Goal: Feedback & Contribution: Submit feedback/report problem

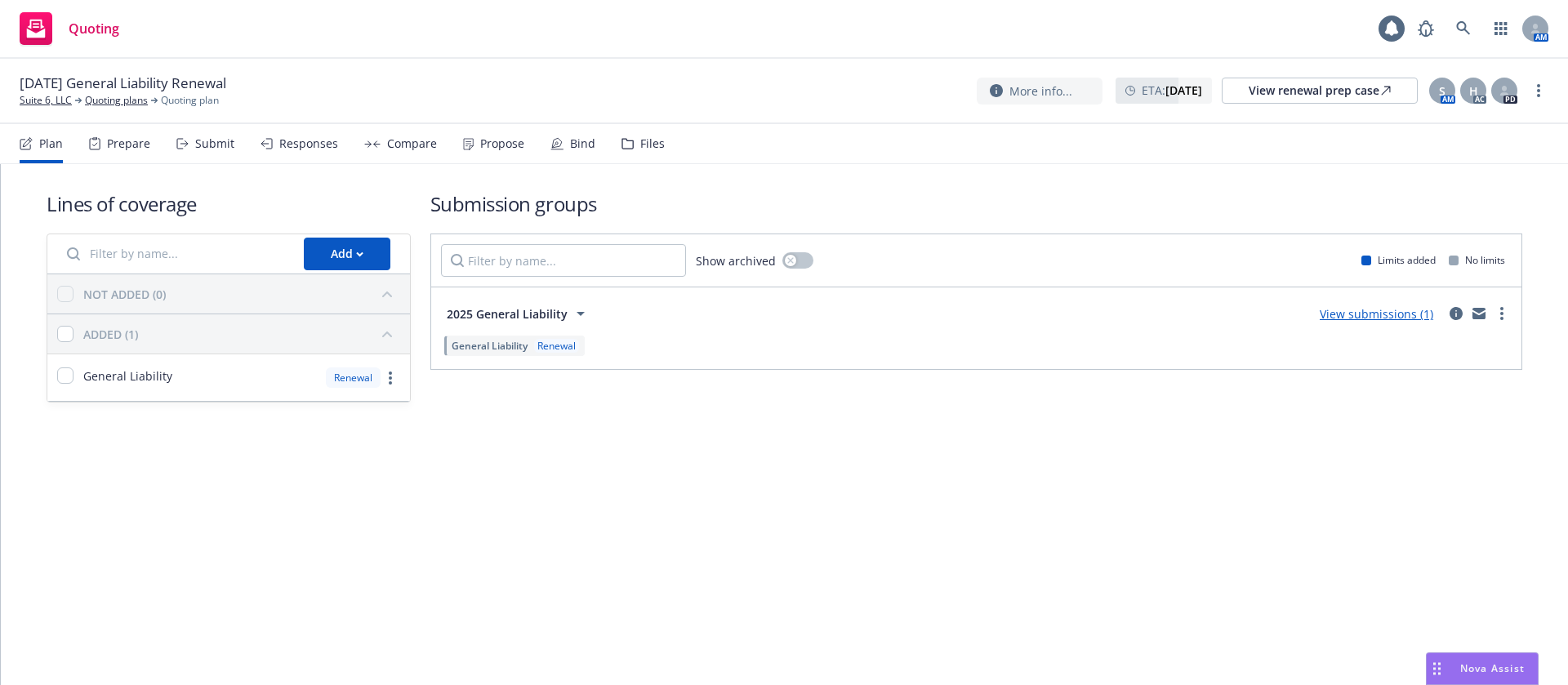
drag, startPoint x: 478, startPoint y: 133, endPoint x: 594, endPoint y: 148, distance: 117.0
click at [479, 133] on div "Propose" at bounding box center [493, 144] width 61 height 39
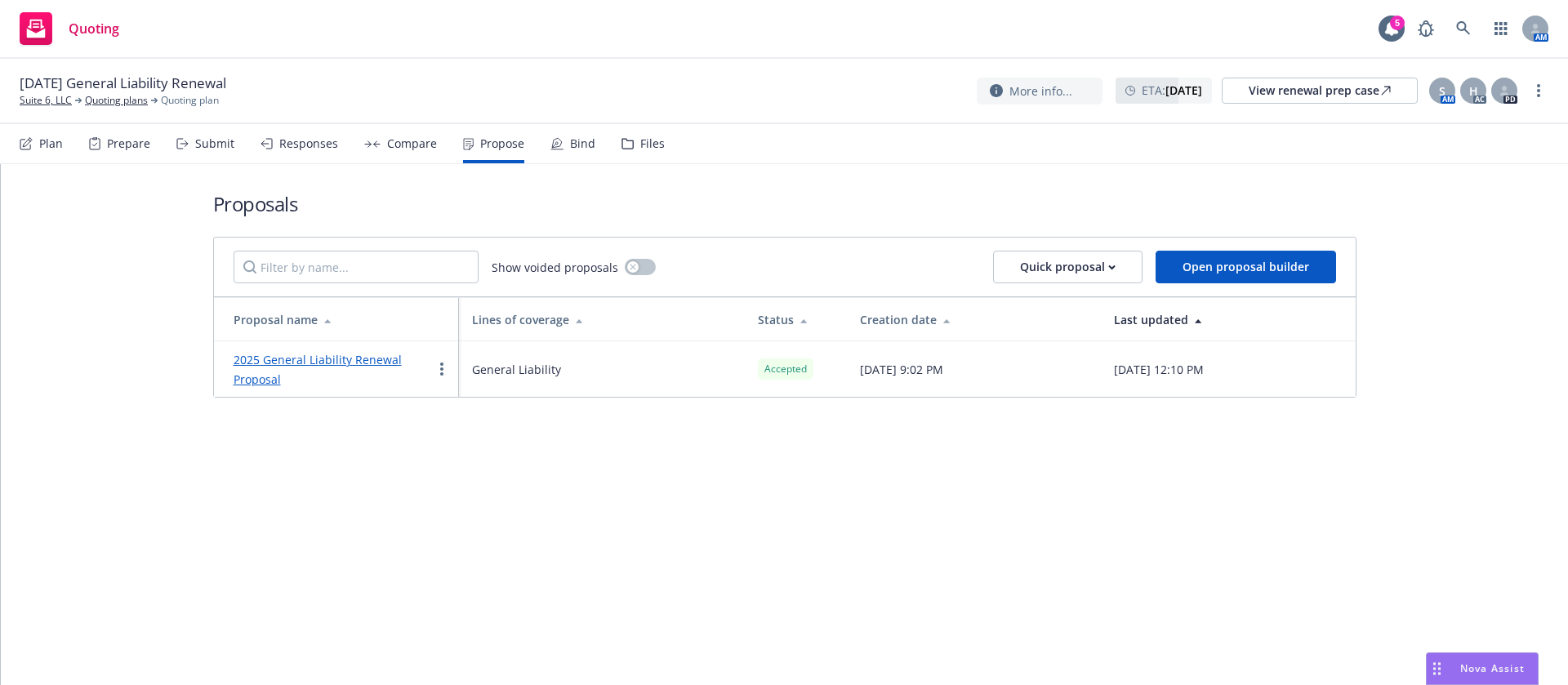
click at [578, 145] on div "Bind" at bounding box center [582, 144] width 25 height 13
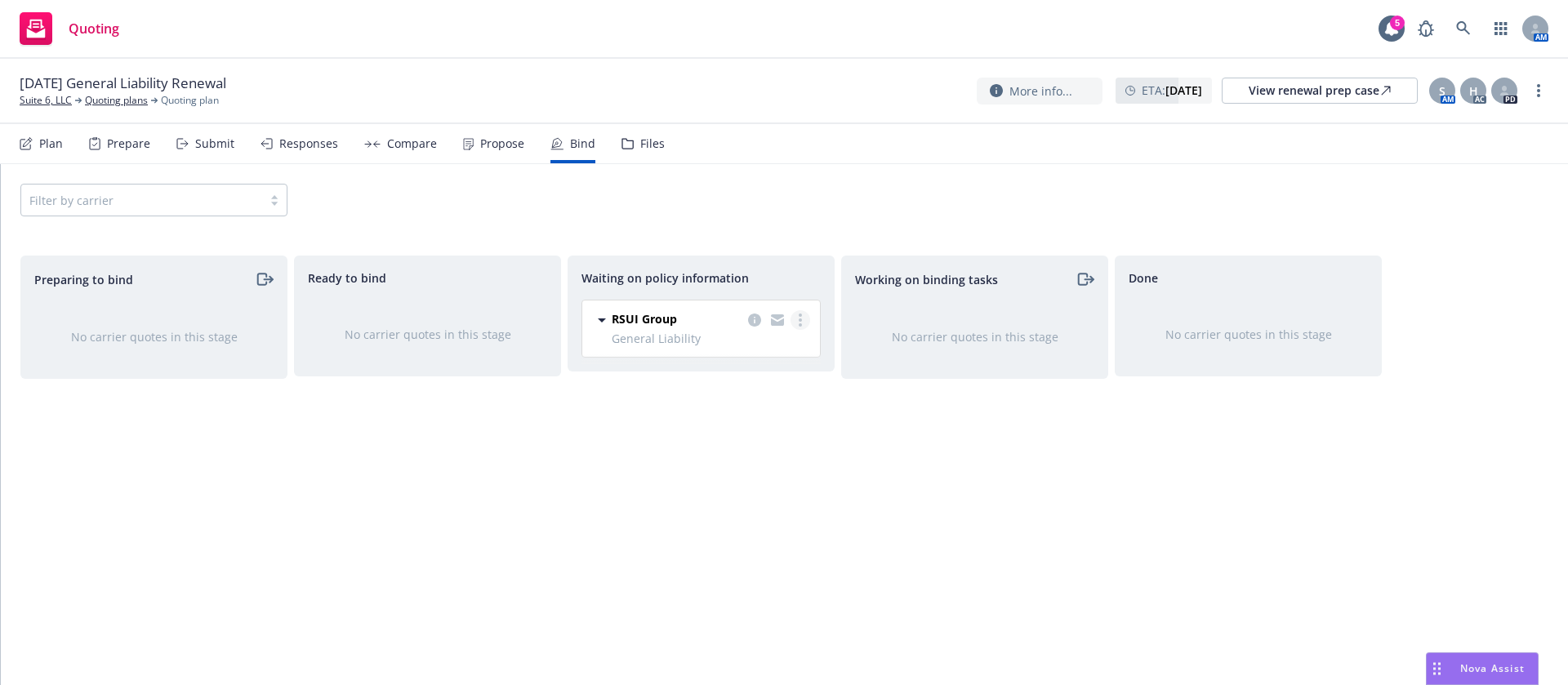
click at [803, 320] on link "more" at bounding box center [799, 320] width 19 height 19
click at [748, 353] on span "Create policies" at bounding box center [720, 352] width 120 height 16
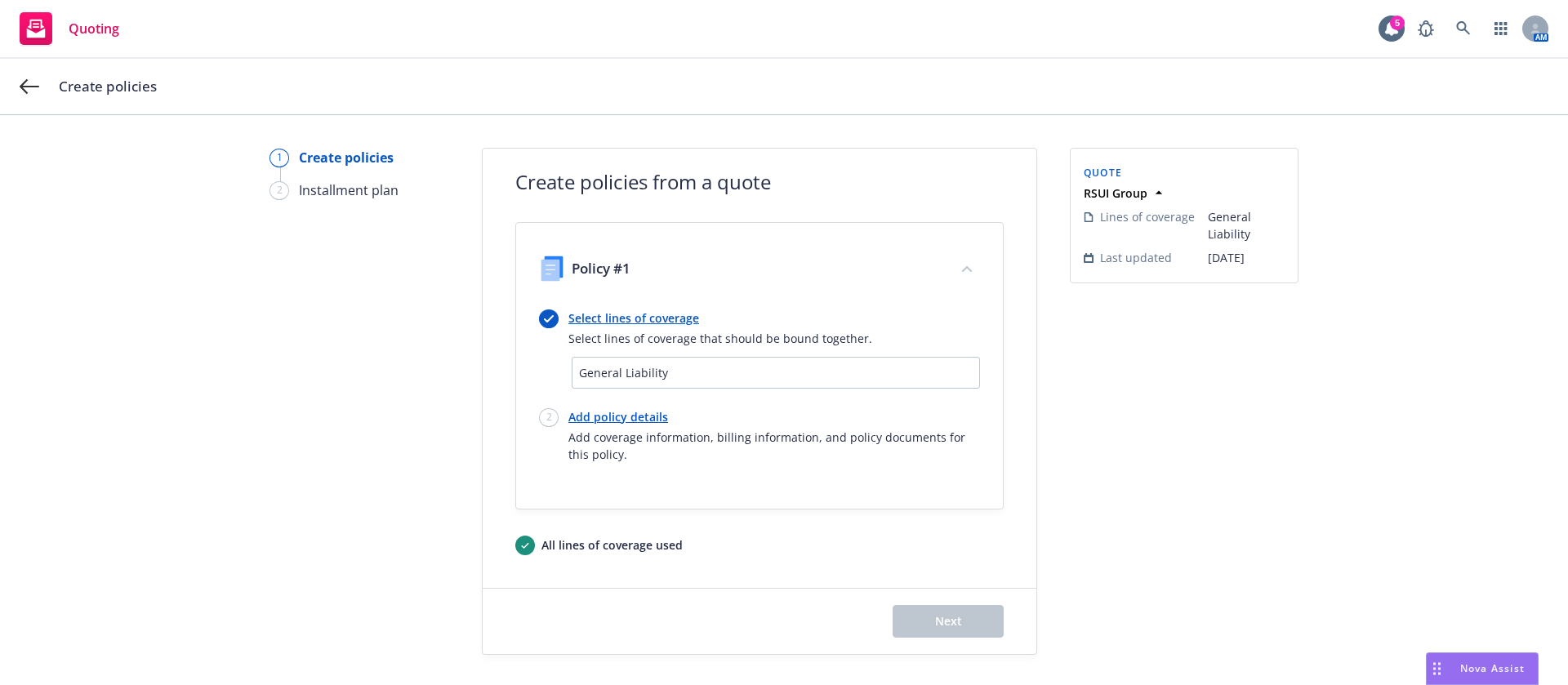
click at [638, 420] on link "Add policy details" at bounding box center [774, 416] width 412 height 17
select select "12"
select select "CA"
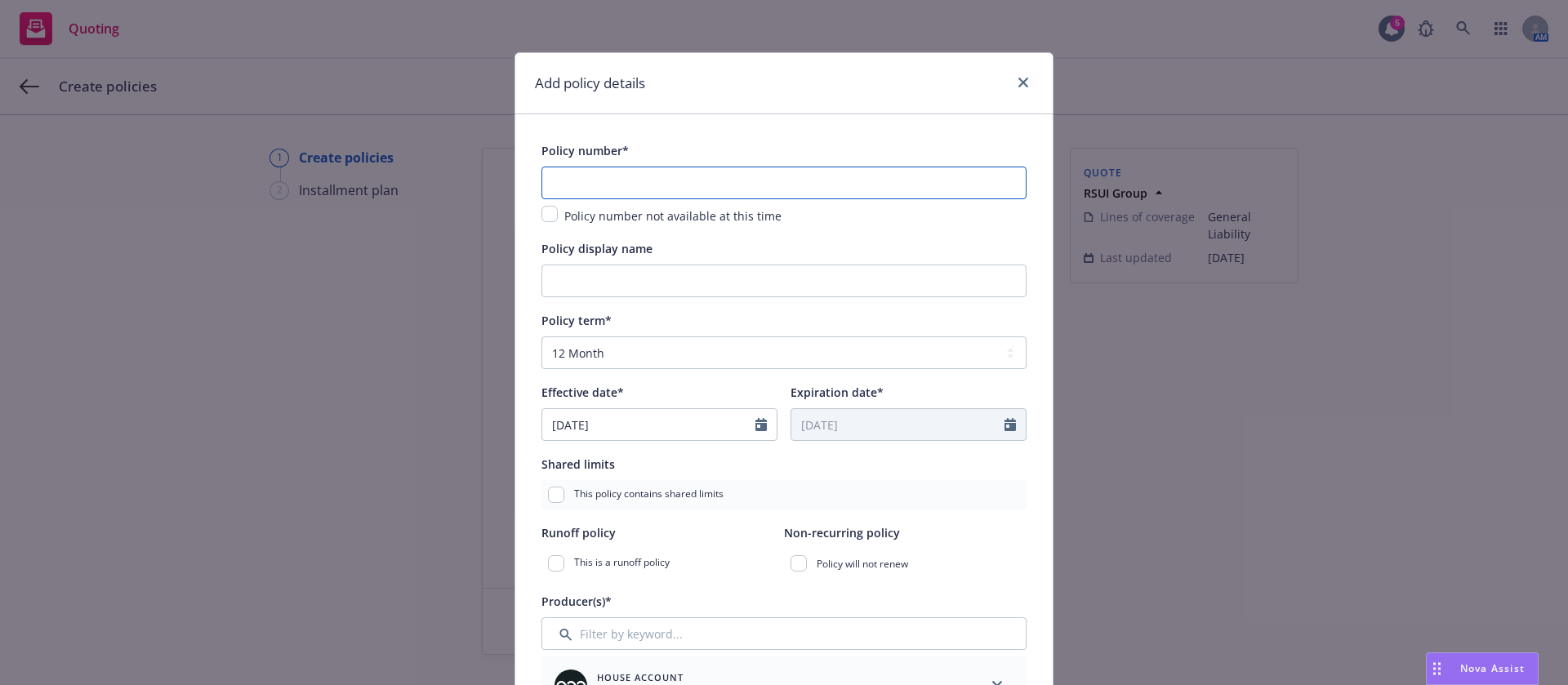
click at [705, 175] on input "text" at bounding box center [784, 183] width 485 height 32
paste input "VBB187034"
type input "VBB187034"
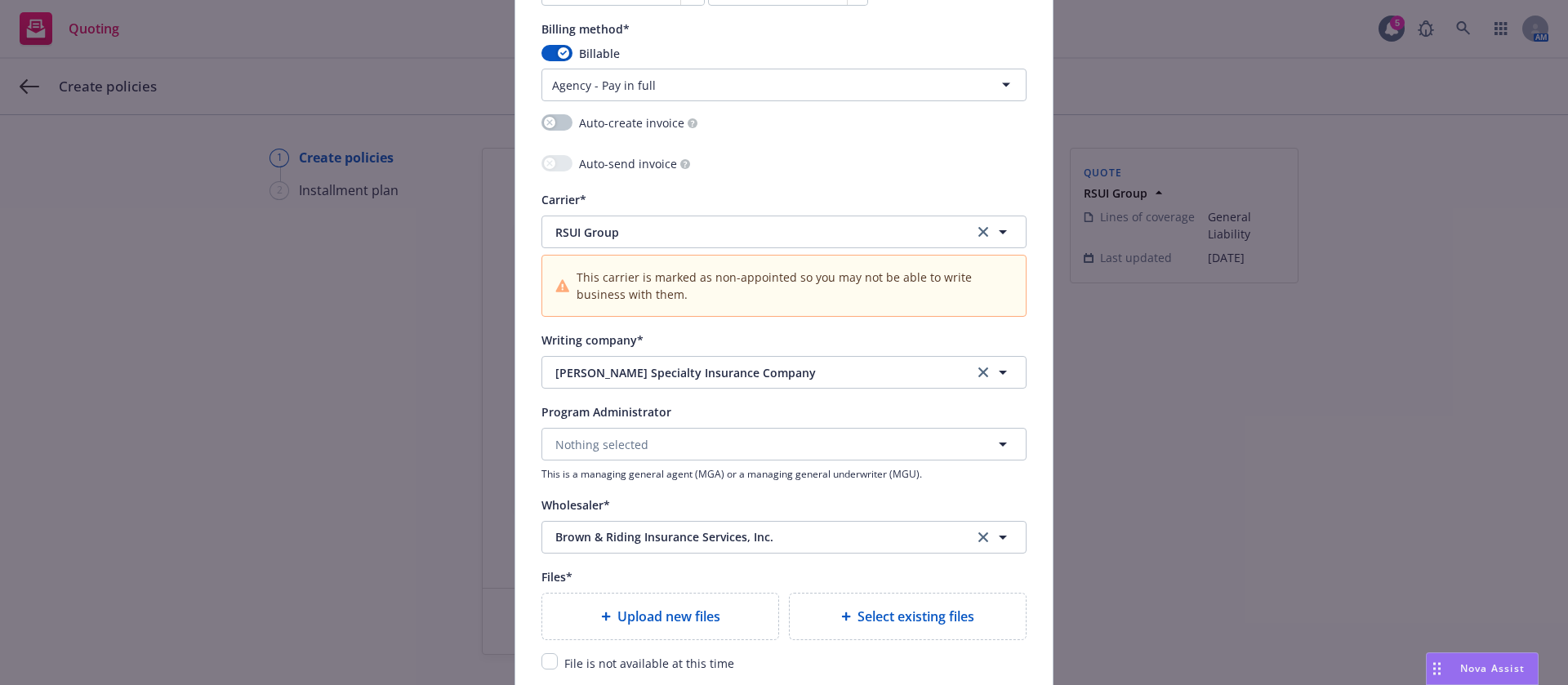
scroll to position [1592, 0]
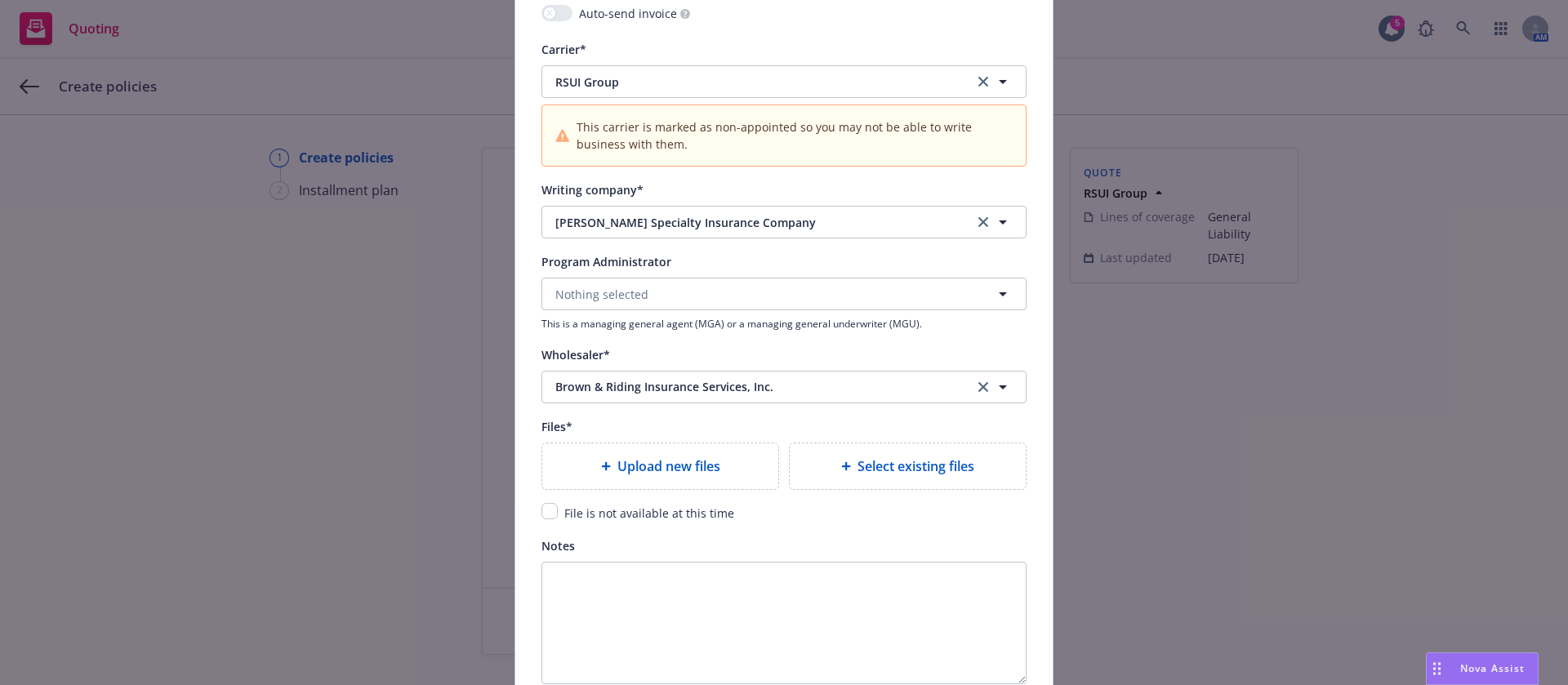
click at [706, 470] on span "Upload new files" at bounding box center [669, 465] width 103 height 19
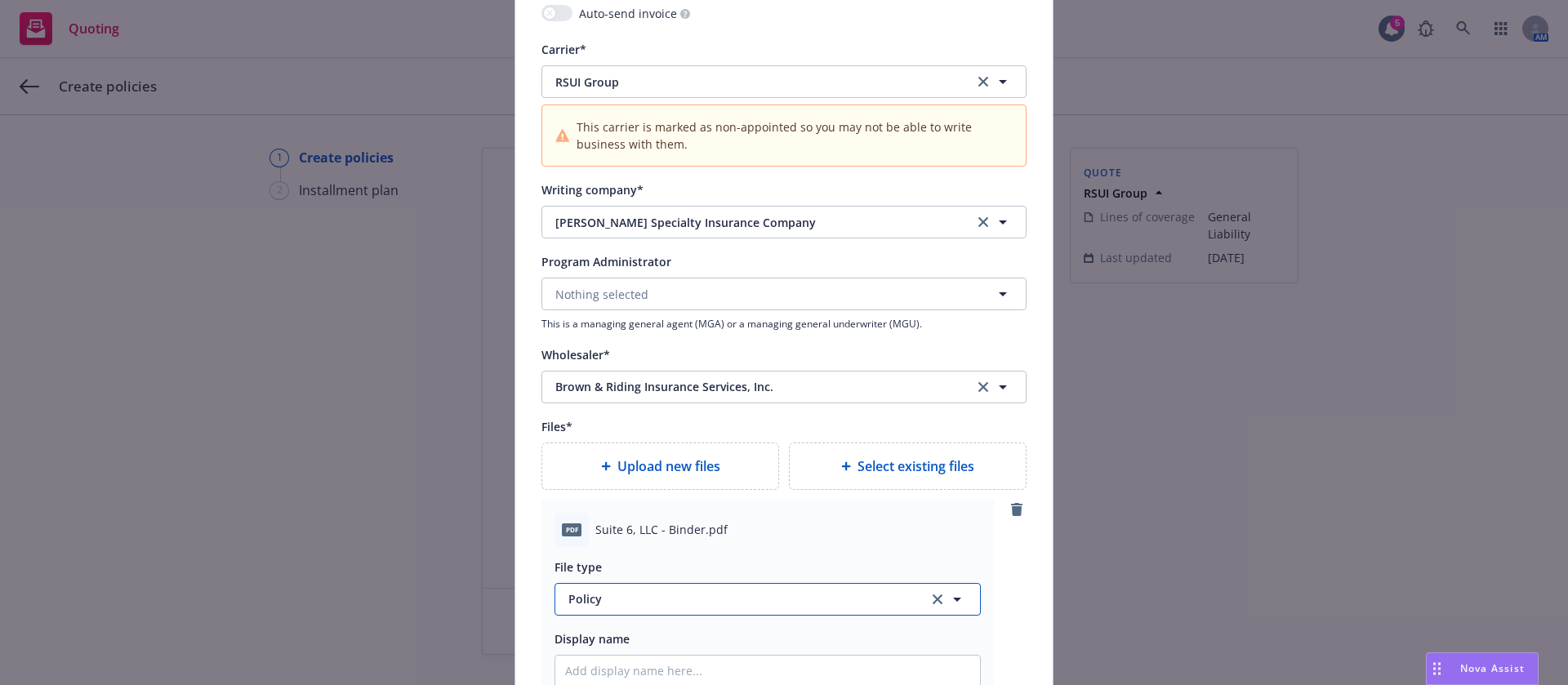
click at [648, 598] on span "Policy" at bounding box center [739, 599] width 341 height 17
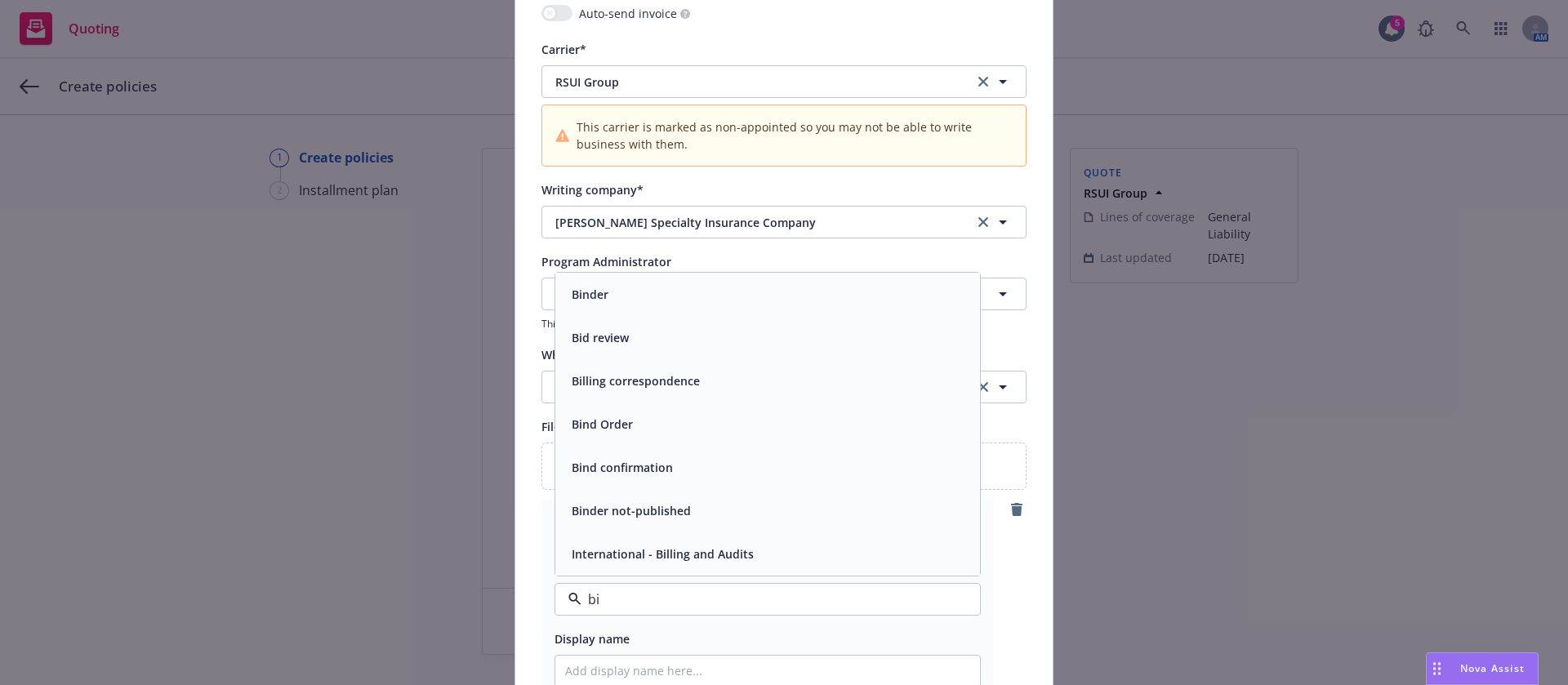
type input "bin"
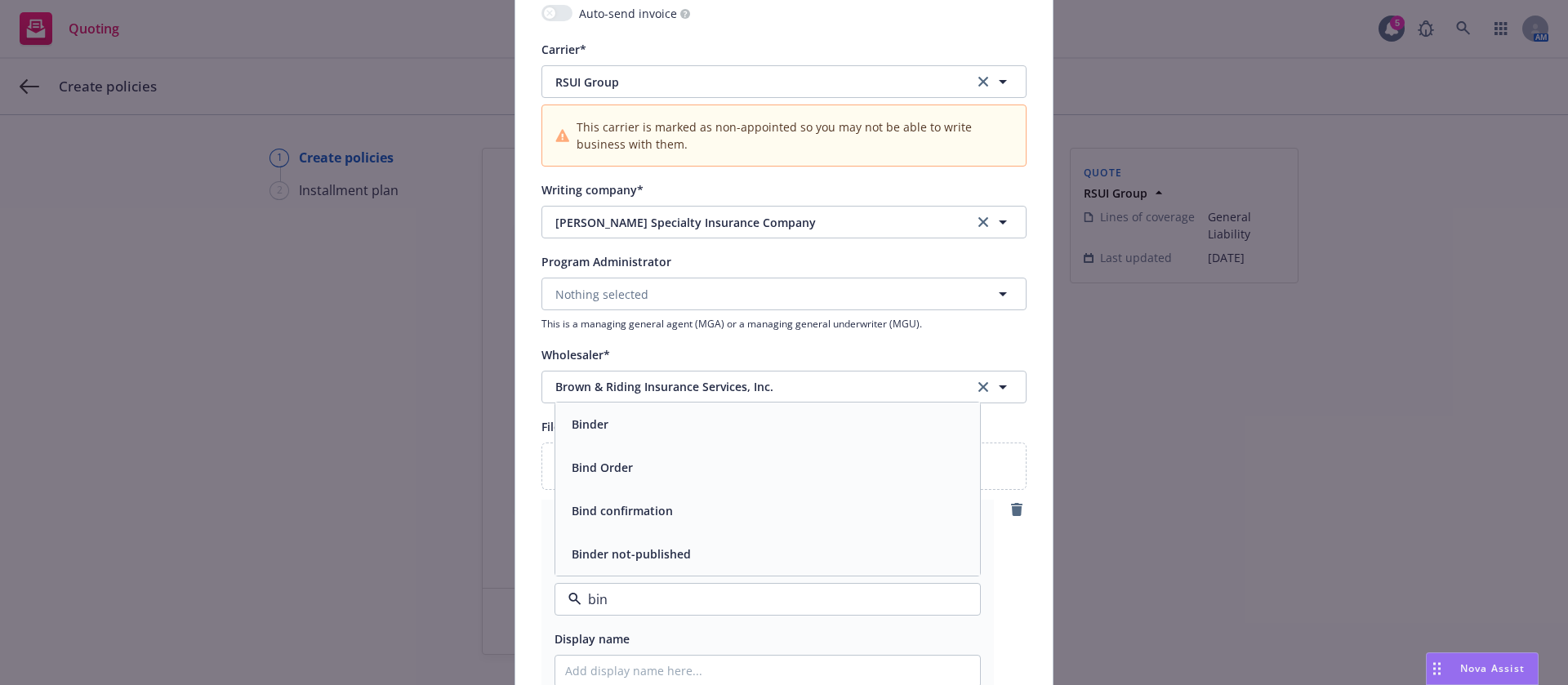
click at [614, 427] on div "Binder" at bounding box center [767, 425] width 405 height 24
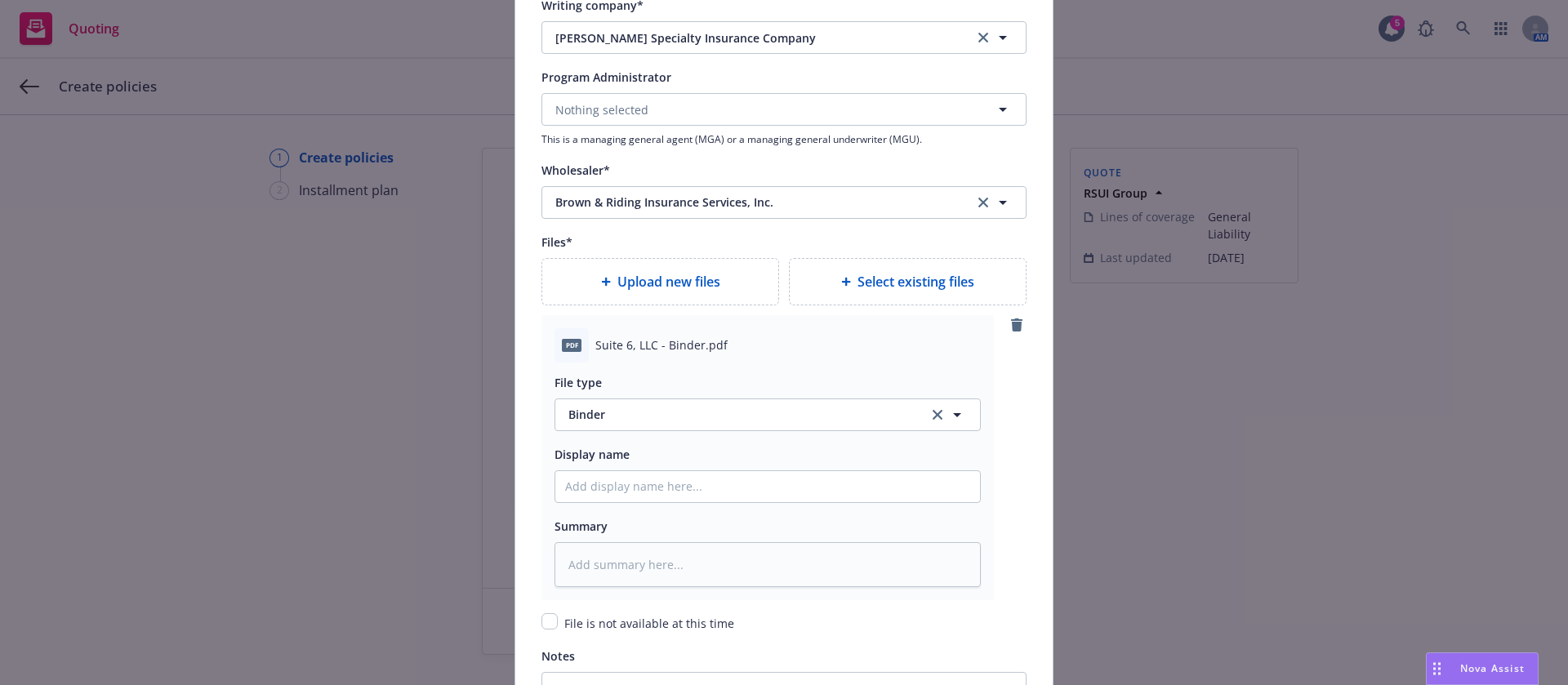
scroll to position [1959, 0]
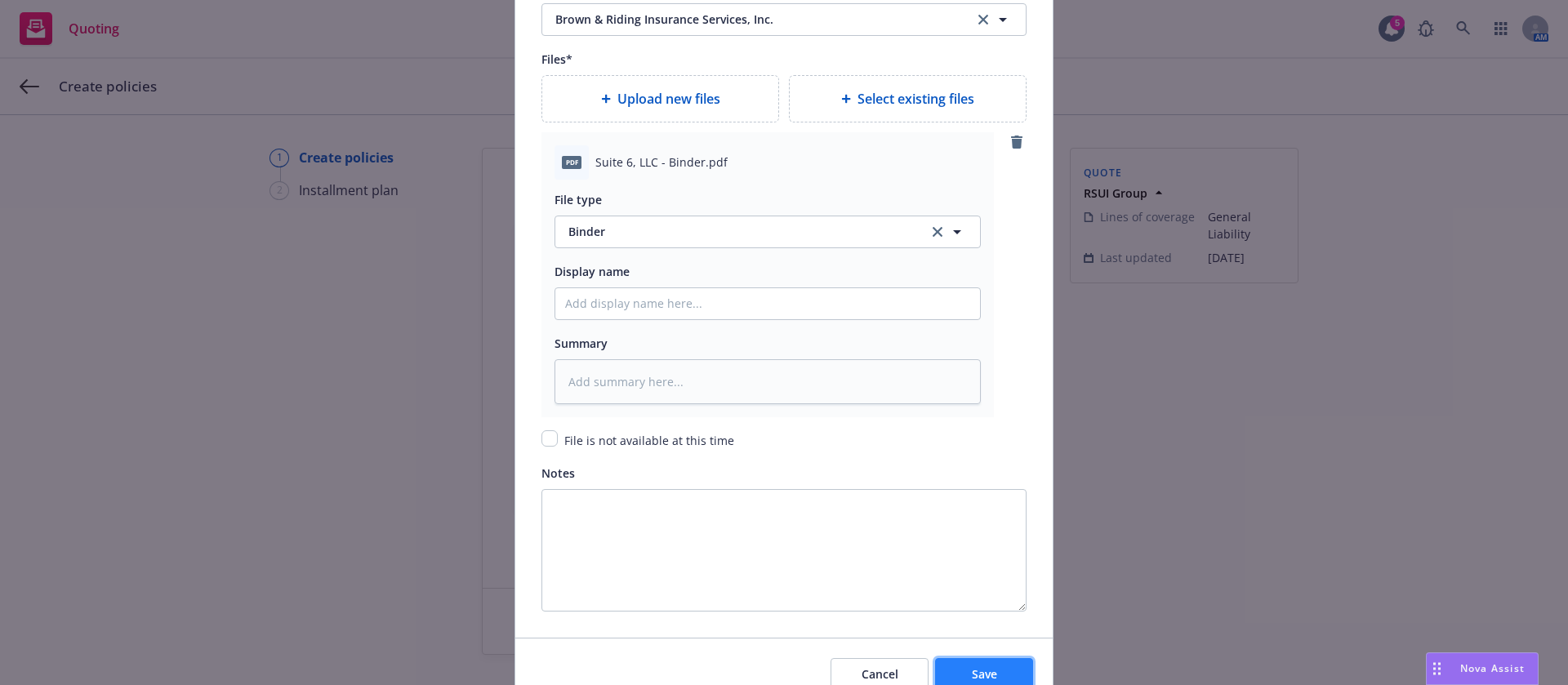
click at [996, 664] on button "Save" at bounding box center [984, 674] width 98 height 32
type textarea "x"
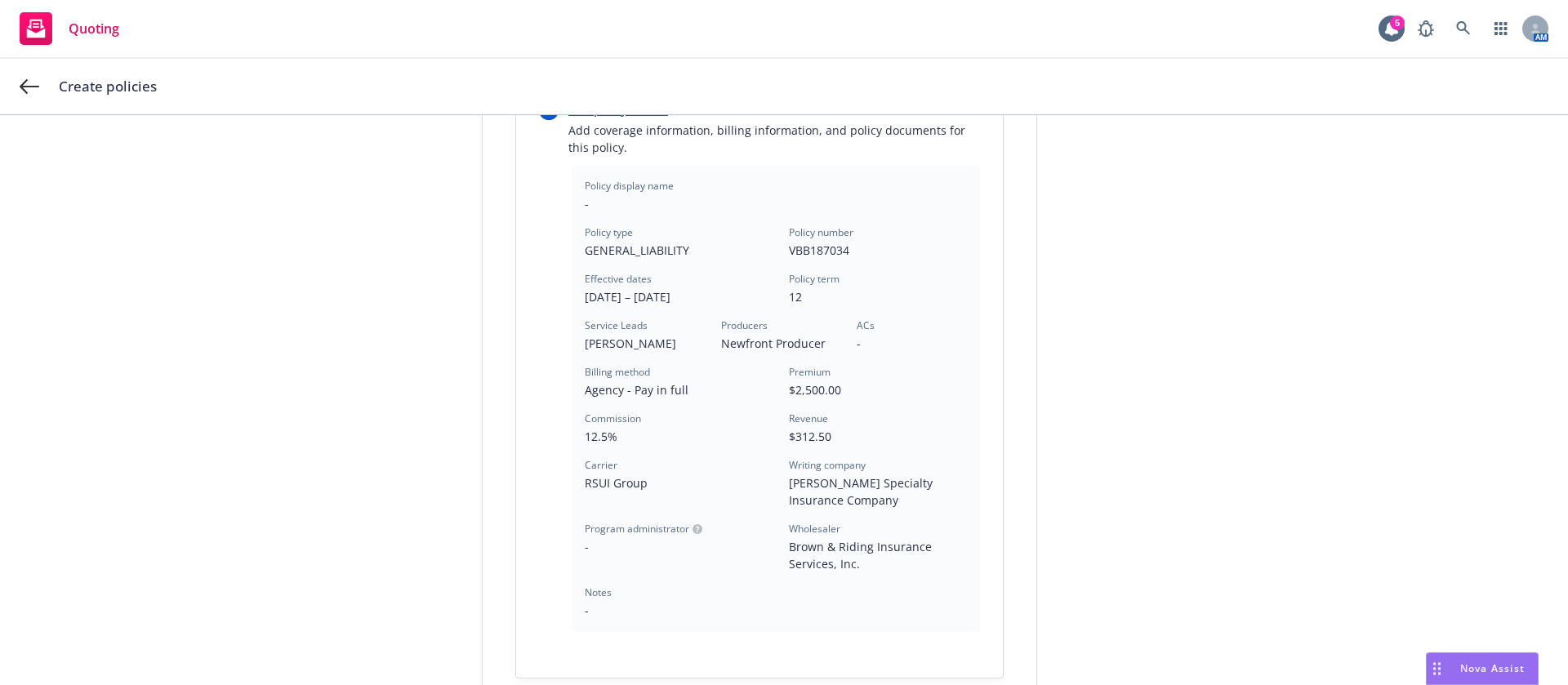
scroll to position [478, 0]
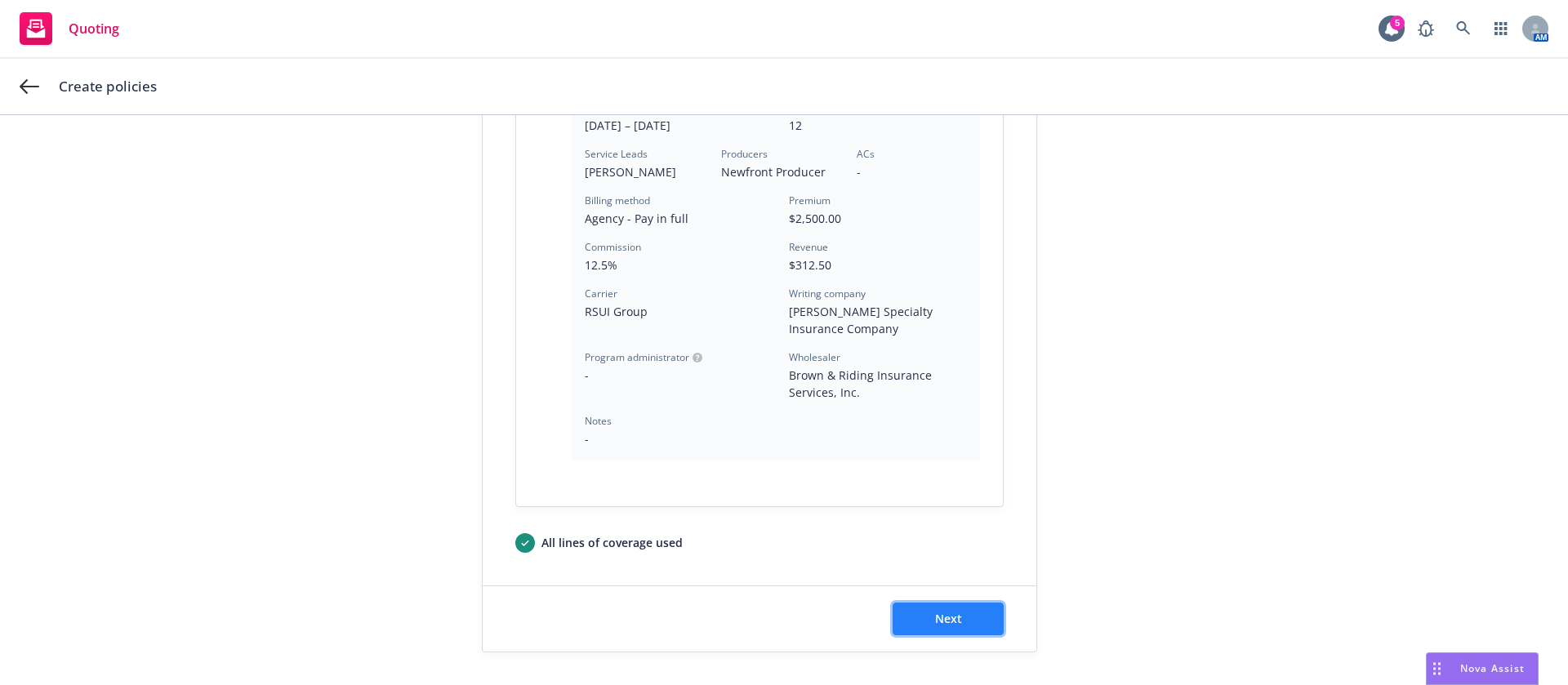
click at [954, 616] on button "Next" at bounding box center [948, 618] width 111 height 32
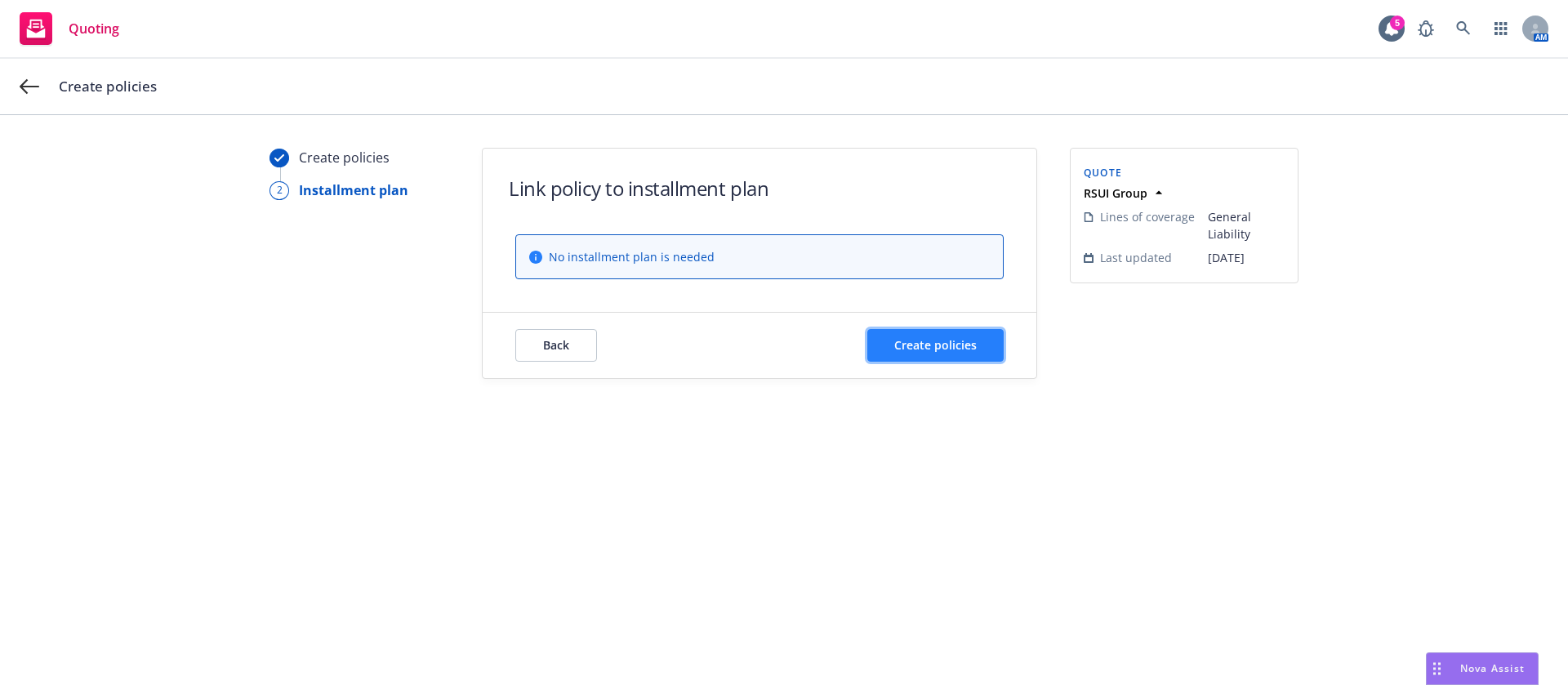
click at [930, 351] on span "Create policies" at bounding box center [935, 345] width 83 height 16
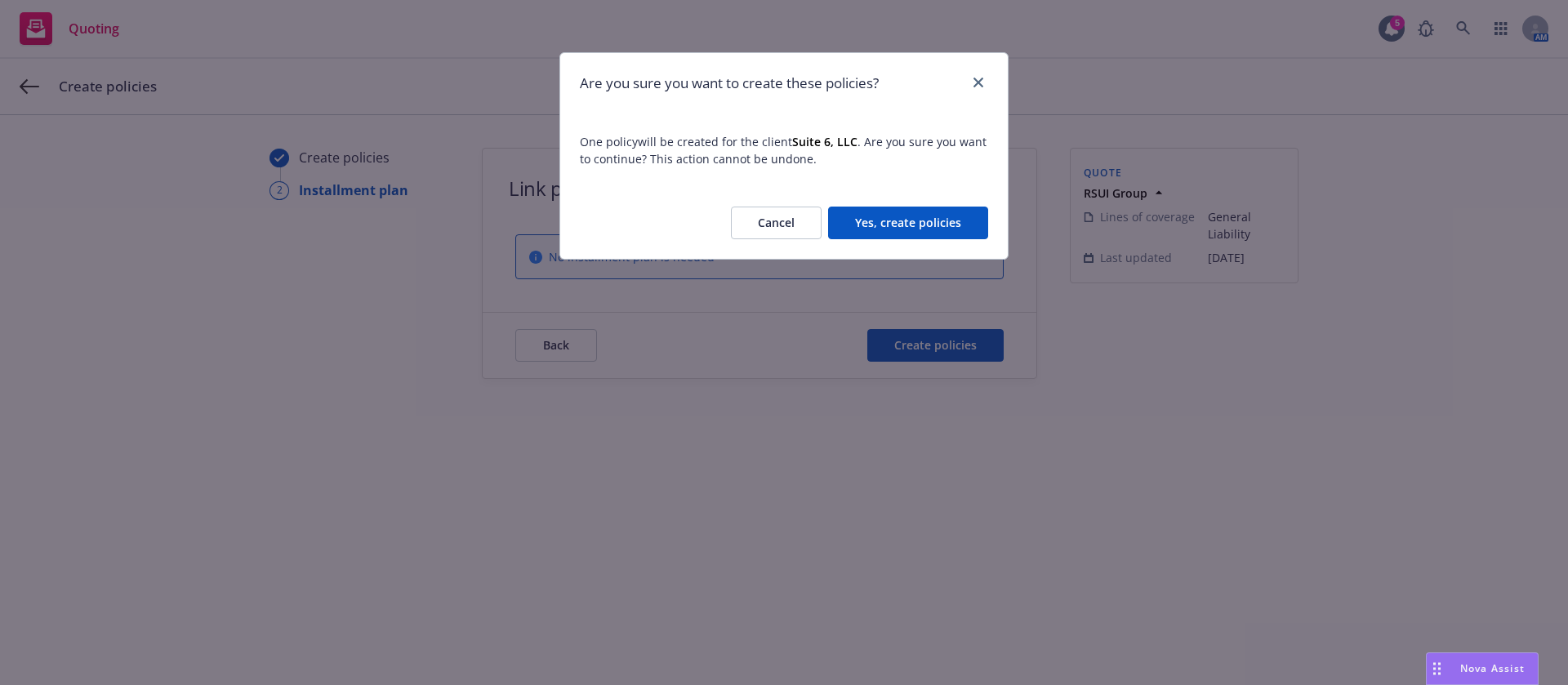
click at [899, 234] on button "Yes, create policies" at bounding box center [908, 222] width 160 height 32
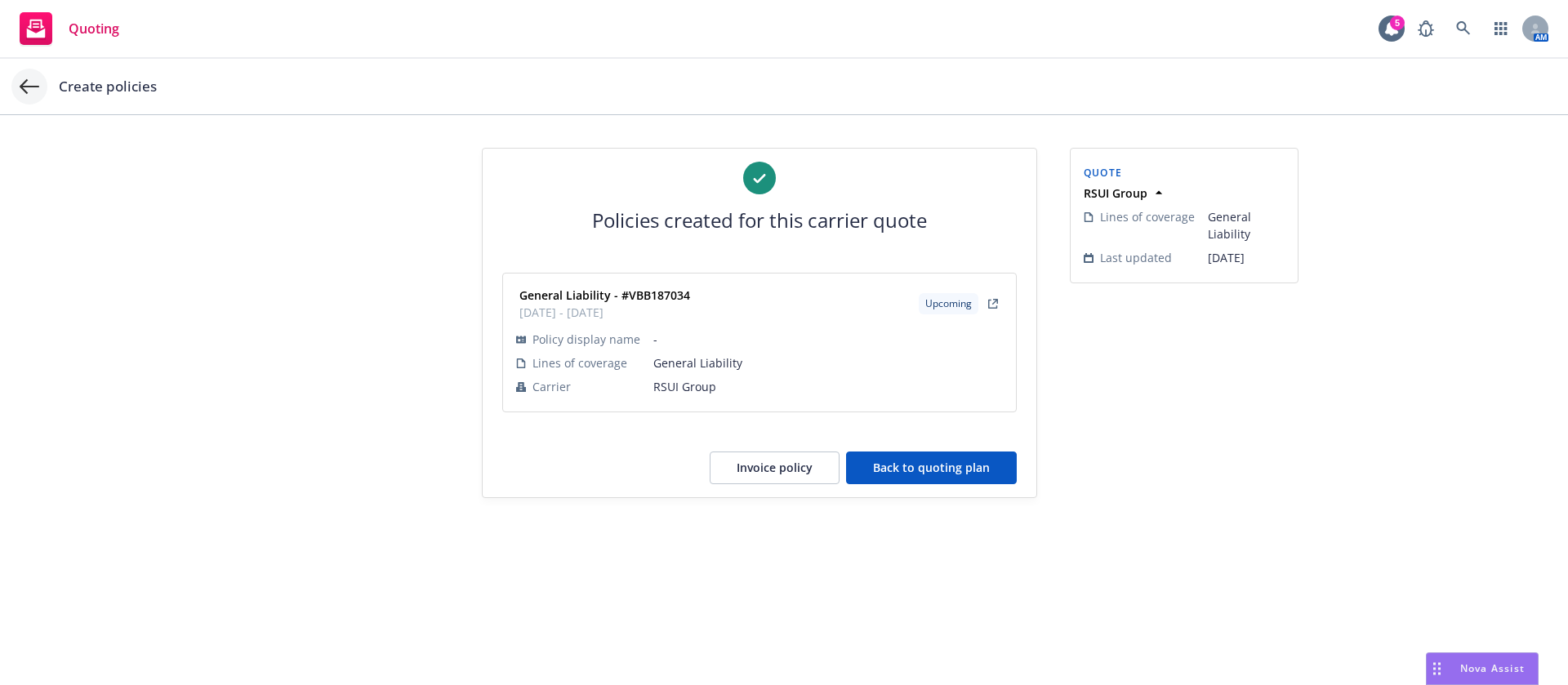
click at [24, 80] on icon at bounding box center [29, 86] width 19 height 19
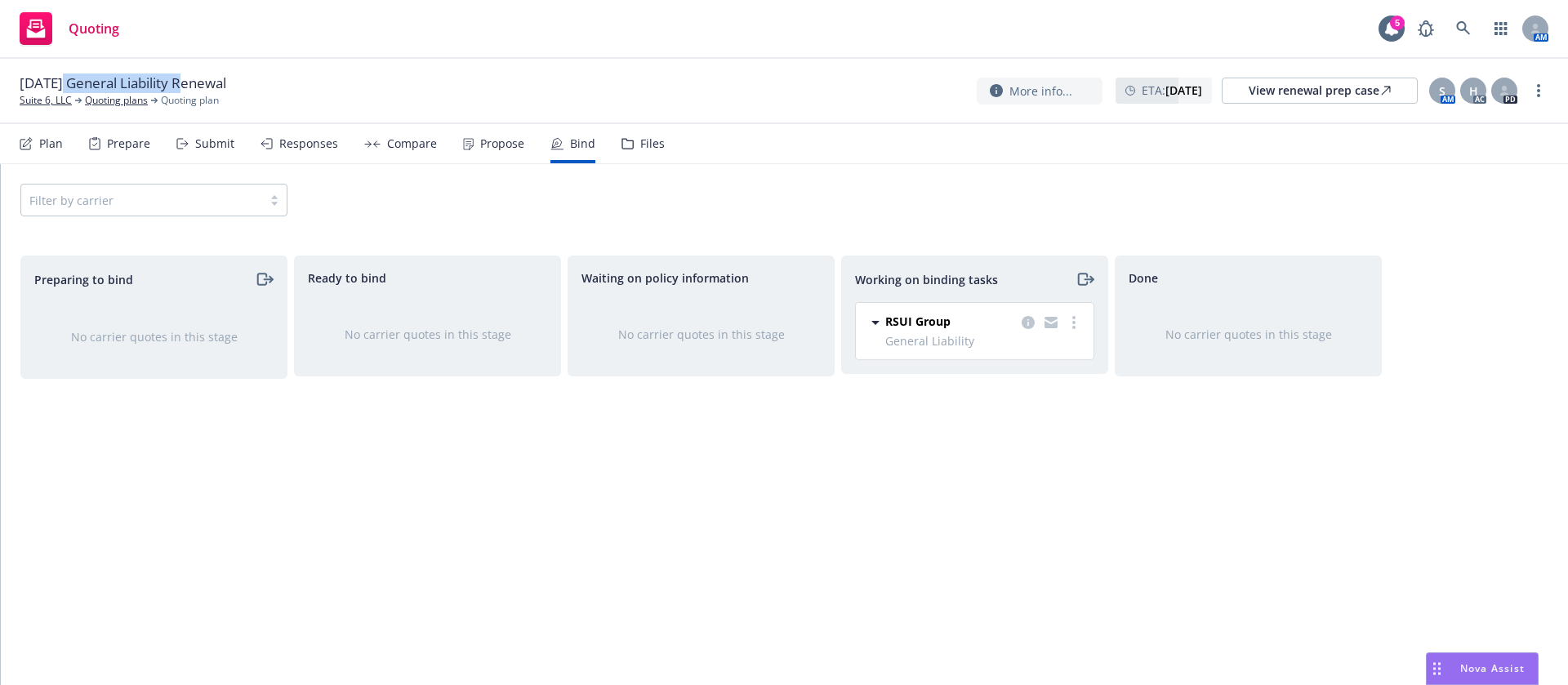
drag, startPoint x: 186, startPoint y: 81, endPoint x: 65, endPoint y: 90, distance: 121.3
click at [65, 90] on span "09/10/25 General Liability Renewal" at bounding box center [122, 82] width 207 height 19
copy span "25 General Liability"
click at [1067, 320] on link "more" at bounding box center [1073, 322] width 19 height 19
click at [1024, 392] on span "Move to done" at bounding box center [991, 387] width 113 height 16
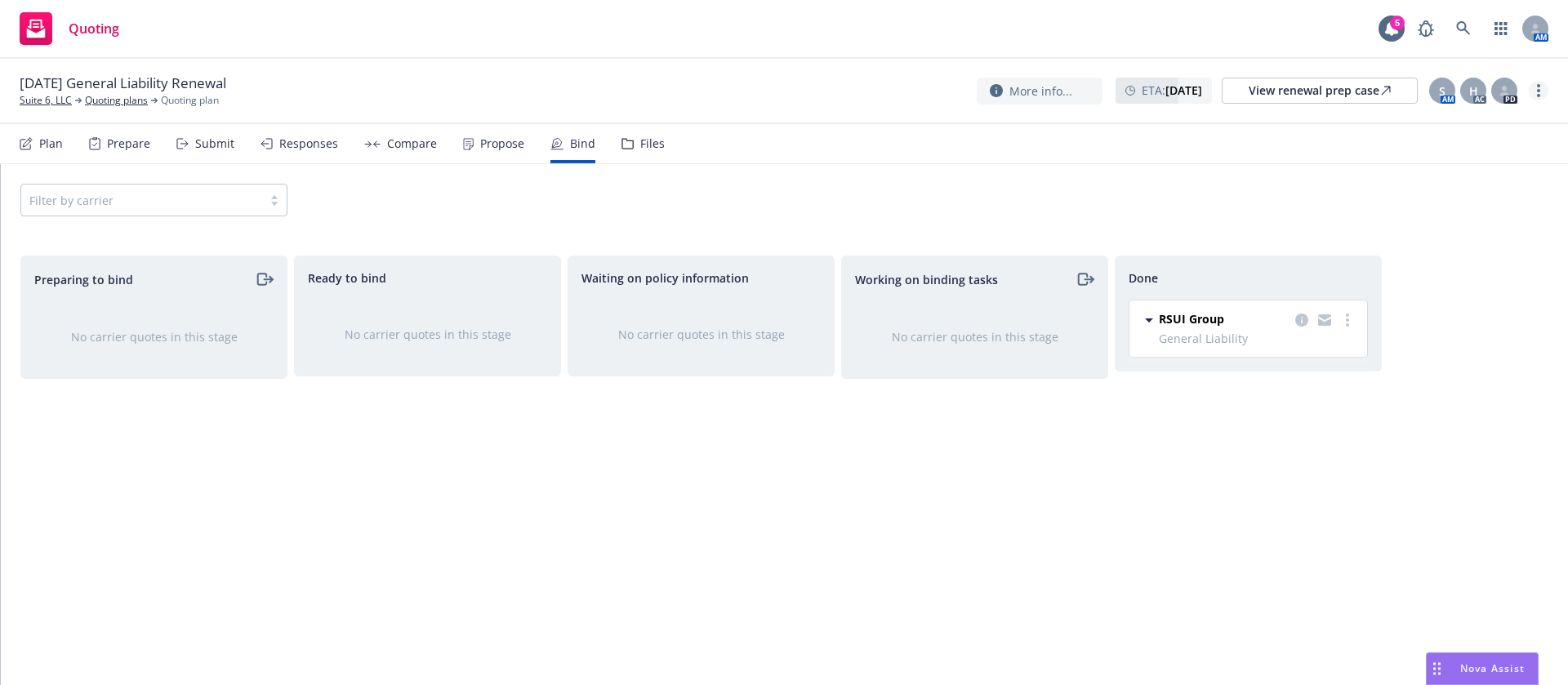
click at [1544, 83] on link "more" at bounding box center [1537, 90] width 19 height 19
drag, startPoint x: 1451, startPoint y: 259, endPoint x: 1388, endPoint y: 246, distance: 64.3
click at [1450, 259] on link "Archive quoting plan" at bounding box center [1456, 254] width 182 height 32
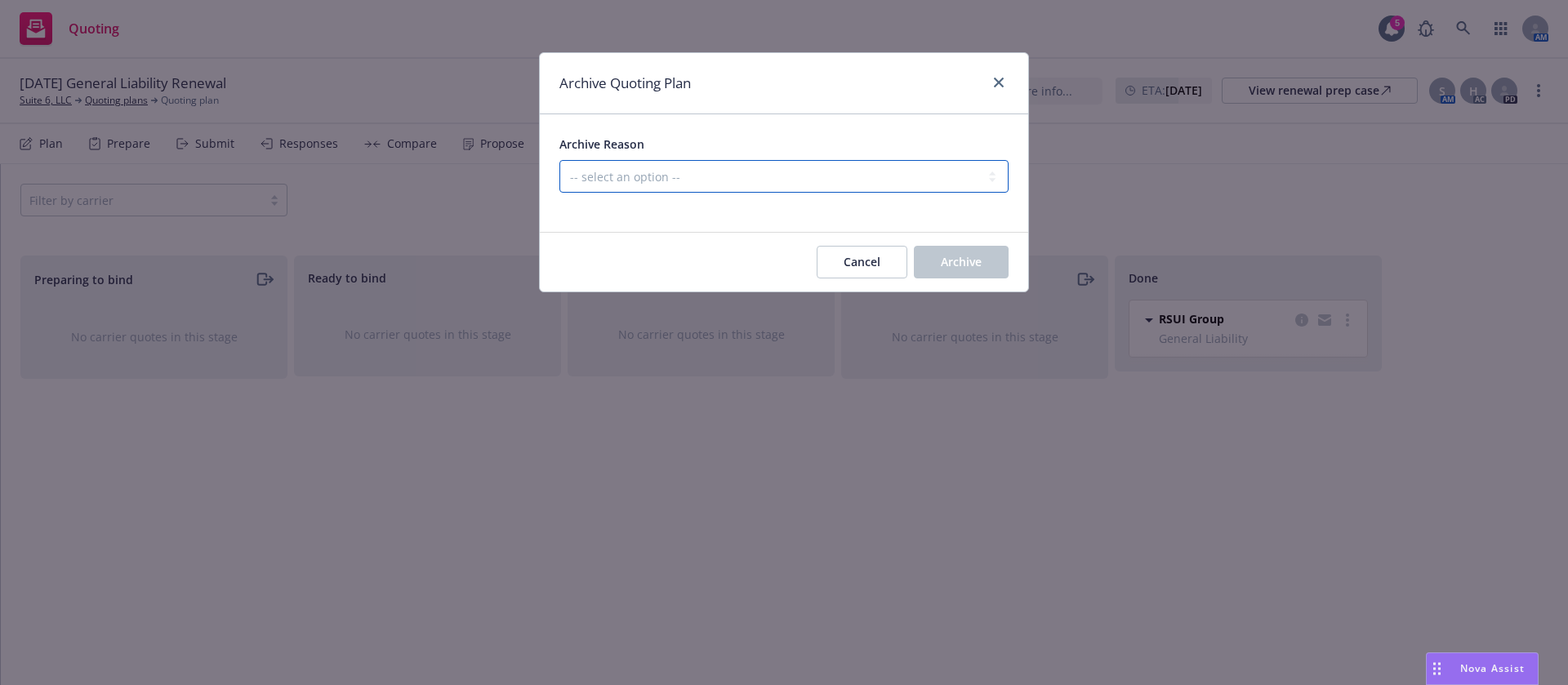
click at [815, 173] on select "-- select an option -- All policies in this renewal plan are auto-renewed Creat…" at bounding box center [784, 176] width 449 height 32
select select "ARCHIVED_RENEWAL_COMPLETED"
click at [559, 160] on select "-- select an option -- All policies in this renewal plan are auto-renewed Creat…" at bounding box center [784, 176] width 449 height 32
click at [953, 244] on div "Cancel Archive" at bounding box center [784, 261] width 489 height 58
click at [940, 265] on span "Archive" at bounding box center [961, 261] width 41 height 16
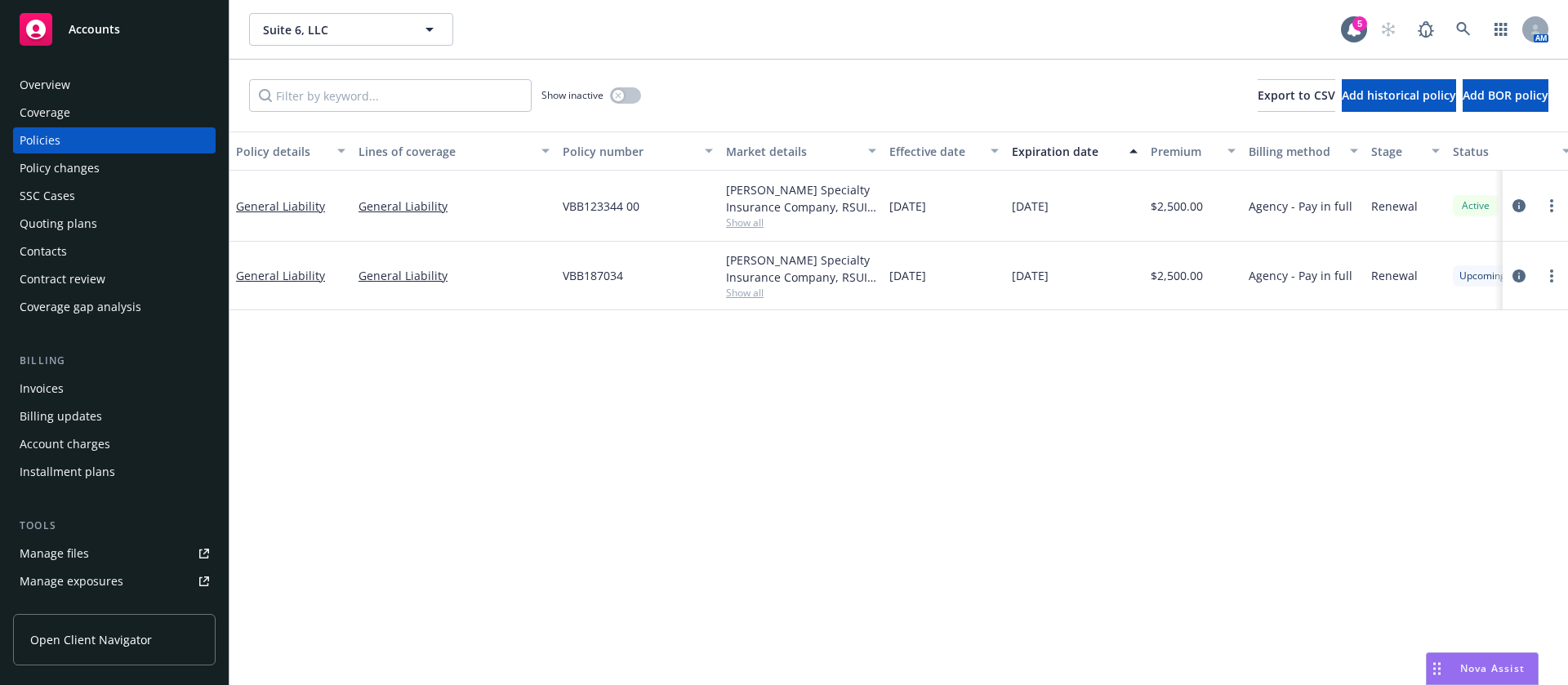
click at [94, 393] on div "Invoices" at bounding box center [114, 388] width 189 height 26
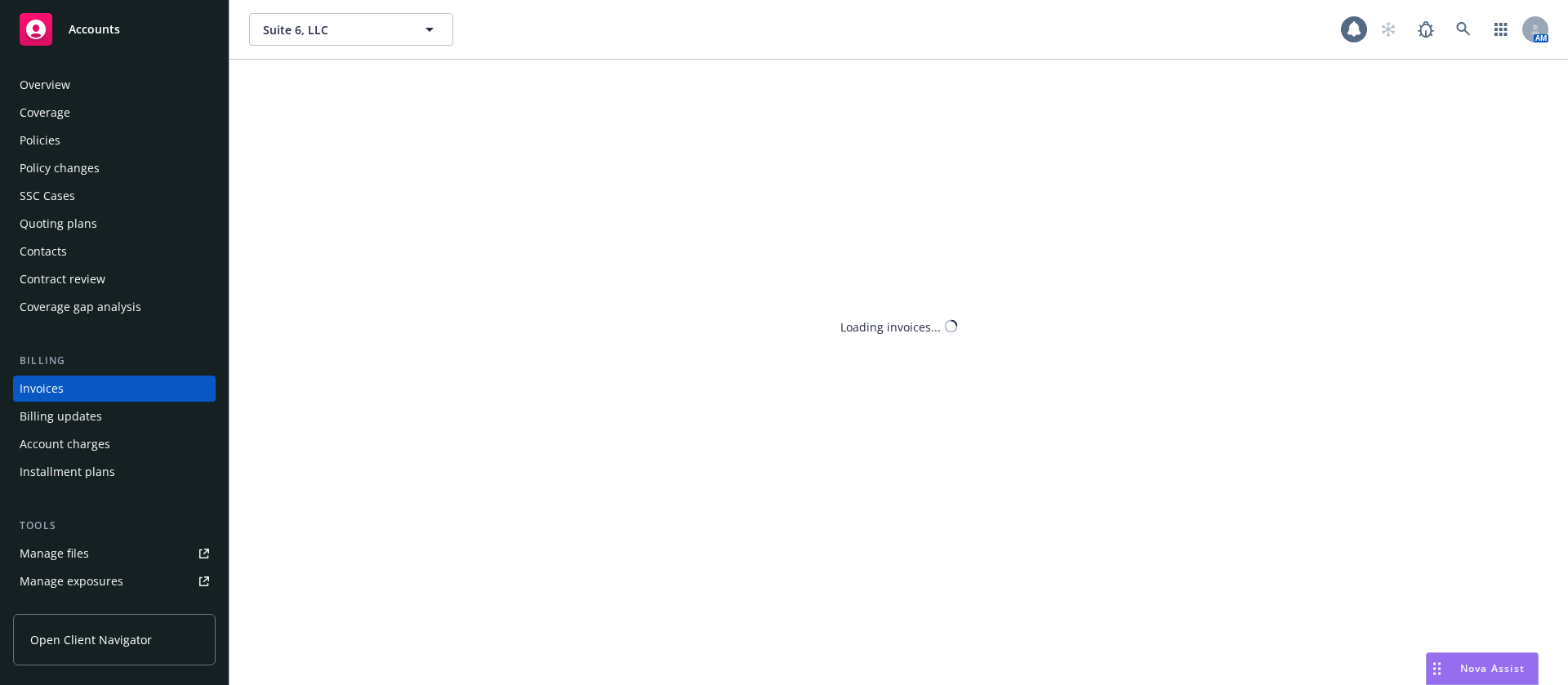
scroll to position [20, 0]
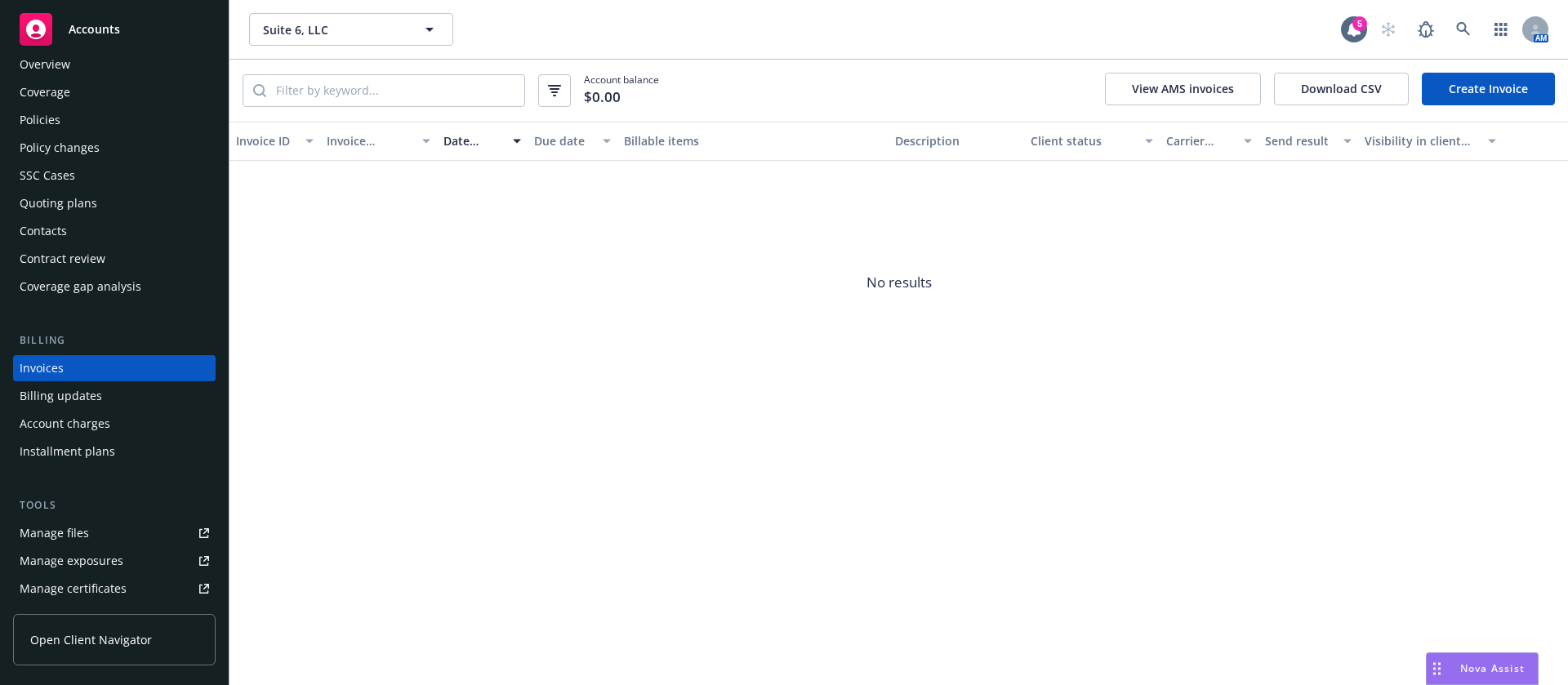
click at [1526, 86] on link "Create Invoice" at bounding box center [1488, 88] width 134 height 32
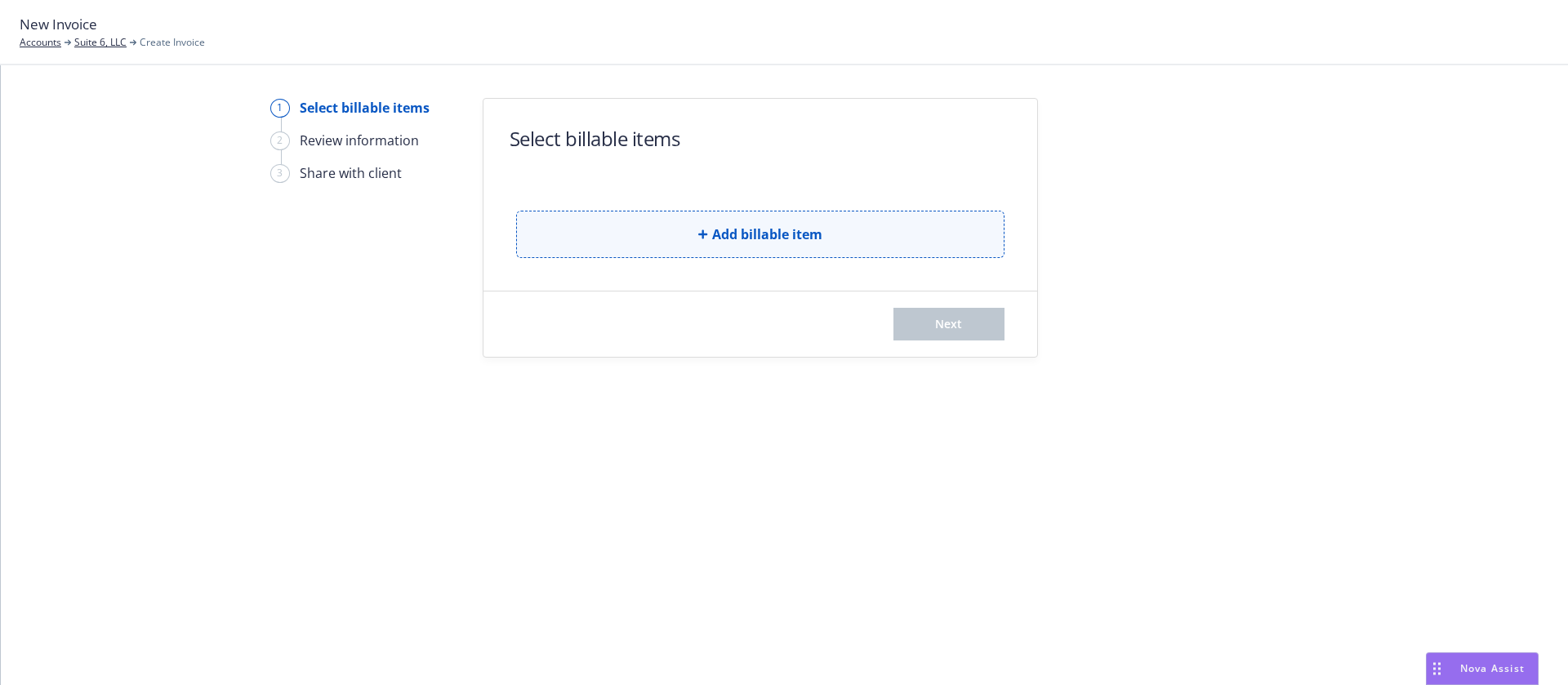
click at [797, 243] on span "Add billable item" at bounding box center [767, 234] width 110 height 19
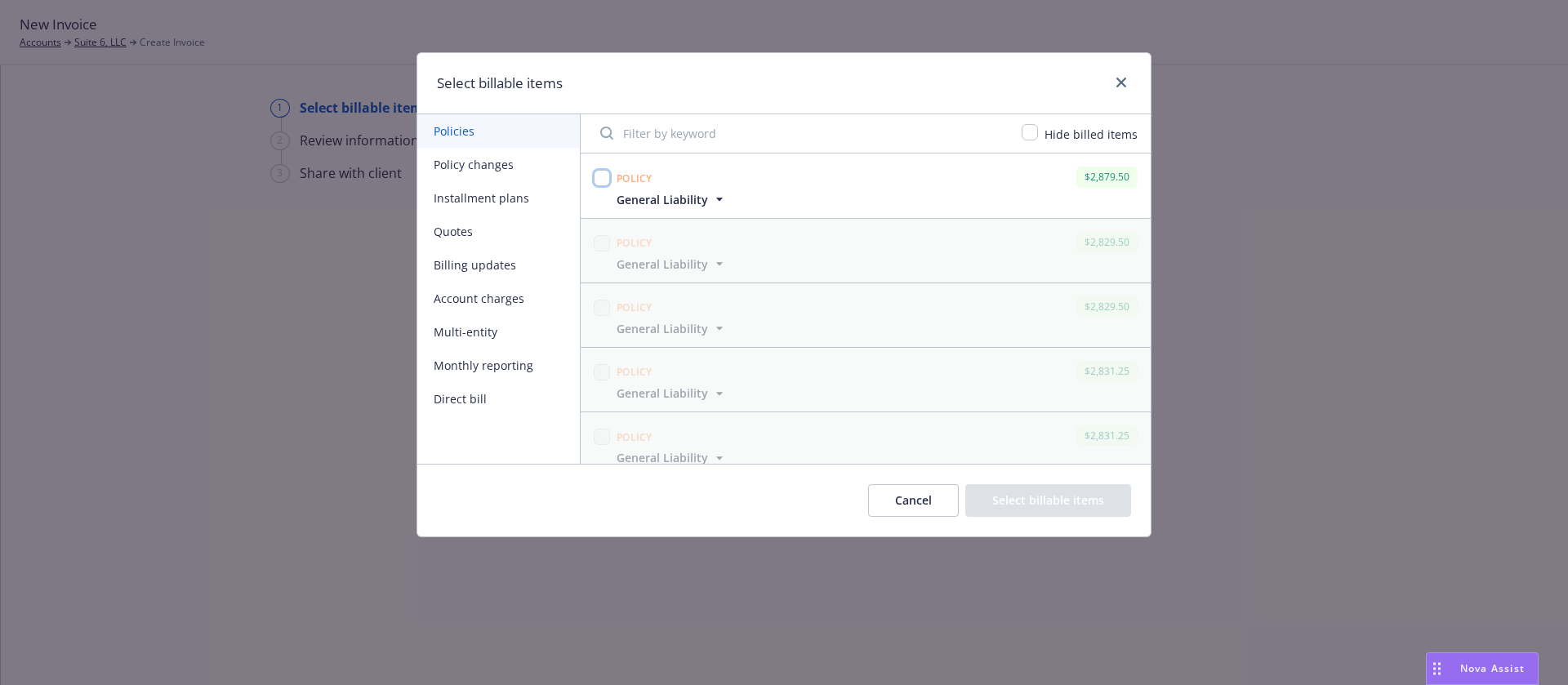
click at [599, 178] on input "checkbox" at bounding box center [602, 178] width 17 height 17
checkbox input "true"
click at [1074, 498] on button "Select billable items" at bounding box center [1048, 500] width 166 height 32
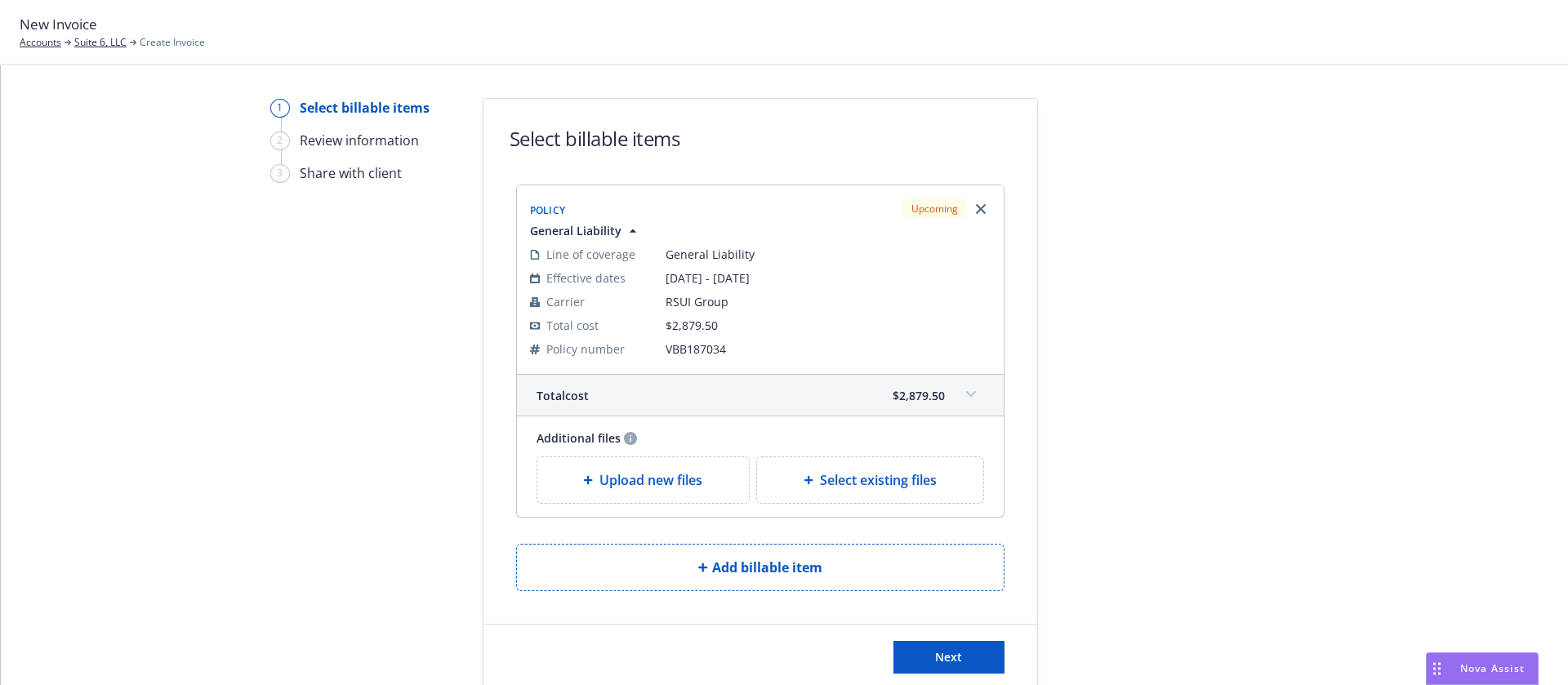
click at [708, 488] on div "Upload new files" at bounding box center [644, 479] width 186 height 19
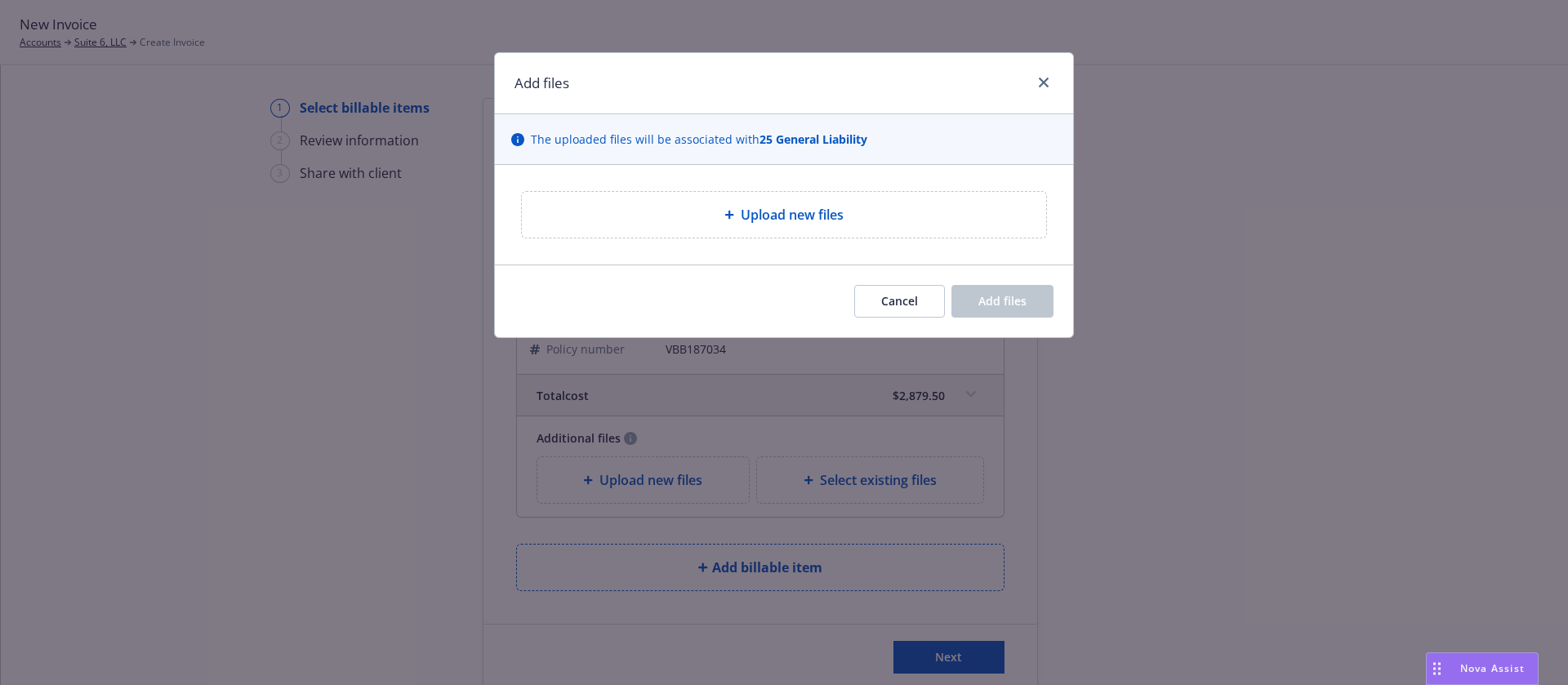
click at [653, 247] on div "Upload new files" at bounding box center [784, 214] width 578 height 99
click at [705, 202] on div "Upload new files" at bounding box center [784, 214] width 524 height 45
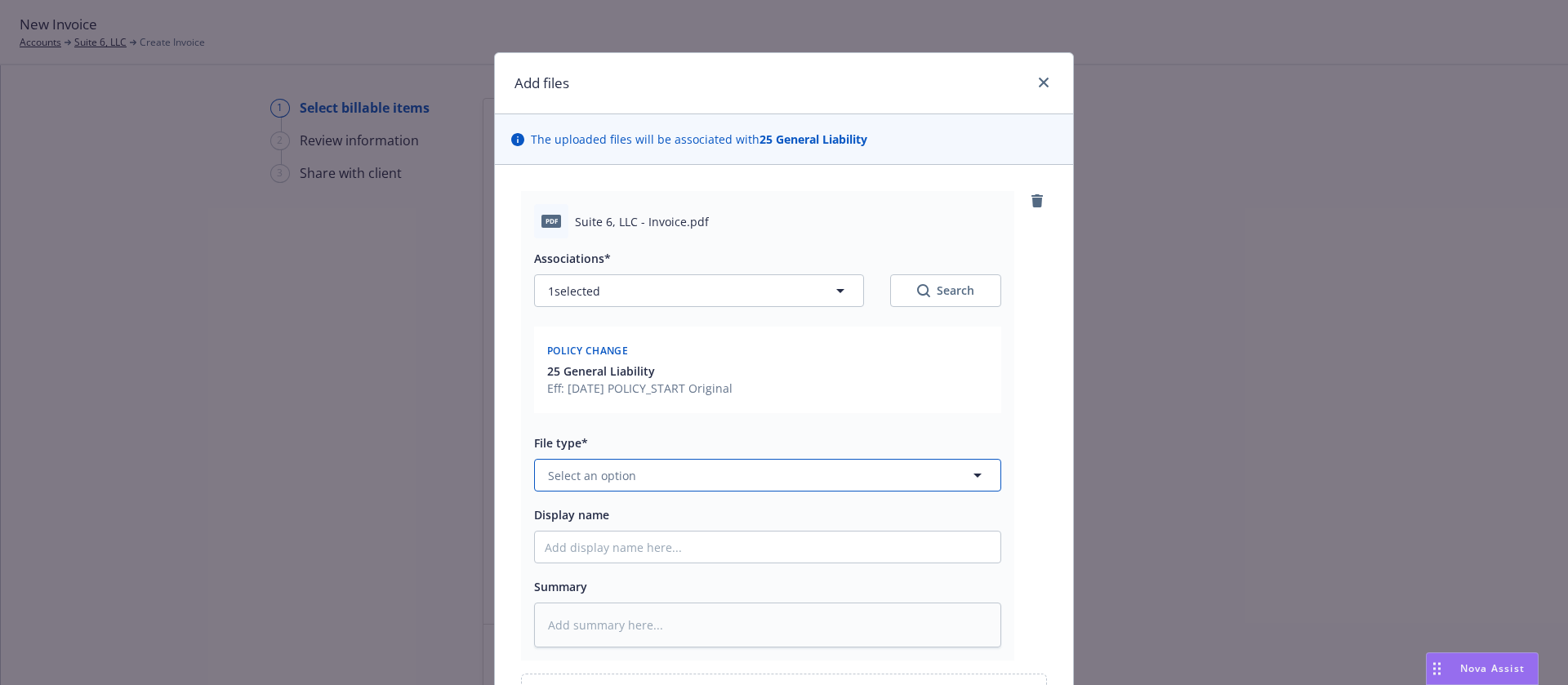
click at [736, 475] on button "Select an option" at bounding box center [768, 475] width 467 height 32
type input "b"
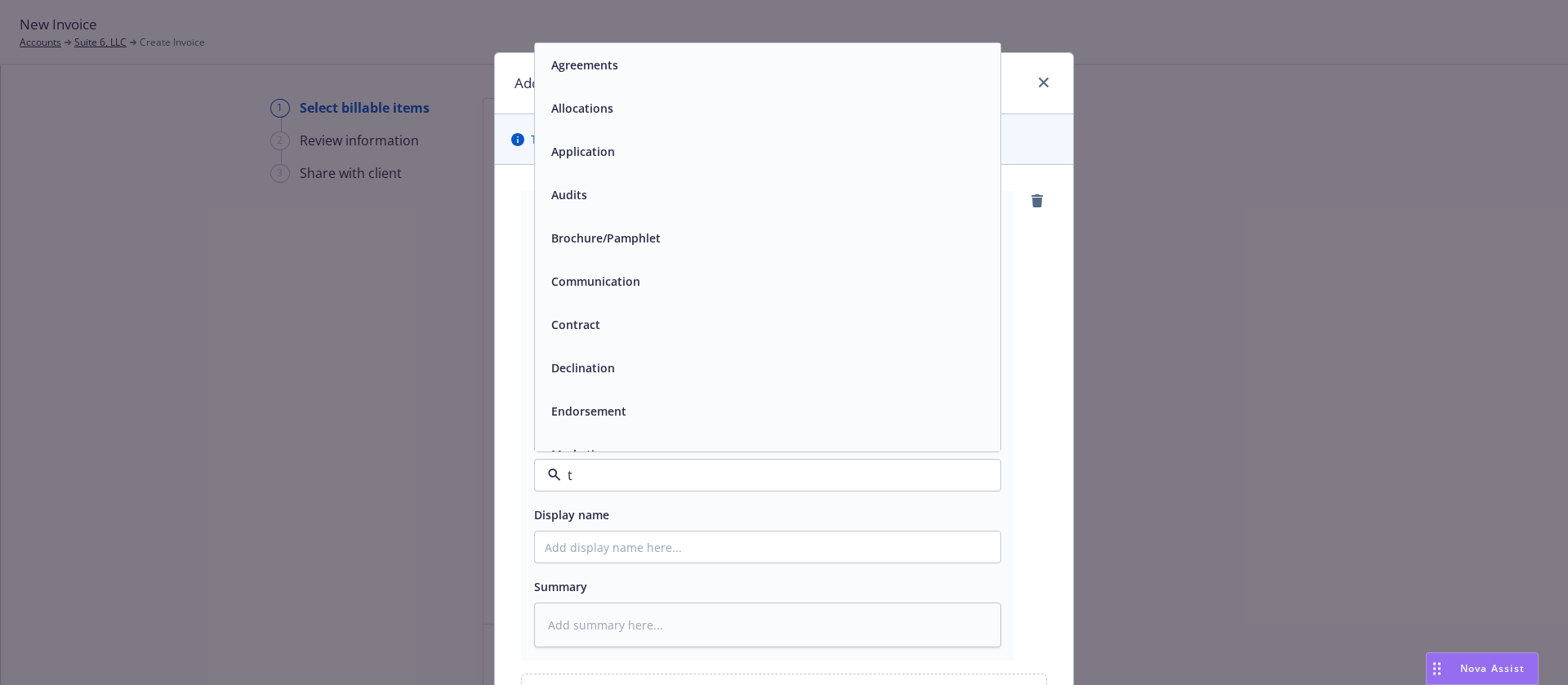
type input "th"
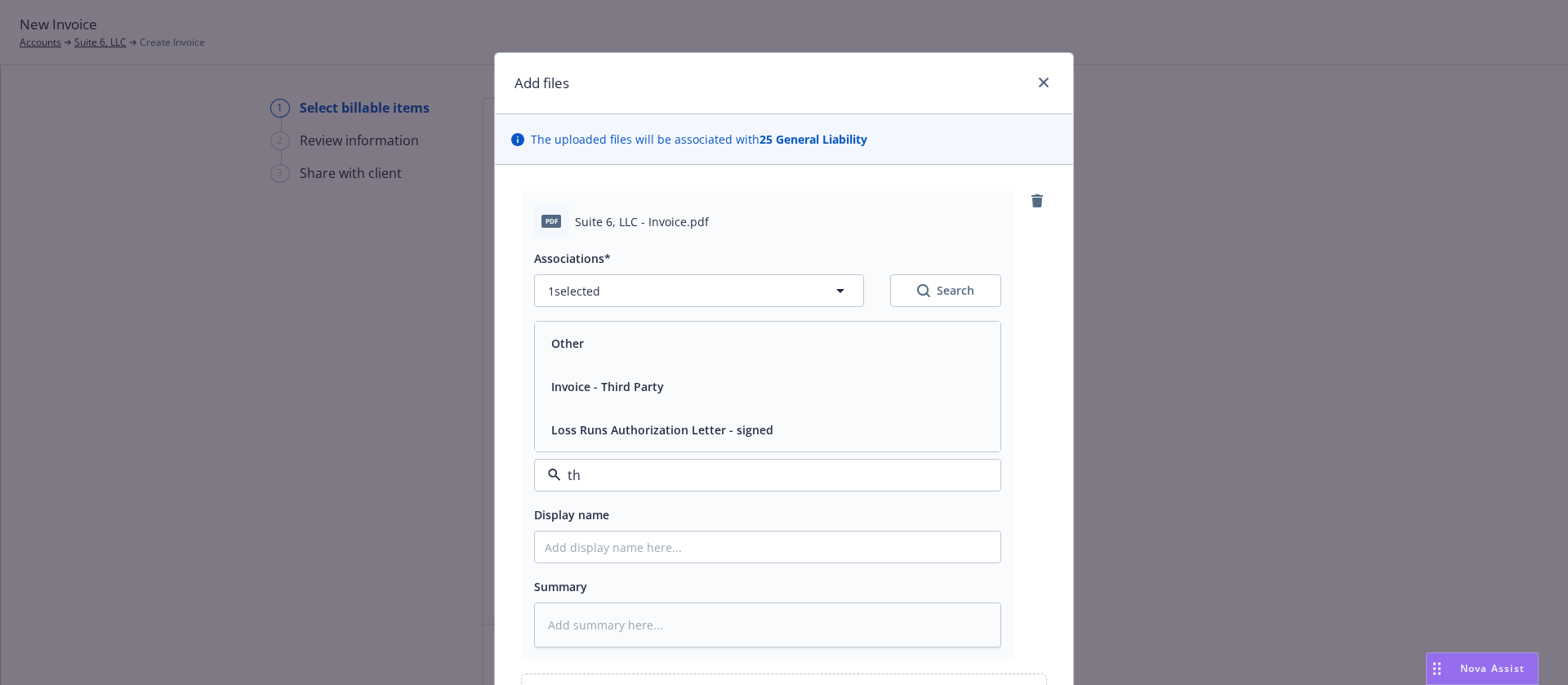
click at [745, 379] on div "Invoice - Third Party" at bounding box center [767, 387] width 446 height 24
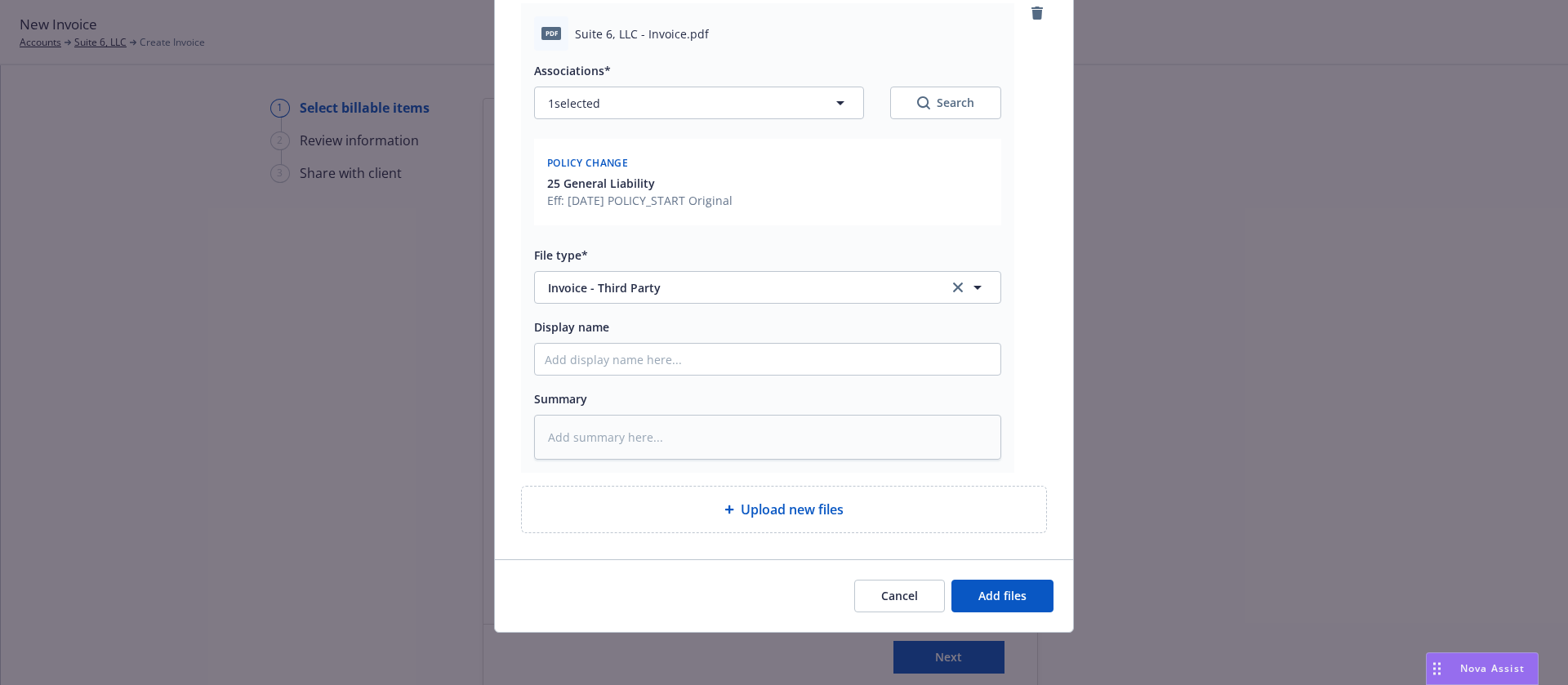
click at [1005, 614] on div "Cancel Add files" at bounding box center [784, 595] width 578 height 72
click at [1013, 602] on span "Add files" at bounding box center [1002, 595] width 48 height 16
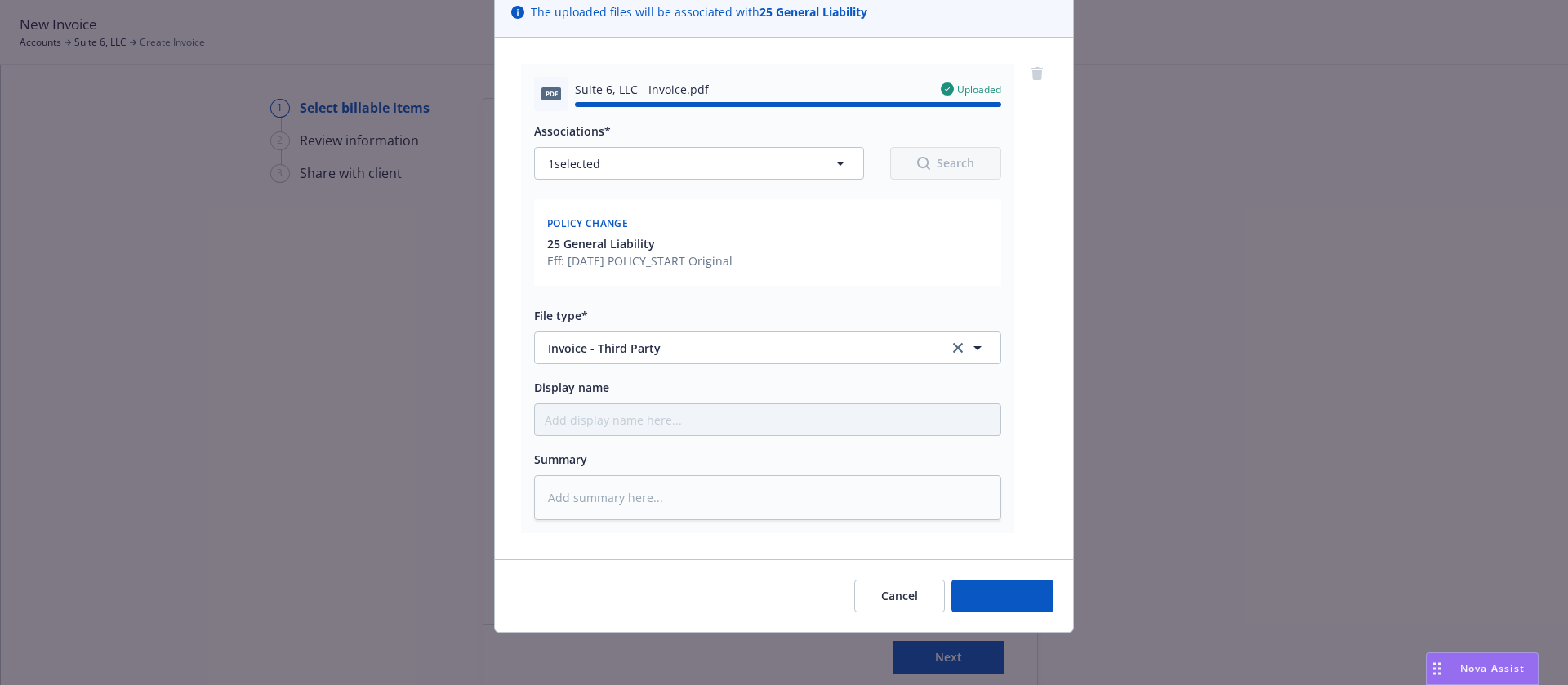
type textarea "x"
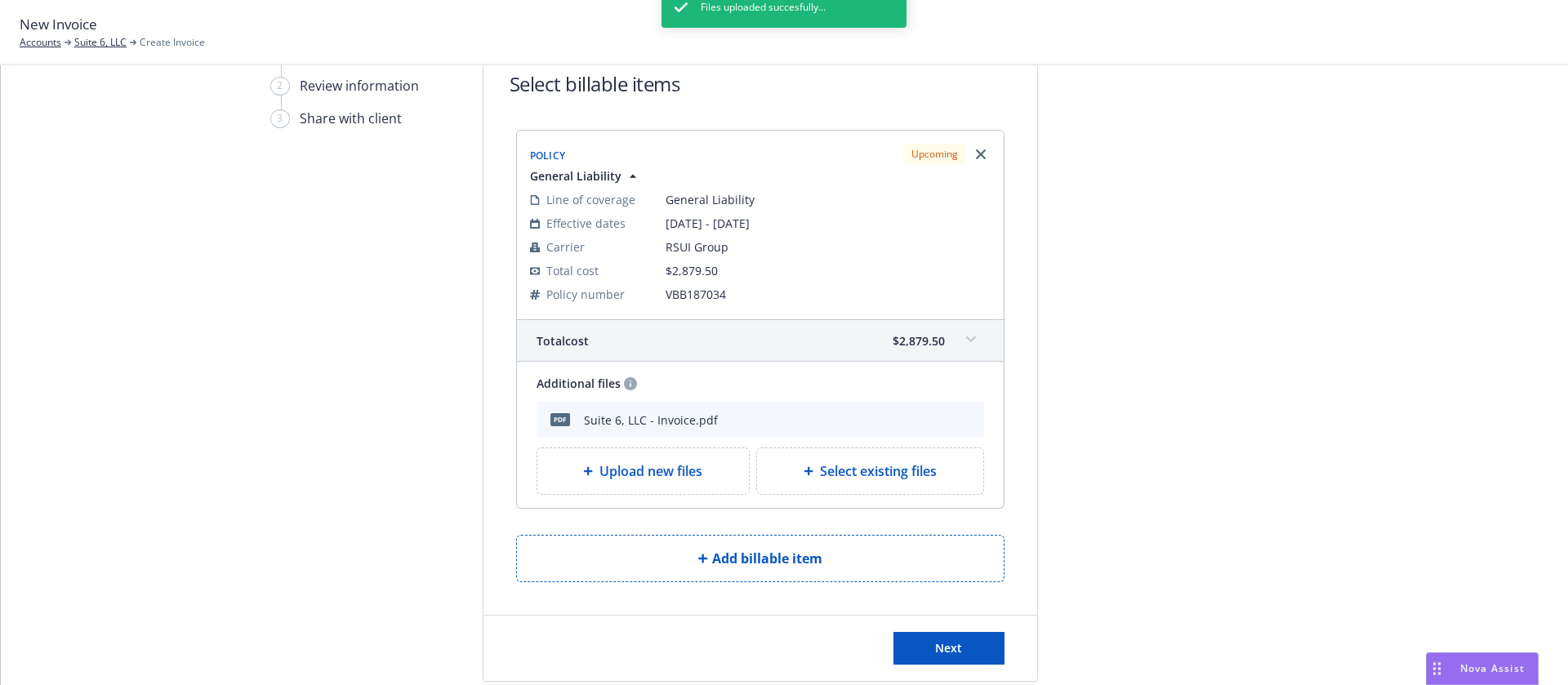
scroll to position [84, 0]
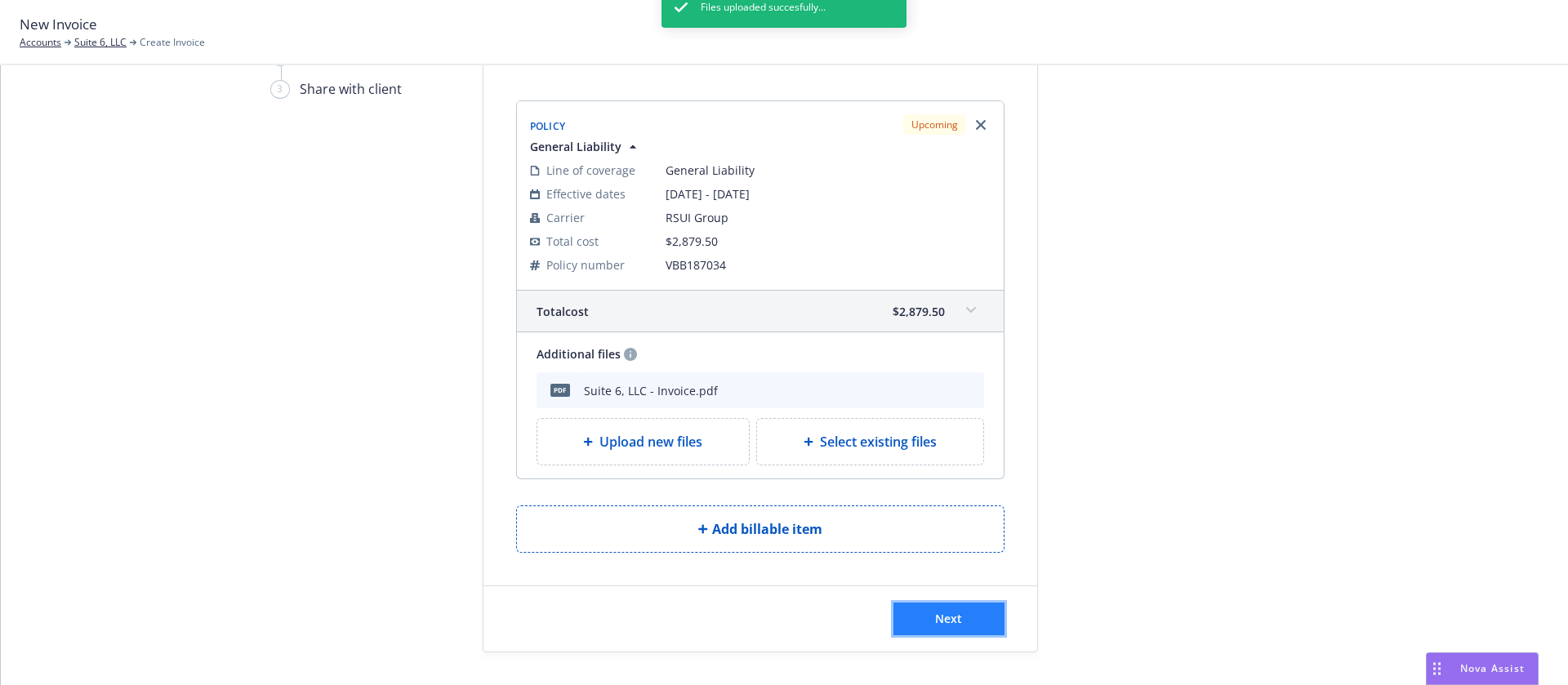
click at [950, 613] on span "Next" at bounding box center [948, 618] width 27 height 16
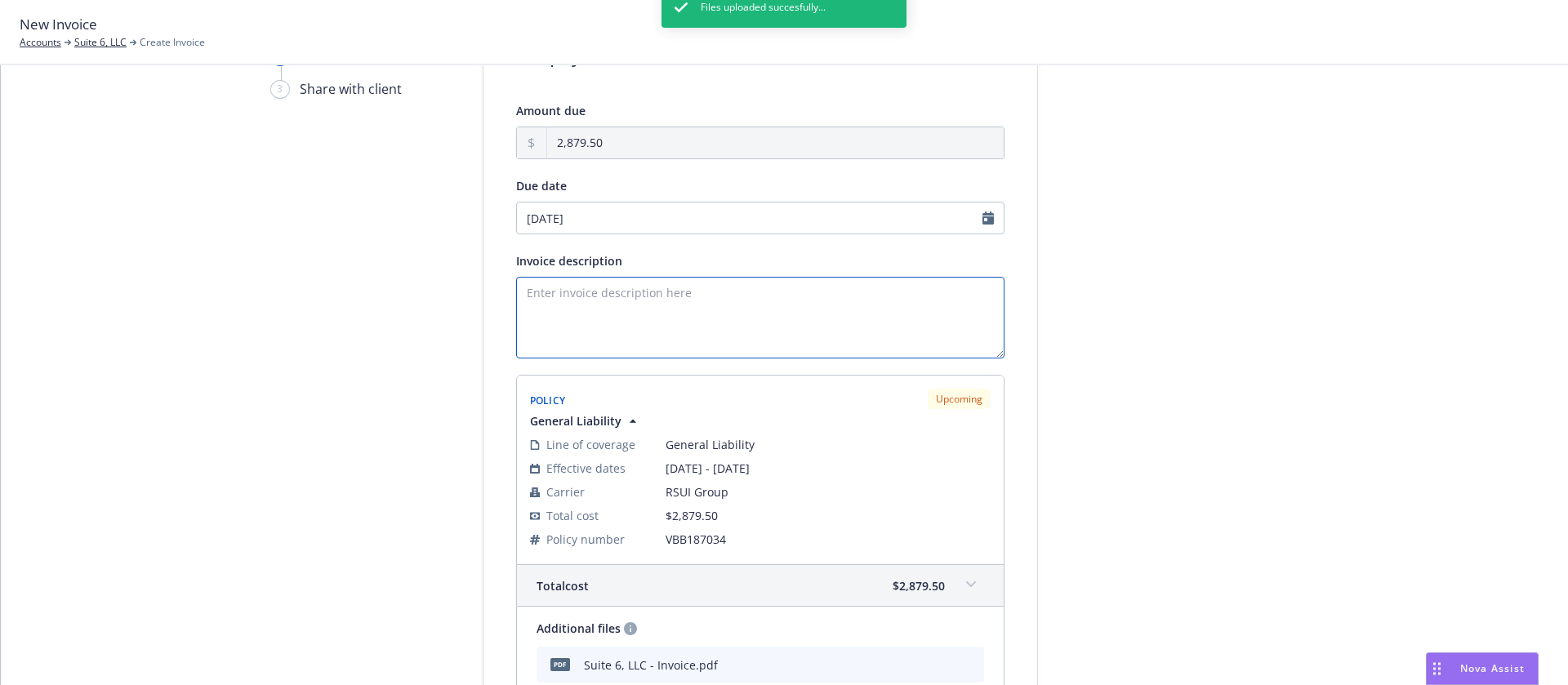
click at [598, 304] on textarea "Invoice description" at bounding box center [760, 318] width 489 height 82
paste textarea "25 General Liability"
click at [532, 298] on textarea "25 General Liability" at bounding box center [760, 318] width 489 height 82
click at [693, 295] on textarea "25 -26 General Liability" at bounding box center [760, 318] width 489 height 82
type textarea "25 -26 General Liability Renewal"
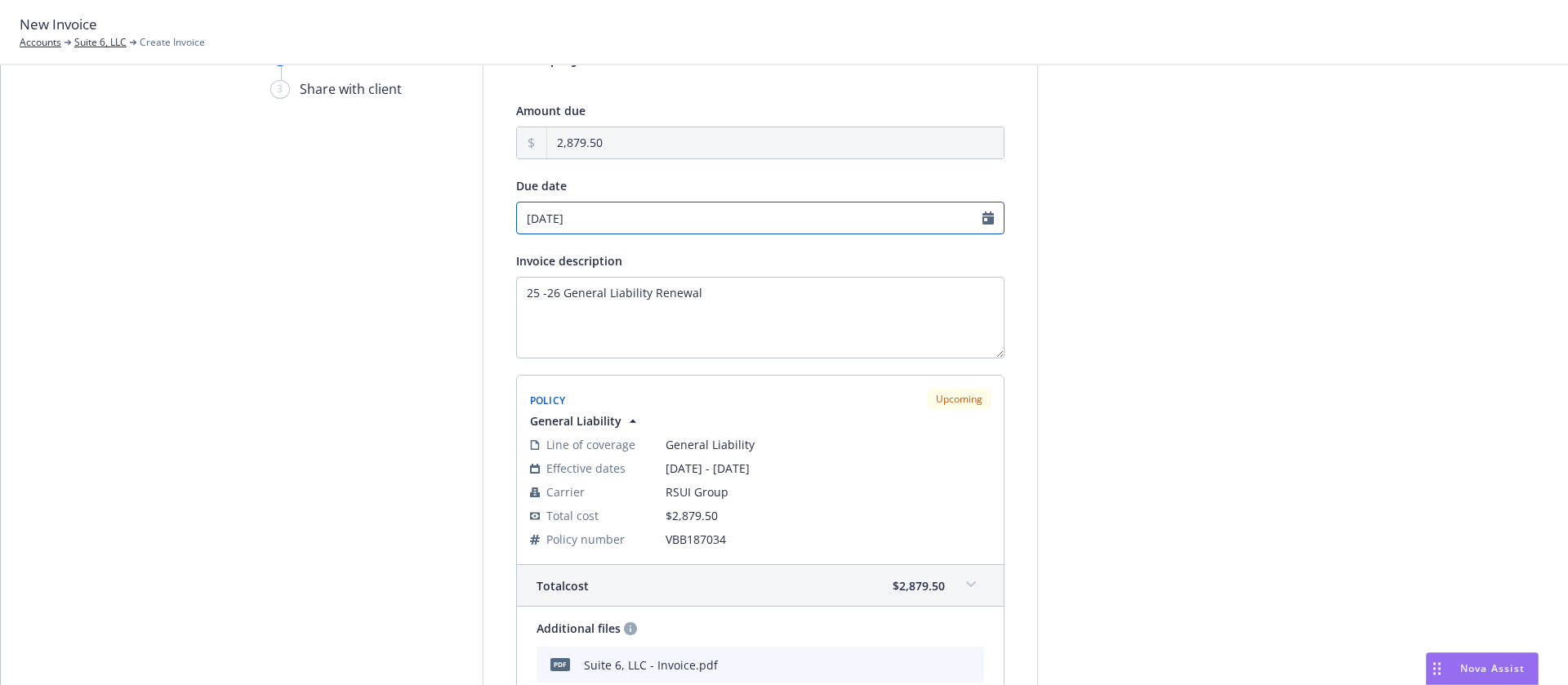
select select "September"
select select "2025"
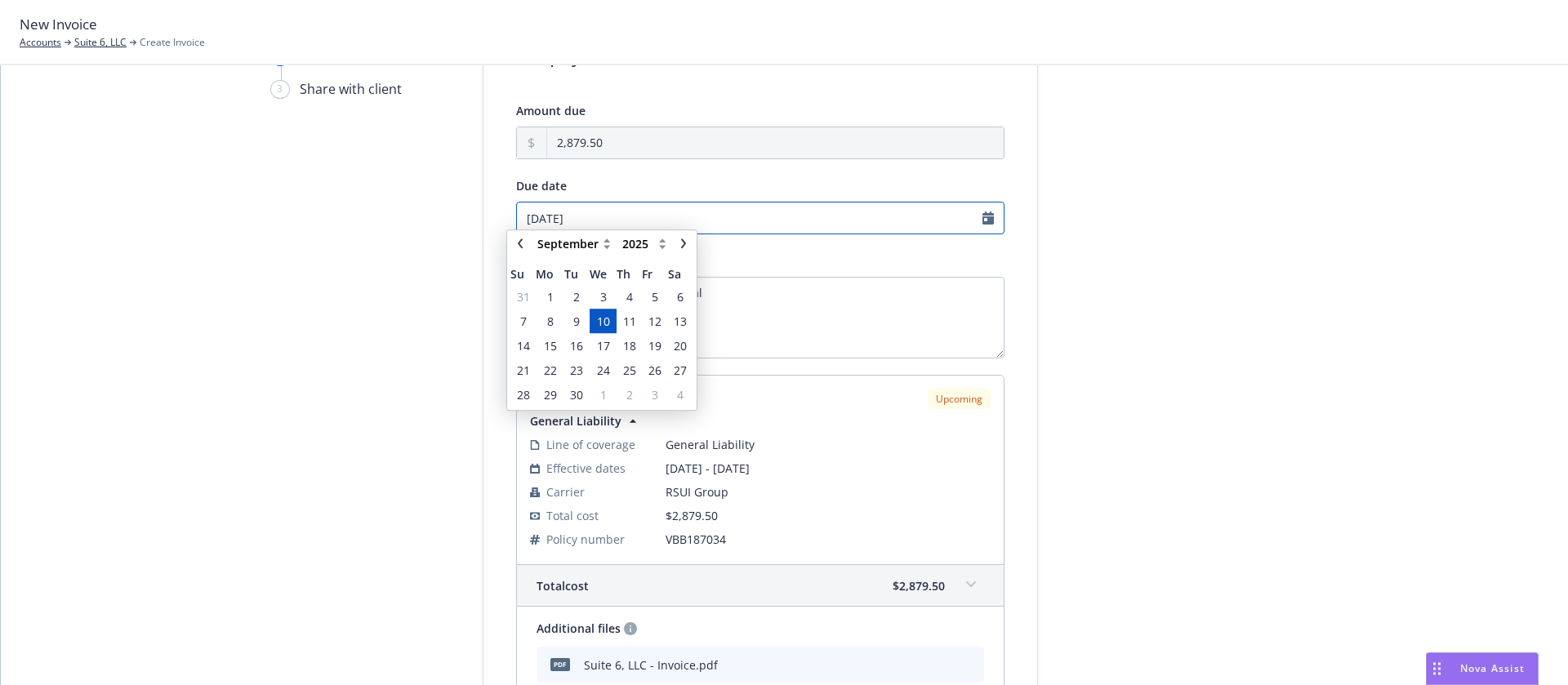
click at [635, 228] on input "09/10/2025" at bounding box center [760, 218] width 489 height 32
click at [574, 402] on span "30" at bounding box center [577, 402] width 13 height 17
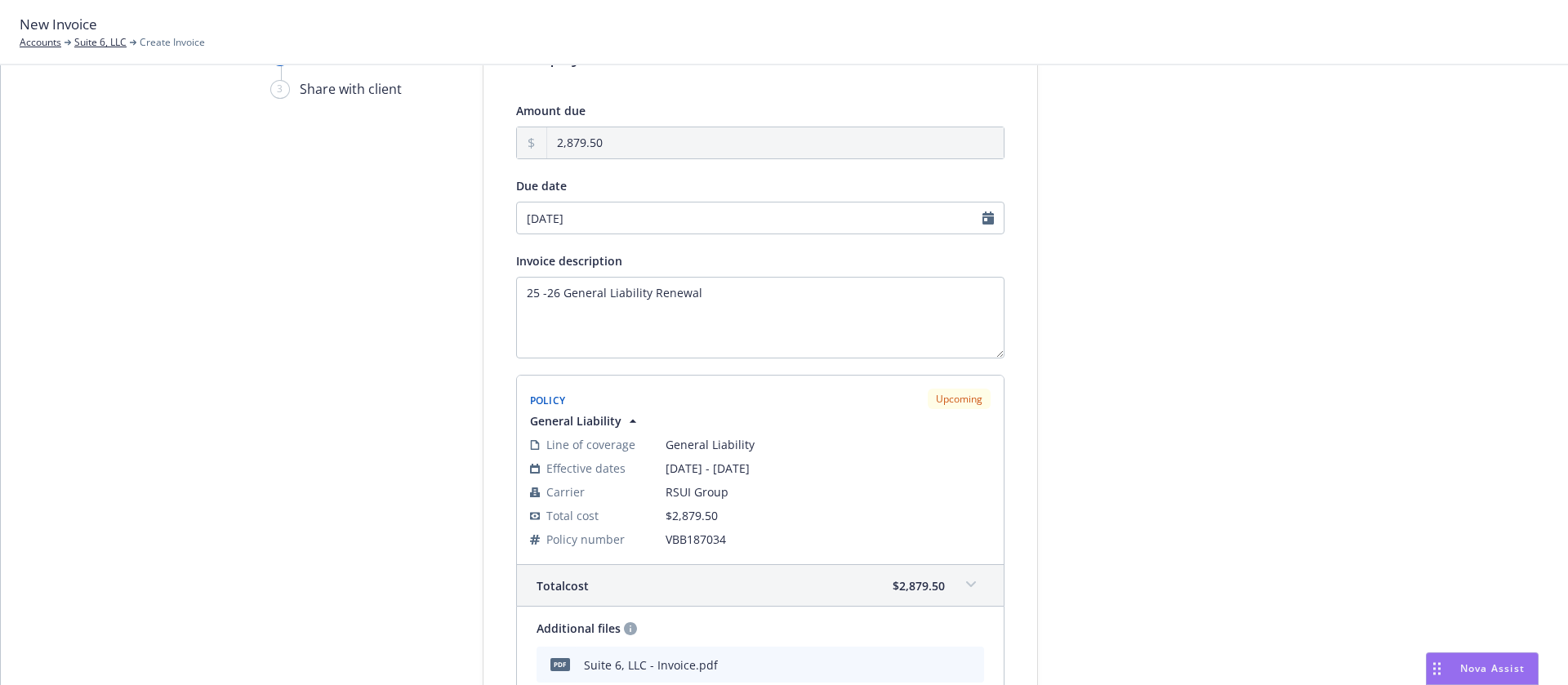
type input "09/30/2025"
click at [1239, 348] on div at bounding box center [1184, 433] width 229 height 839
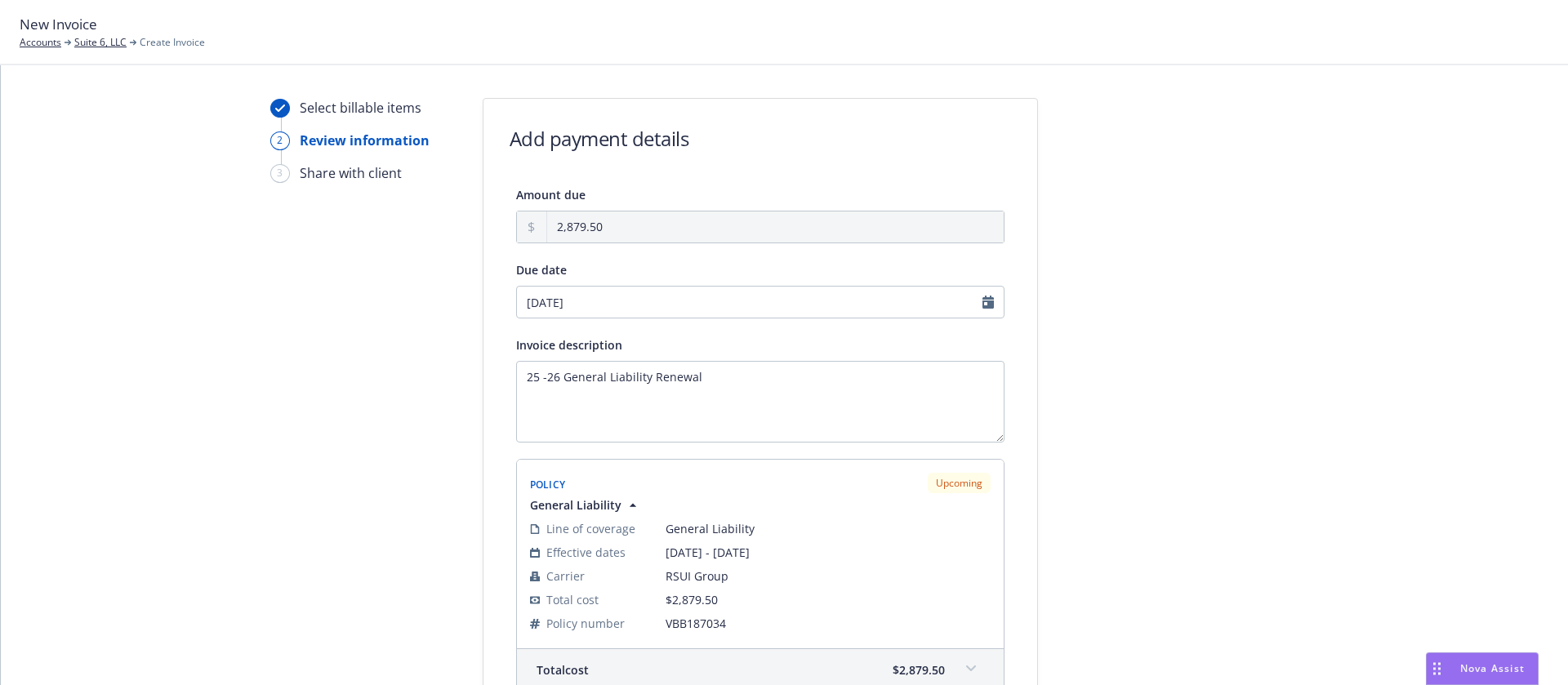
click at [1090, 346] on div at bounding box center [1184, 517] width 229 height 839
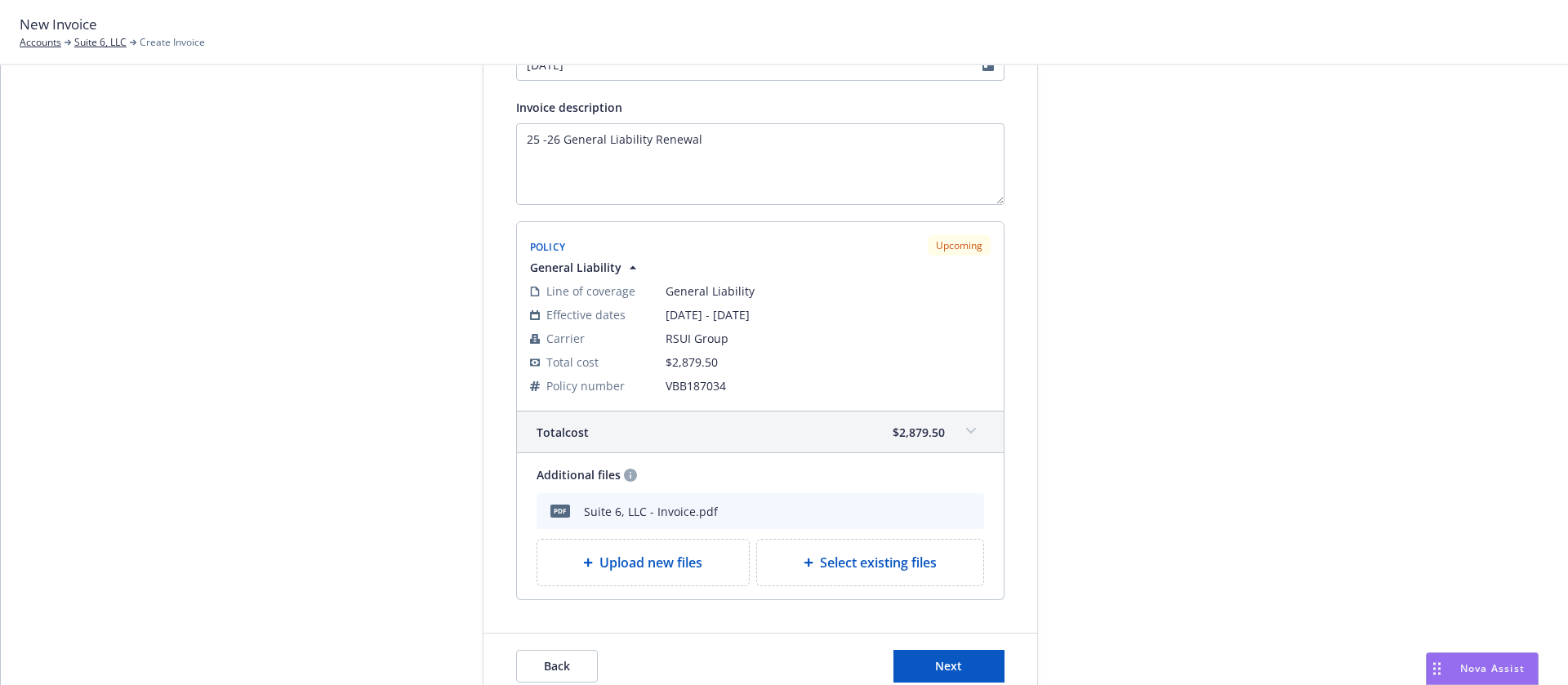
scroll to position [245, 0]
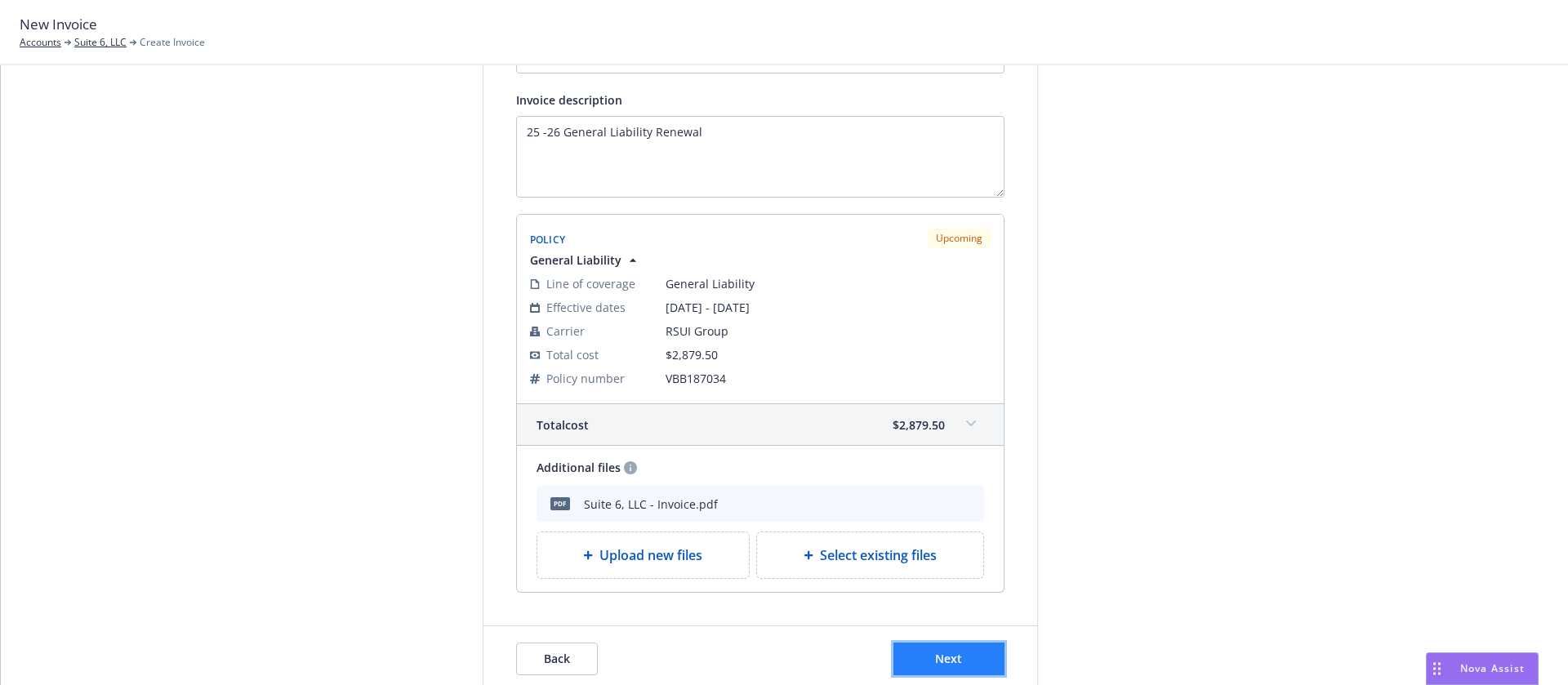
click at [935, 655] on span "Next" at bounding box center [948, 658] width 27 height 16
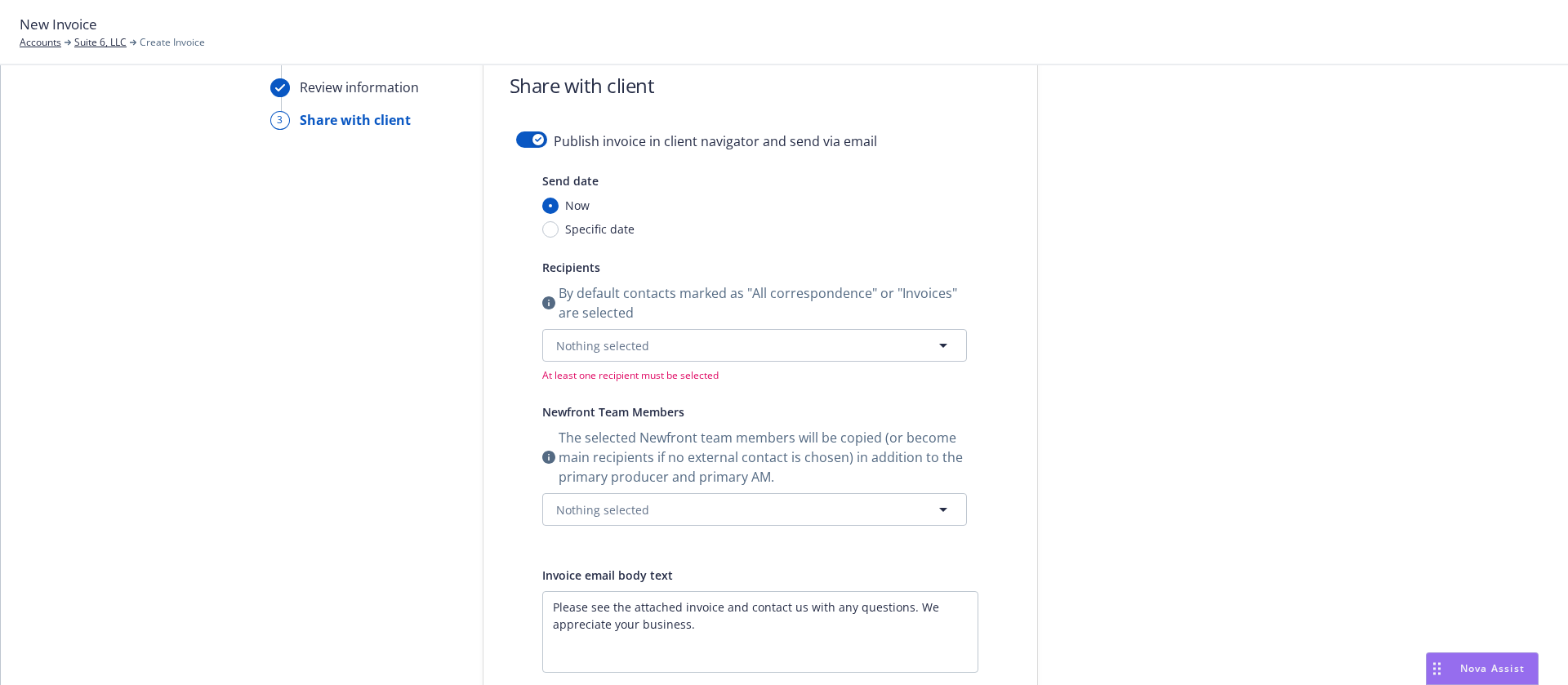
scroll to position [0, 0]
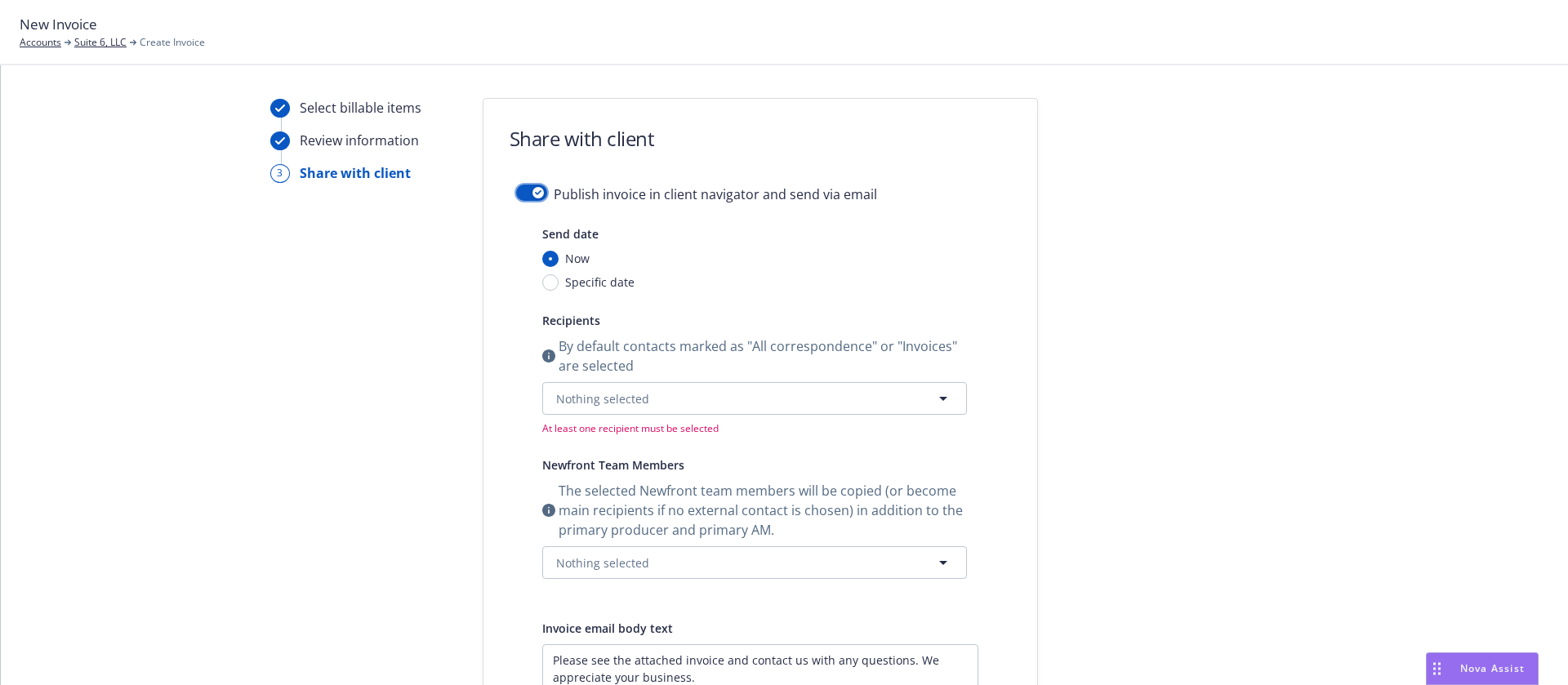
click at [532, 193] on div "button" at bounding box center [538, 193] width 11 height 11
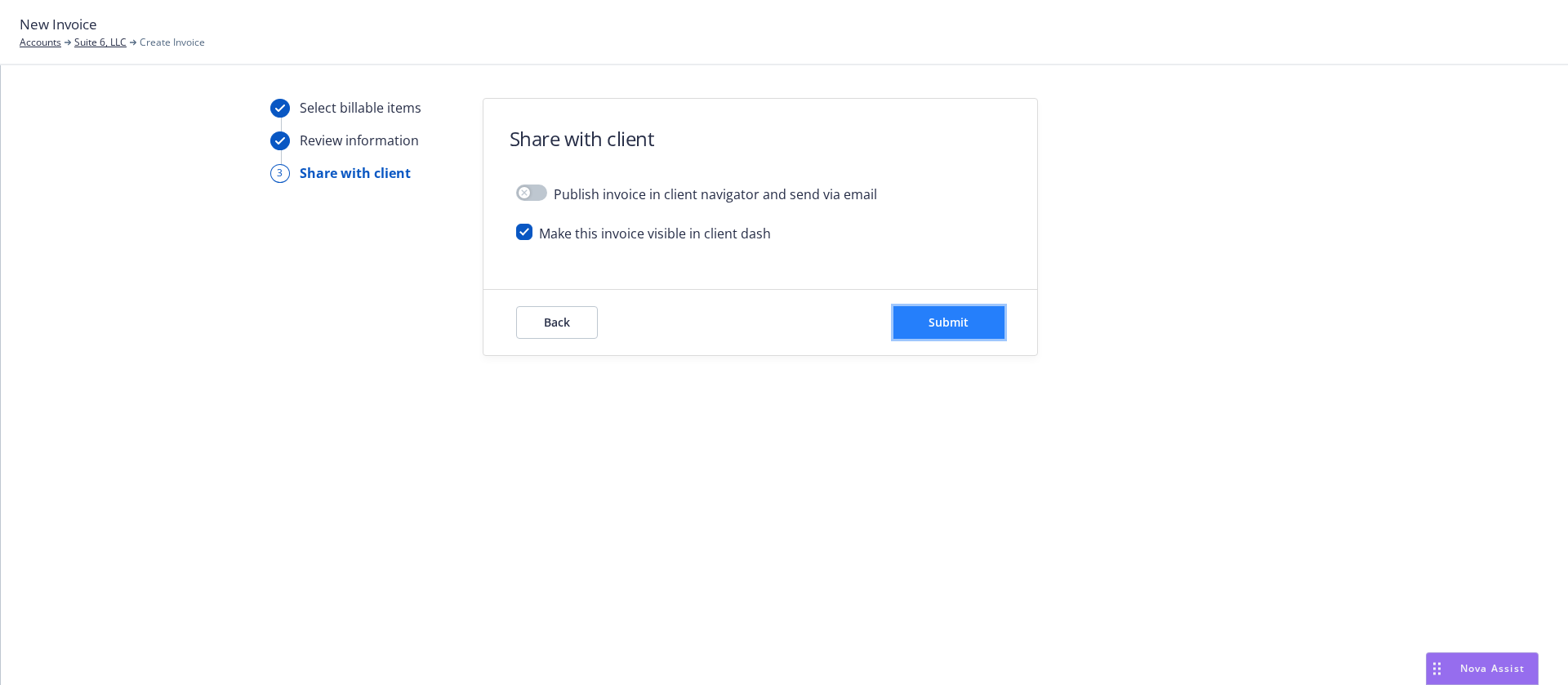
click at [971, 326] on button "Submit" at bounding box center [949, 322] width 111 height 32
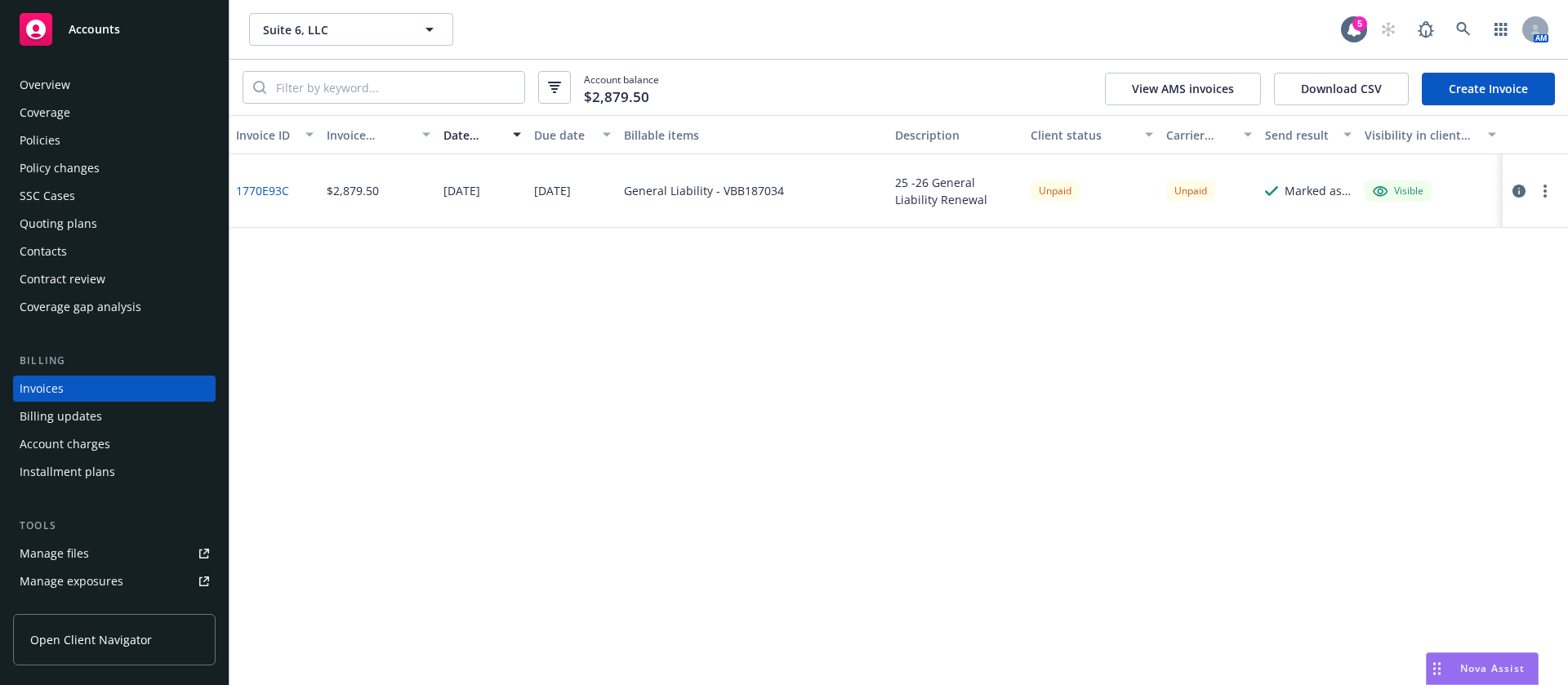
scroll to position [20, 0]
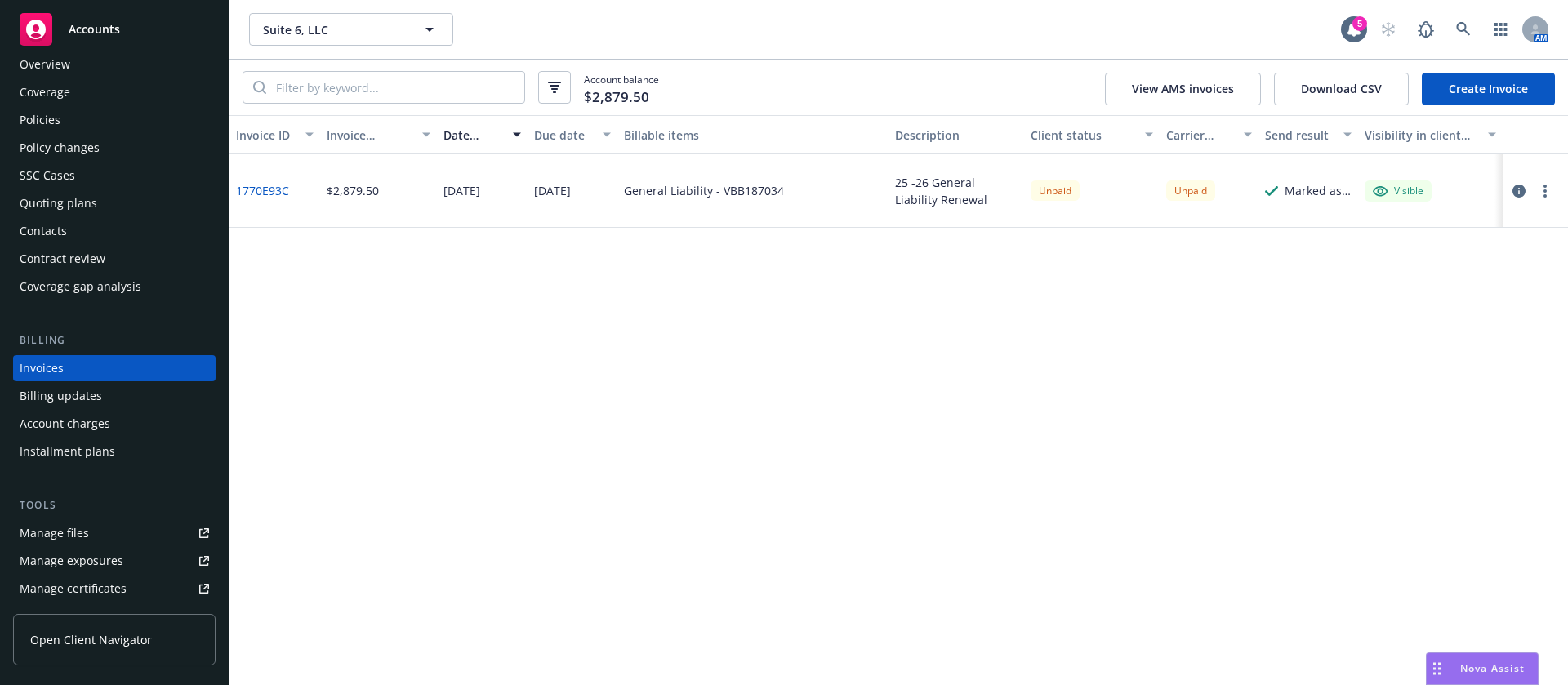
click at [79, 115] on div "Policies" at bounding box center [114, 120] width 189 height 26
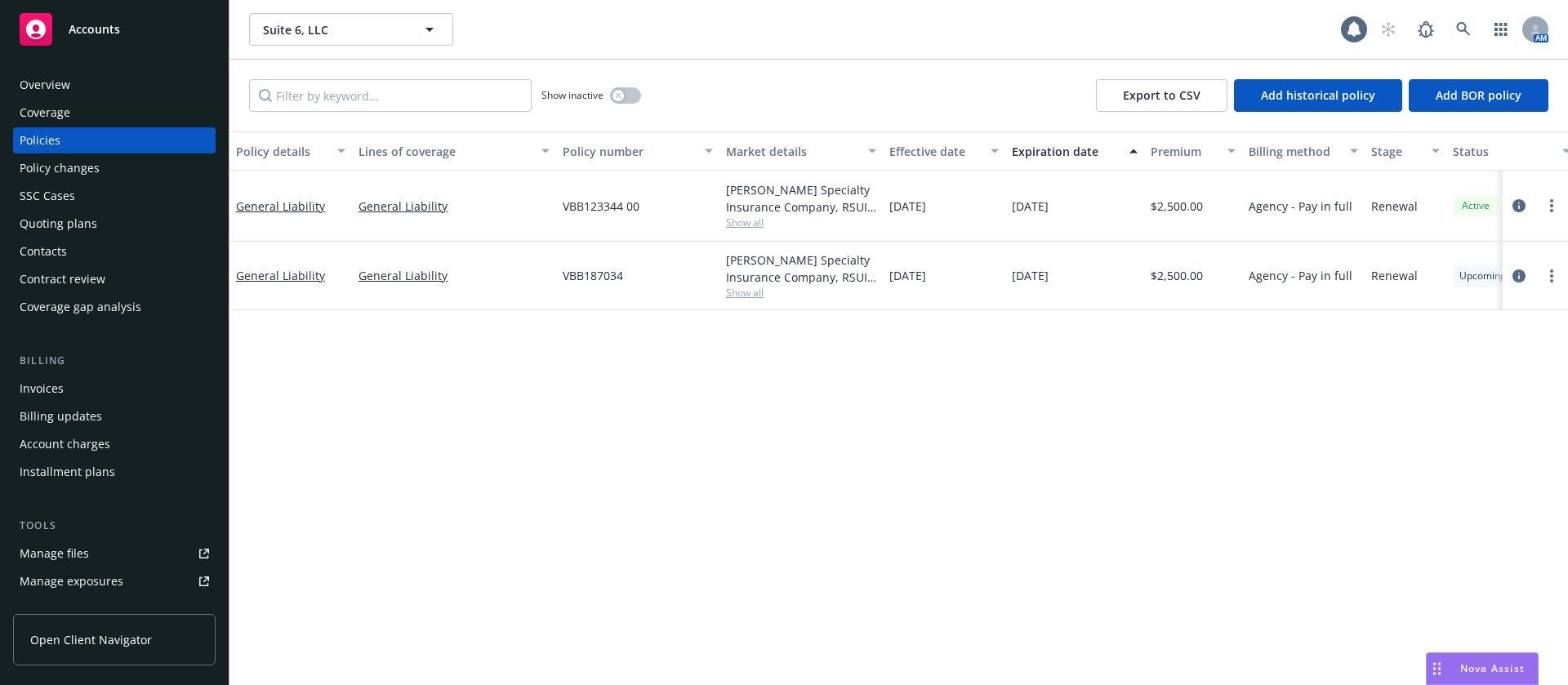
click at [75, 248] on div "Contacts" at bounding box center [114, 251] width 189 height 26
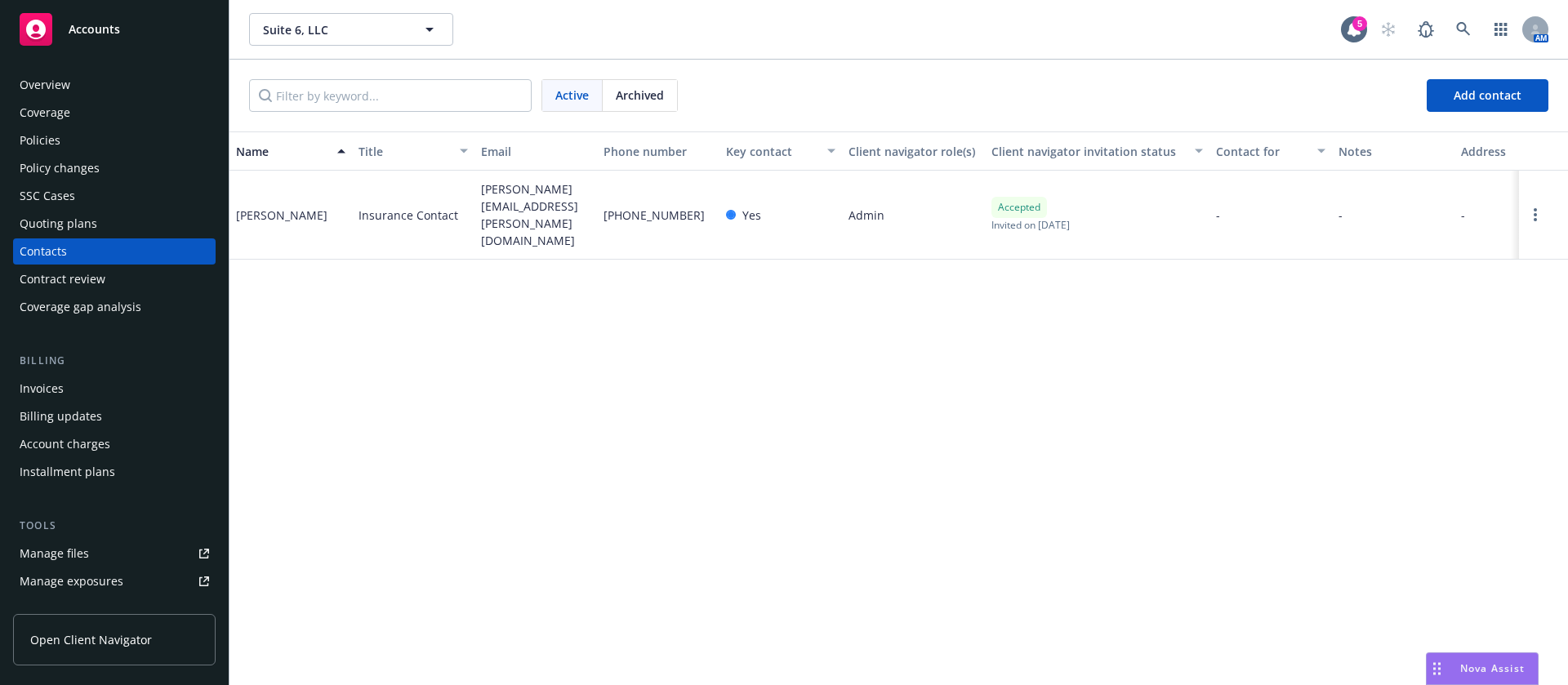
click at [503, 192] on span "eddie.huang@ubs.com" at bounding box center [536, 215] width 109 height 69
copy span "eddie.huang@ubs.com"
click at [97, 386] on div "Invoices" at bounding box center [114, 388] width 189 height 26
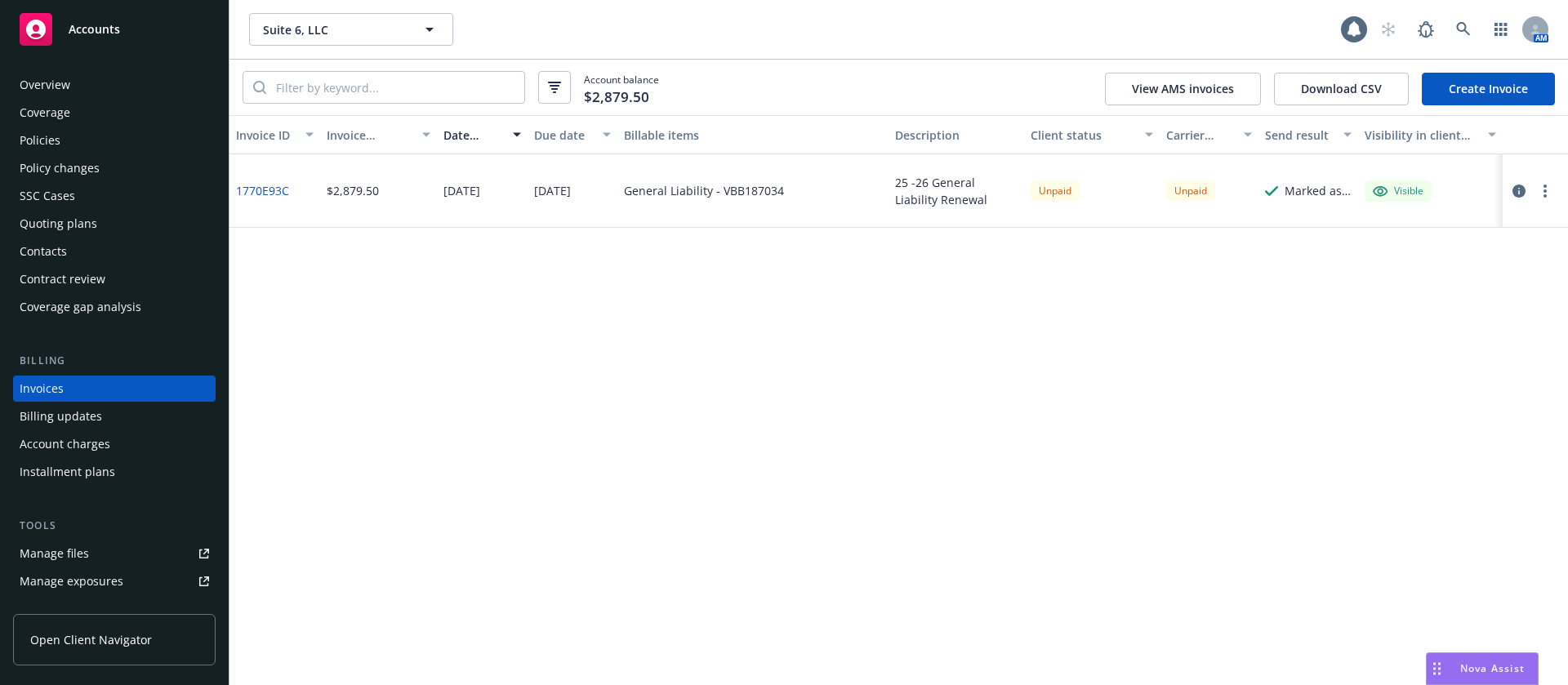
scroll to position [20, 0]
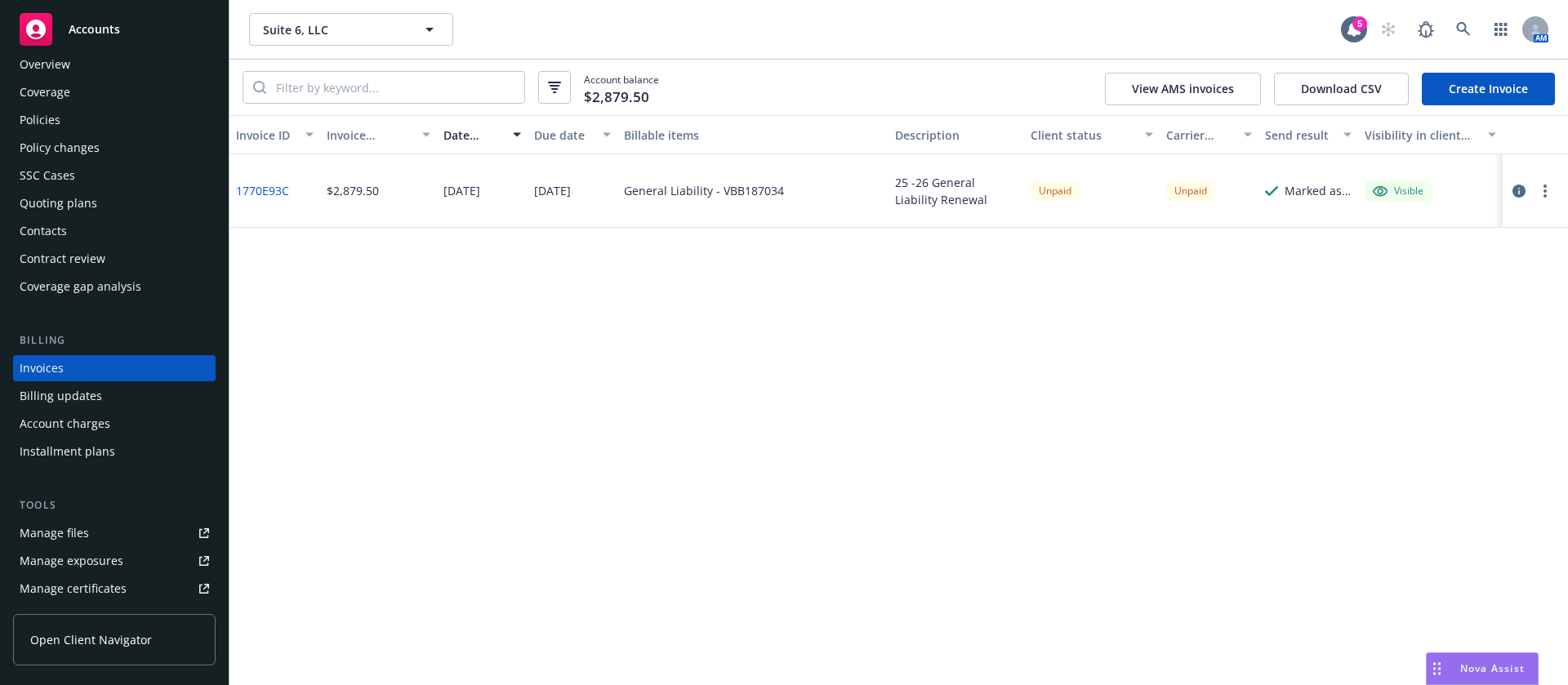
click at [1543, 184] on icon "button" at bounding box center [1545, 191] width 4 height 13
click at [1424, 422] on link "Copy logging email" at bounding box center [1449, 420] width 209 height 32
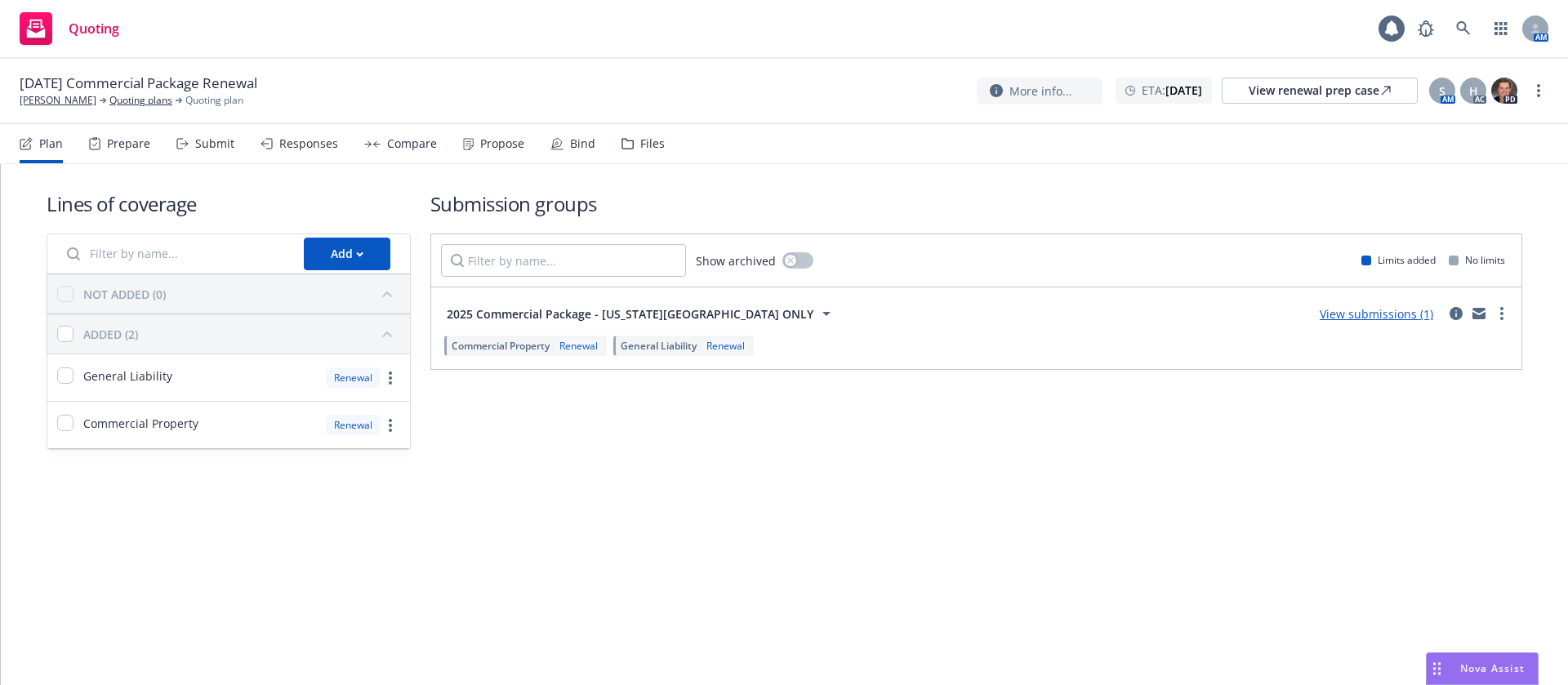
click at [487, 142] on div "Propose" at bounding box center [503, 144] width 45 height 13
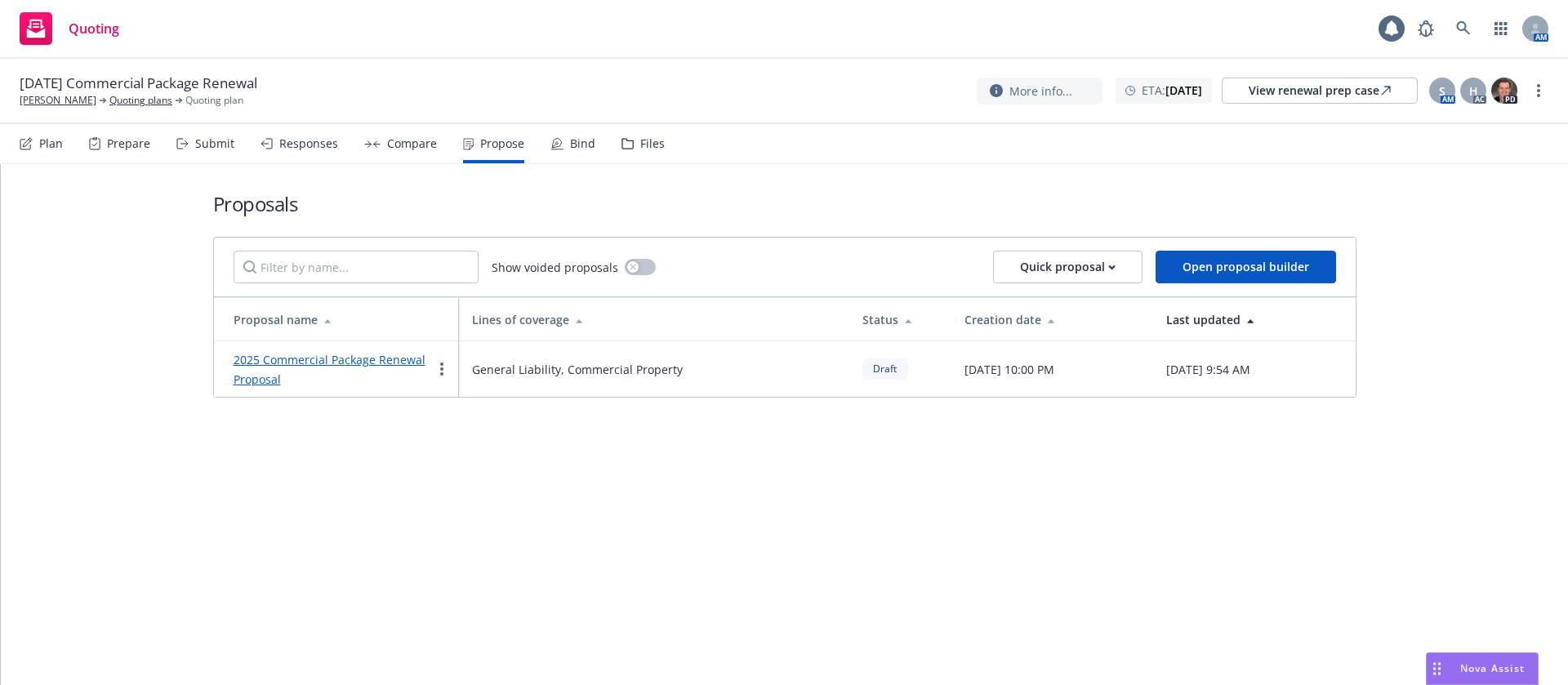
click at [355, 360] on link "2025 Commercial Package Renewal Proposal" at bounding box center [329, 370] width 192 height 35
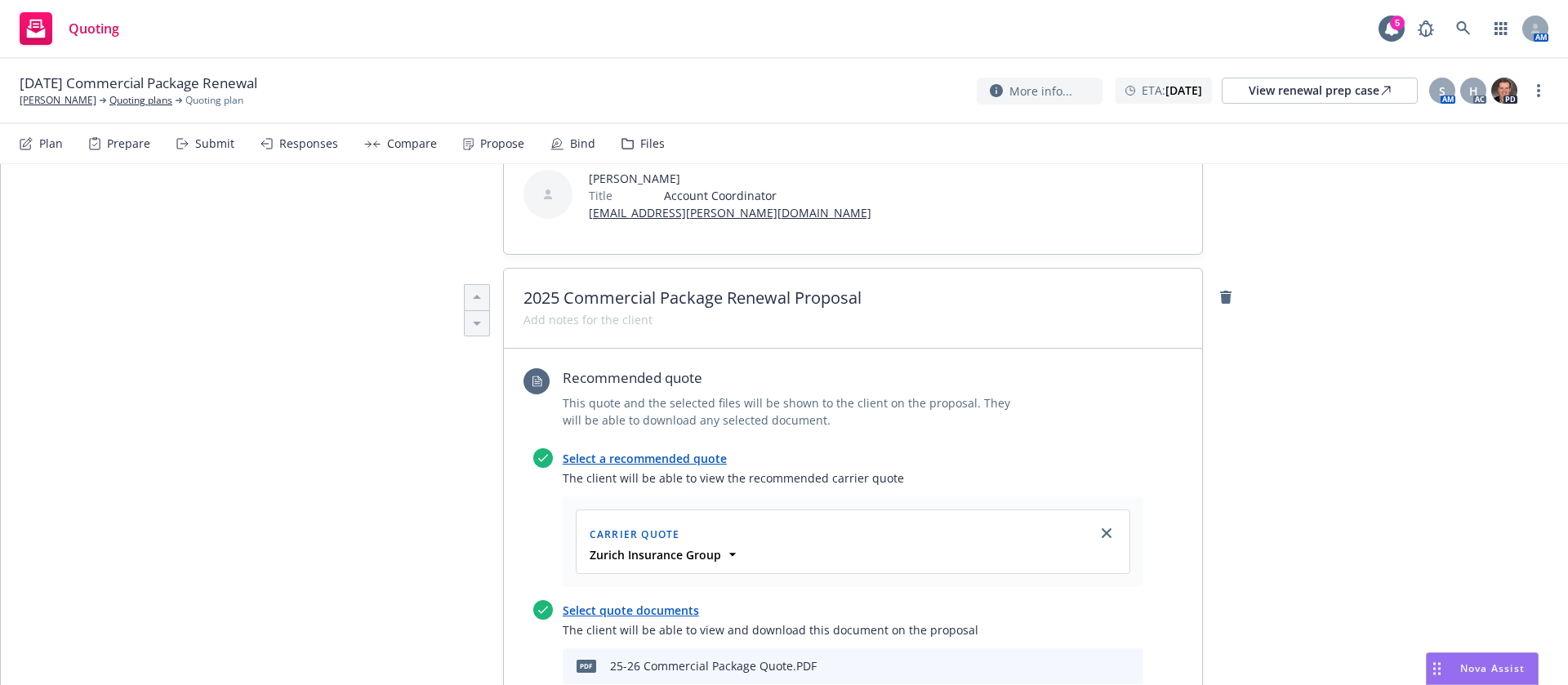
scroll to position [980, 0]
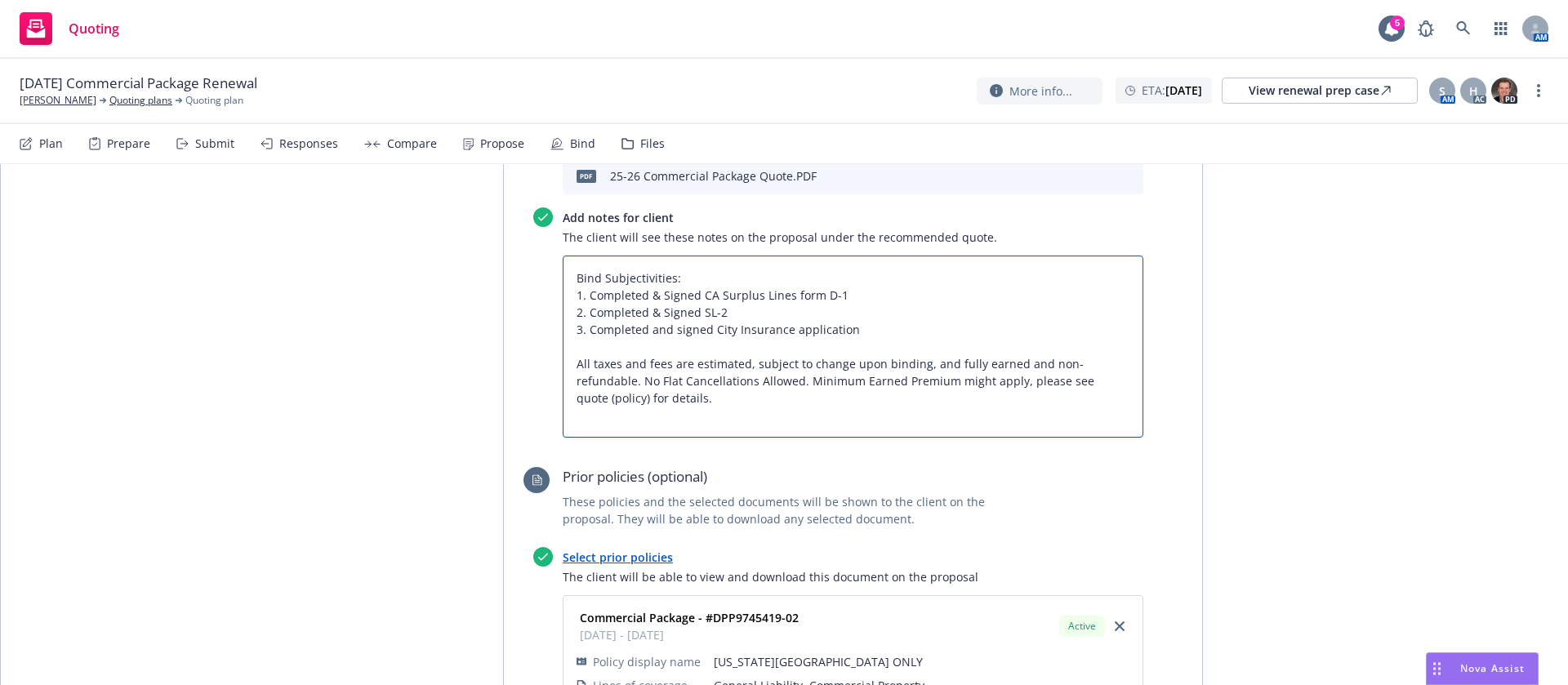
click at [688, 318] on textarea "Bind Subjectivities: 1. Completed & Signed CA Surplus Lines form D-1 2. Complet…" at bounding box center [853, 347] width 580 height 182
drag, startPoint x: 686, startPoint y: 318, endPoint x: 522, endPoint y: 263, distance: 173.0
click at [523, 263] on div "Select a recommended quote The client will be able to view the recommended carr…" at bounding box center [833, 202] width 619 height 488
type textarea "x"
type textarea "Bind Subjectivities: 1. Completed & Signed CA Surplus Lines form D-1 2. Complet…"
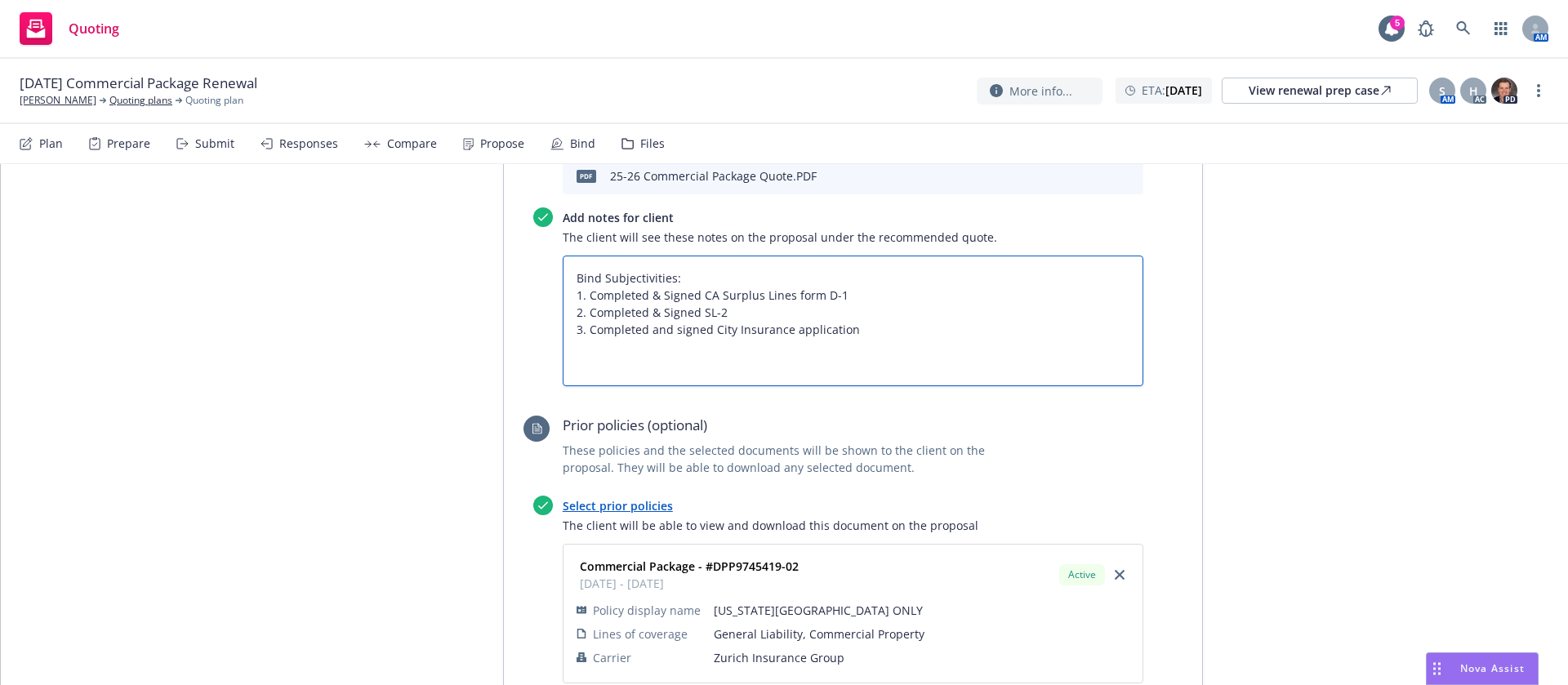
type textarea "x"
type textarea "Bind Subjectivities: 1. Completed & Signed CA Surplus Lines form D-1 2. Complet…"
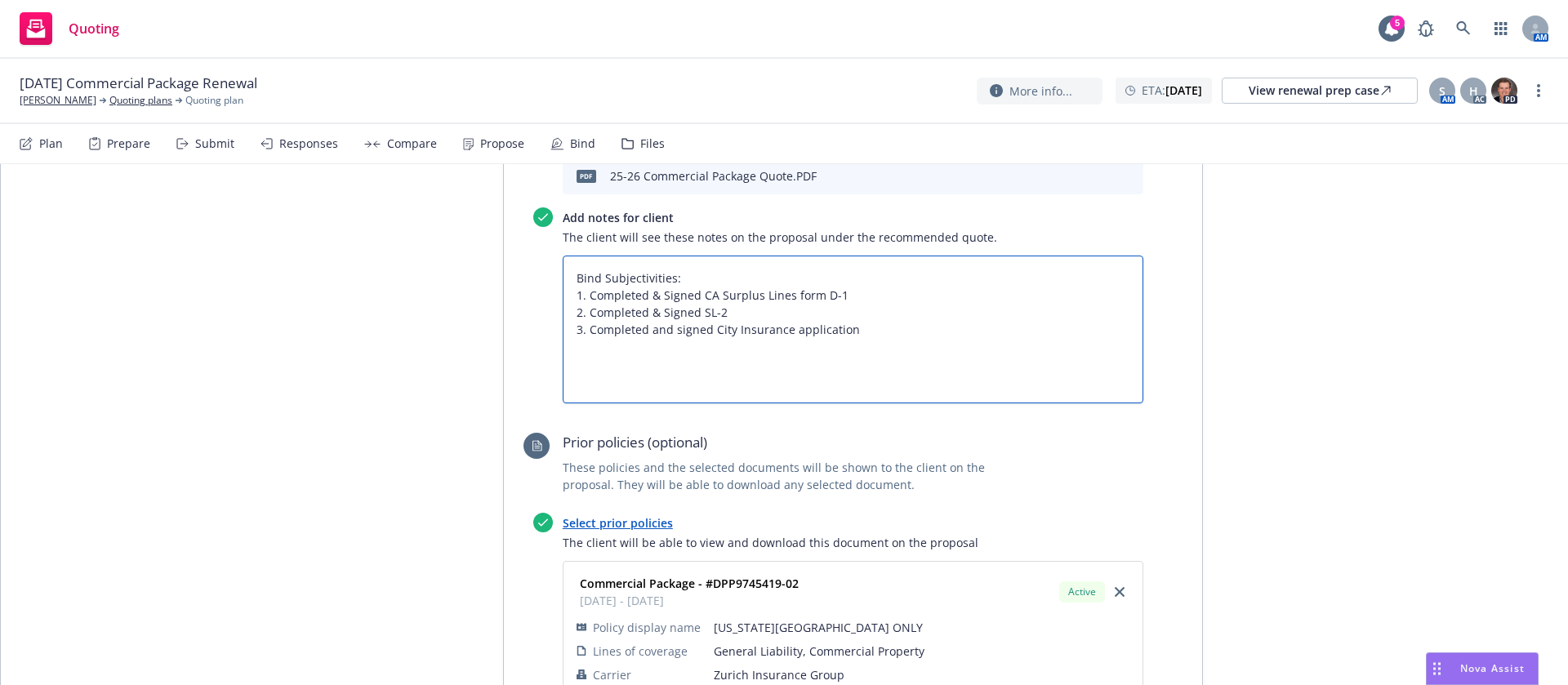
type textarea "x"
type textarea "Bind Subjectivities: 1. Completed & Signed CA Surplus Lines form D-1 2. Complet…"
type textarea "x"
type textarea "Bind Subjectivities: 1. Completed & Signed CA Surplus Lines form D-1 2. Complet…"
type textarea "x"
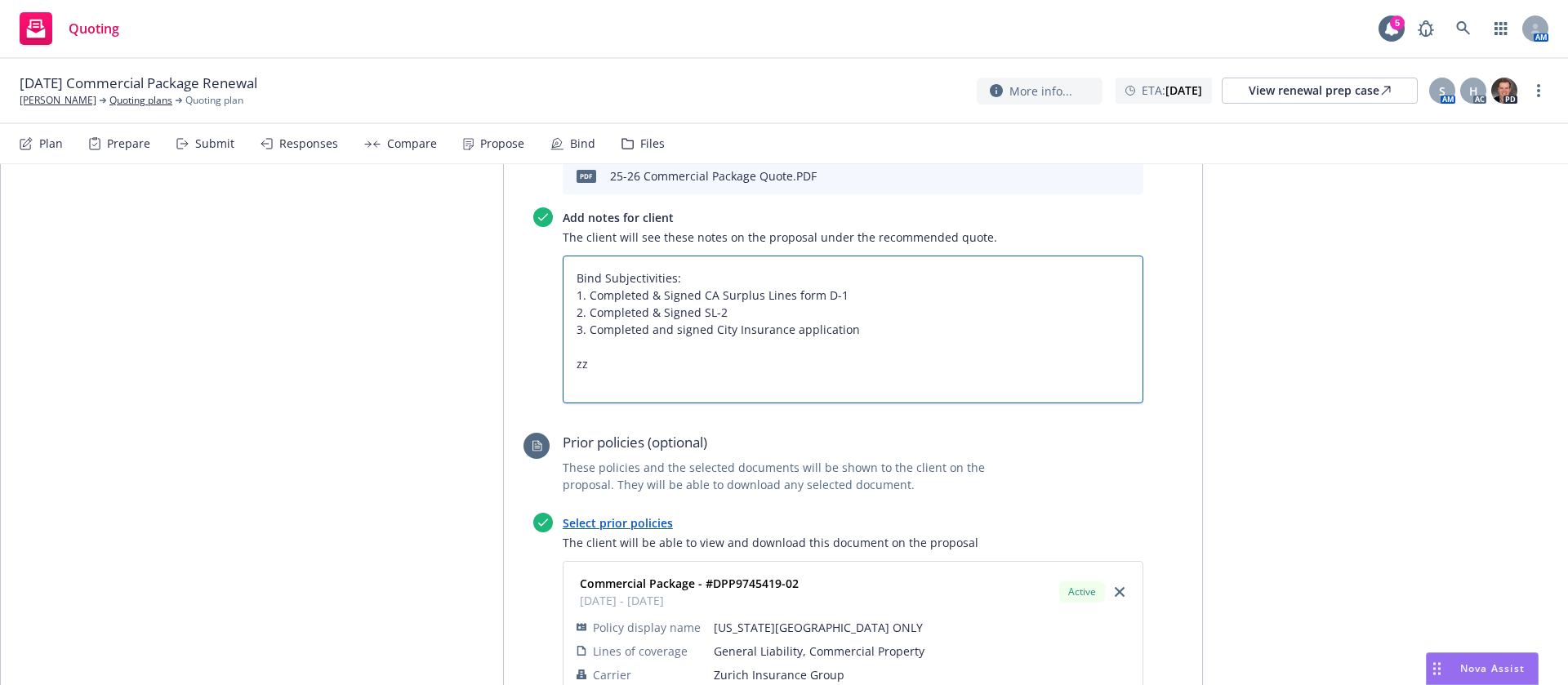
type textarea "Bind Subjectivities: 1. Completed & Signed CA Surplus Lines form D-1 2. Complet…"
type textarea "x"
type textarea "Bind Subjectivities: 1. Completed & Signed CA Surplus Lines form D-1 2. Complet…"
type textarea "x"
type textarea "Bind Subjectivities: 1. Completed & Signed CA Surplus Lines form D-1 2. Complet…"
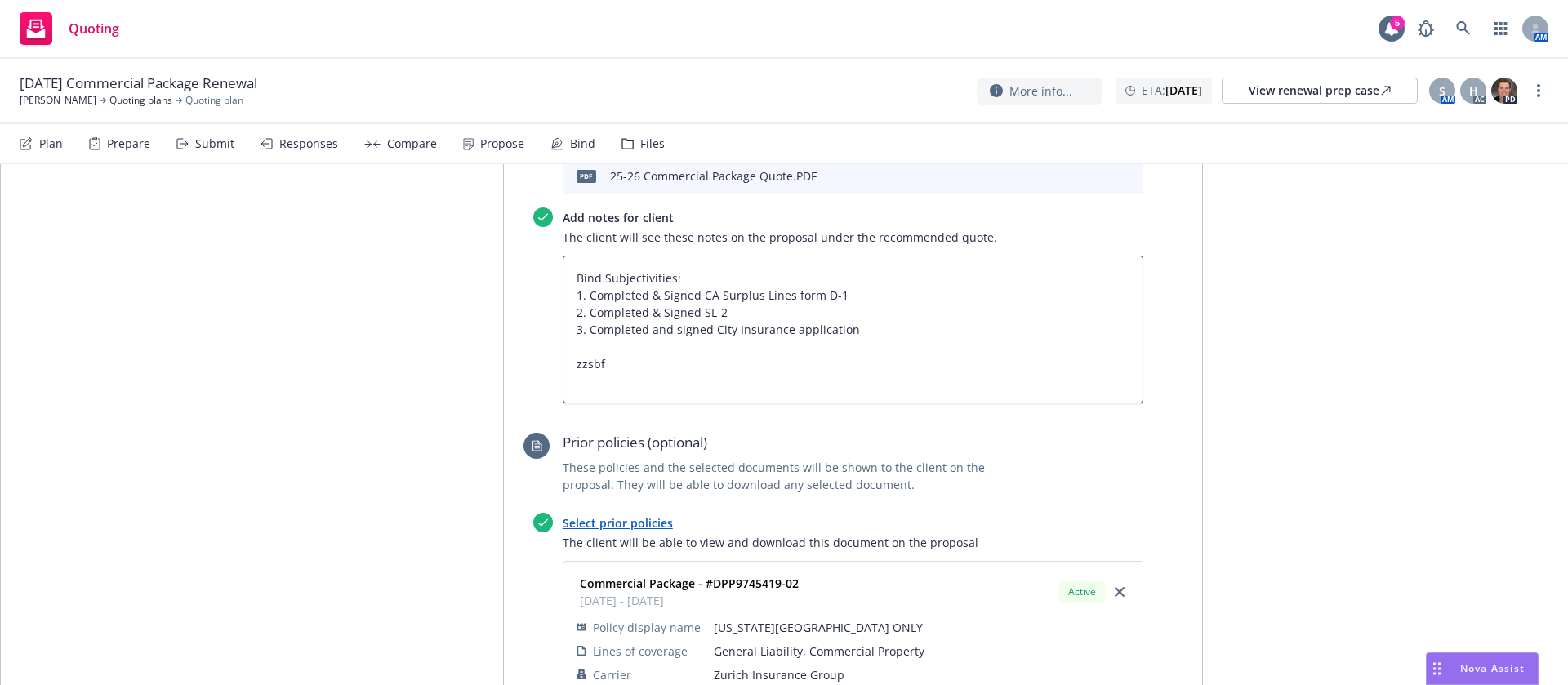
type textarea "x"
type textarea "Bind Subjectivities: 1. Completed & Signed CA Surplus Lines form D-1 2. Complet…"
type textarea "x"
type textarea "Bind Subjectivities: 1. Completed & Signed CA Surplus Lines form D-1 2. Complet…"
type textarea "x"
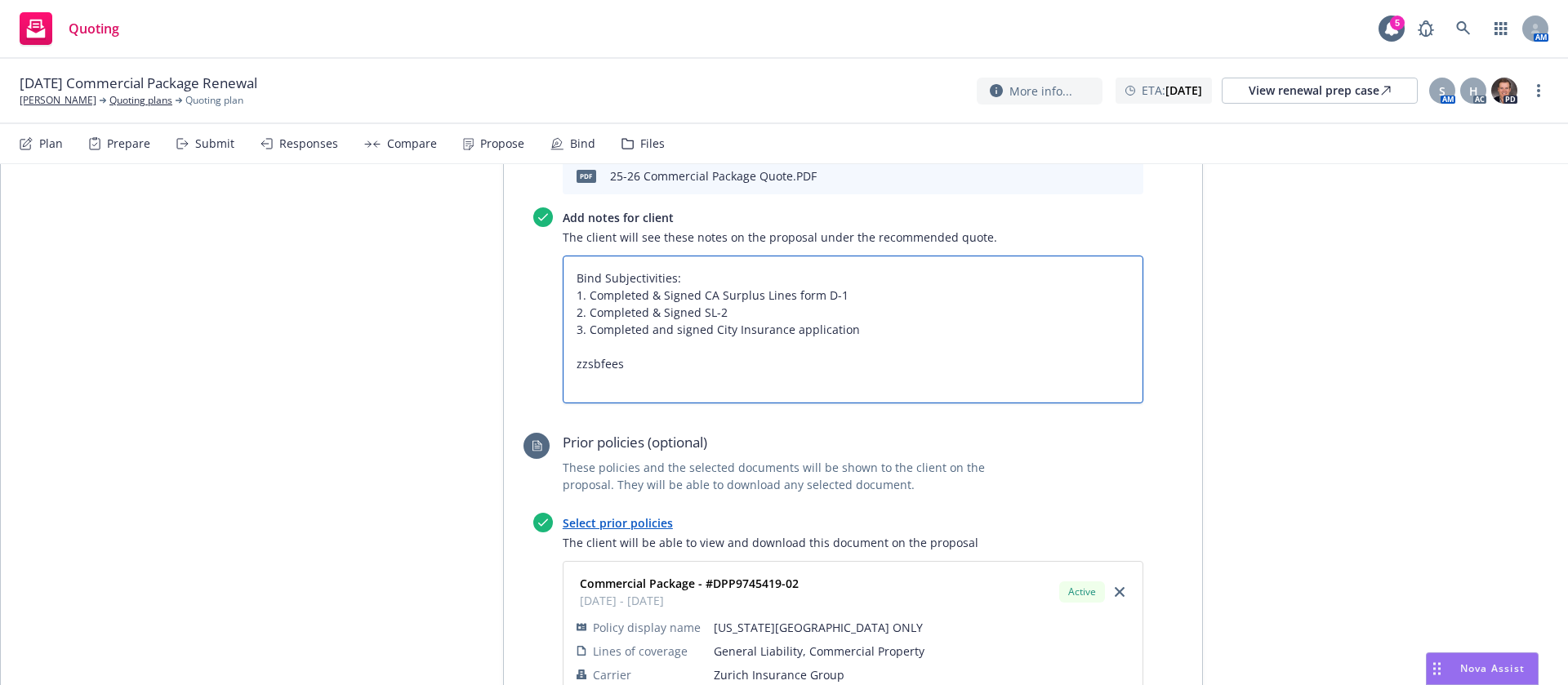
paste textarea "All taxes and fees are estimated, subject to change upon binding, and fully ear…"
type textarea "Bind Subjectivities: 1. Completed & Signed CA Surplus Lines form D-1 2. Complet…"
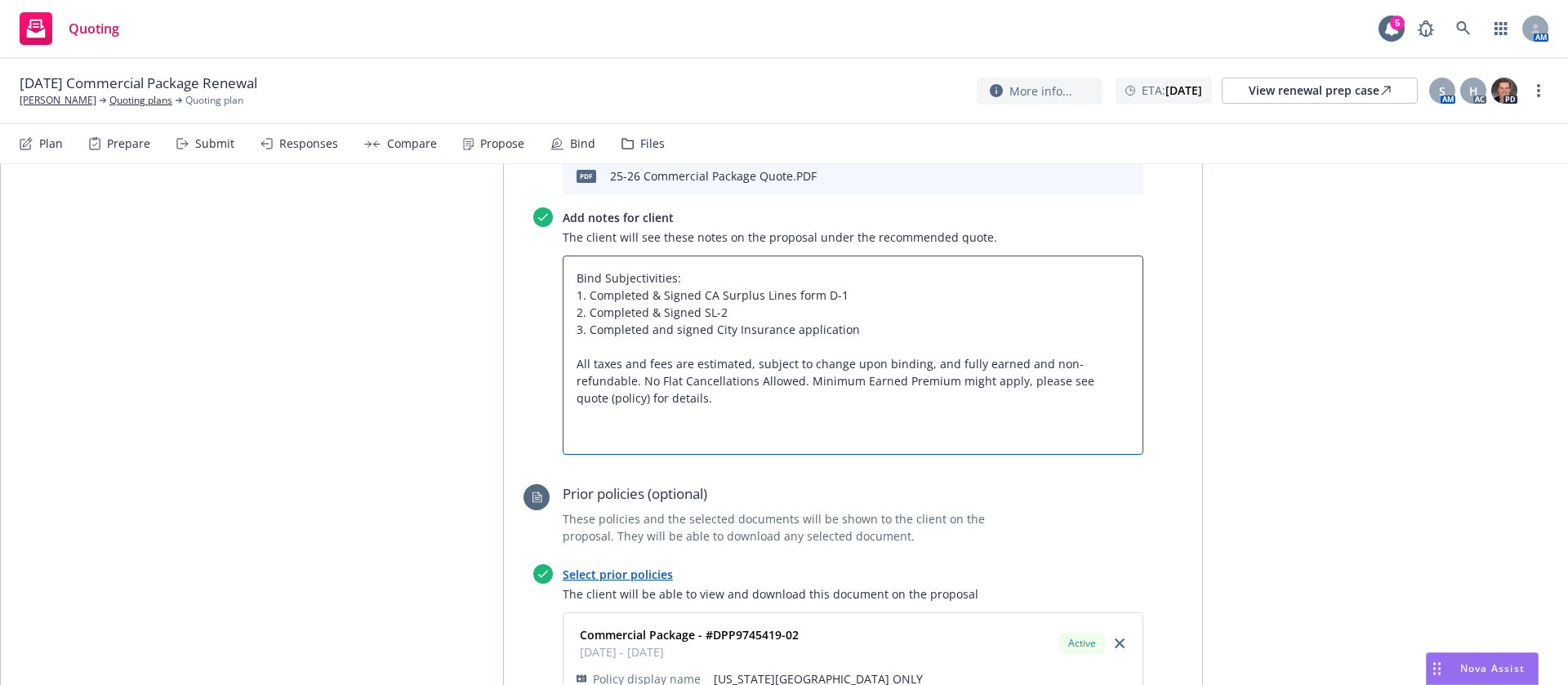
scroll to position [0, 0]
type textarea "x"
type textarea "Bind Subjectivities: 1. Completed & Signed CA Surplus Lines form D-1 2. Complet…"
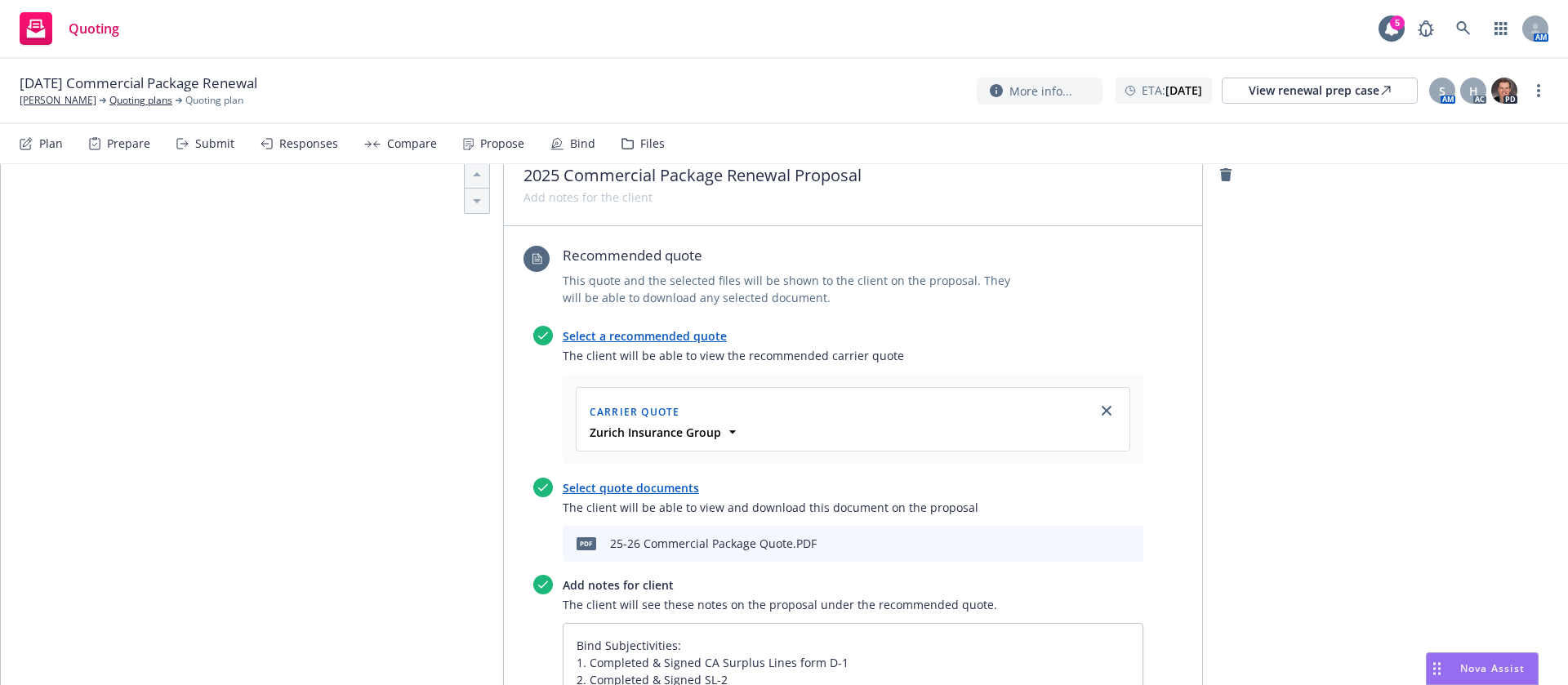
click at [1304, 296] on div "All proposals See client view Publish proposal Save Proposal name 2025 Commerci…" at bounding box center [784, 567] width 1567 height 2030
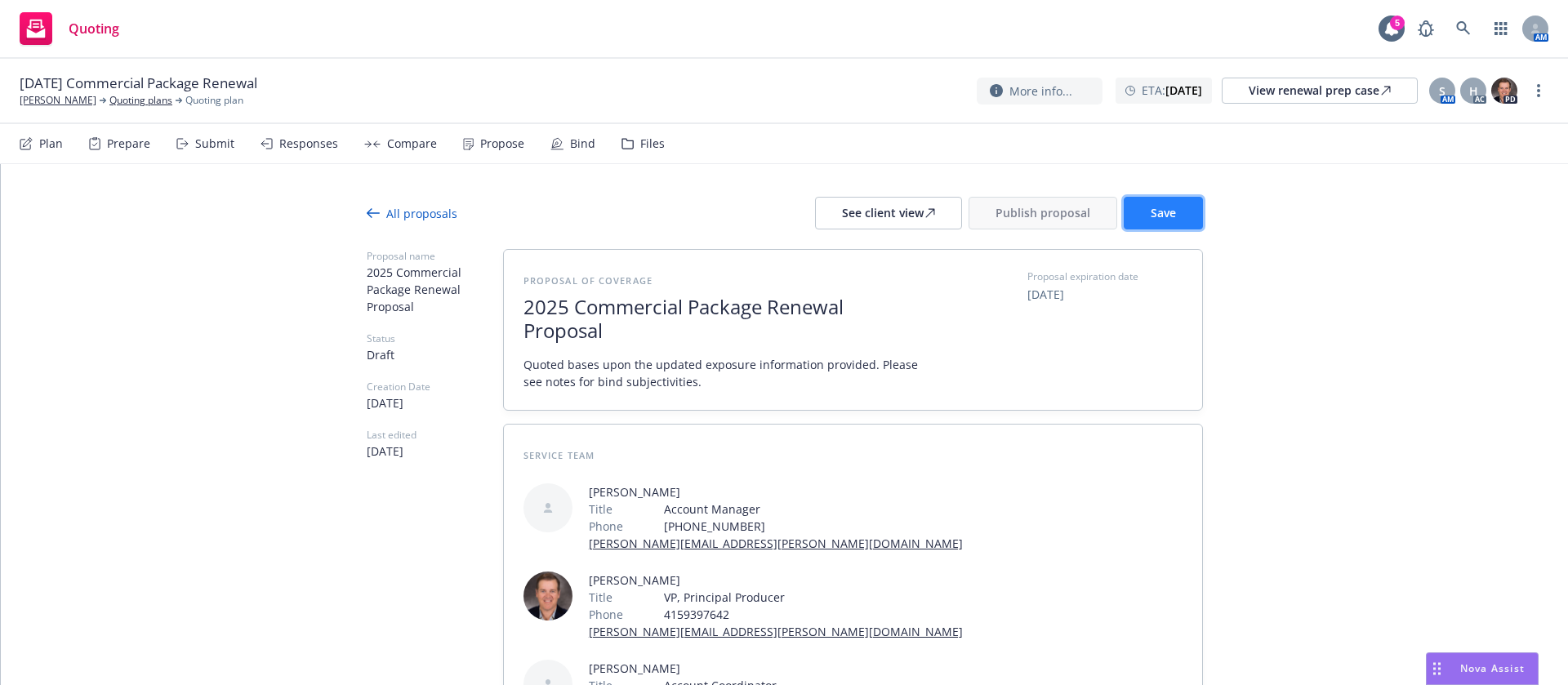
click at [1153, 203] on button "Save" at bounding box center [1163, 212] width 79 height 32
click at [879, 212] on div "See client view" at bounding box center [888, 212] width 93 height 31
drag, startPoint x: 82, startPoint y: 81, endPoint x: 215, endPoint y: 84, distance: 133.0
click at [215, 84] on span "10/19/25 Commercial Package Renewal" at bounding box center [138, 82] width 237 height 19
copy span "Commercial Package"
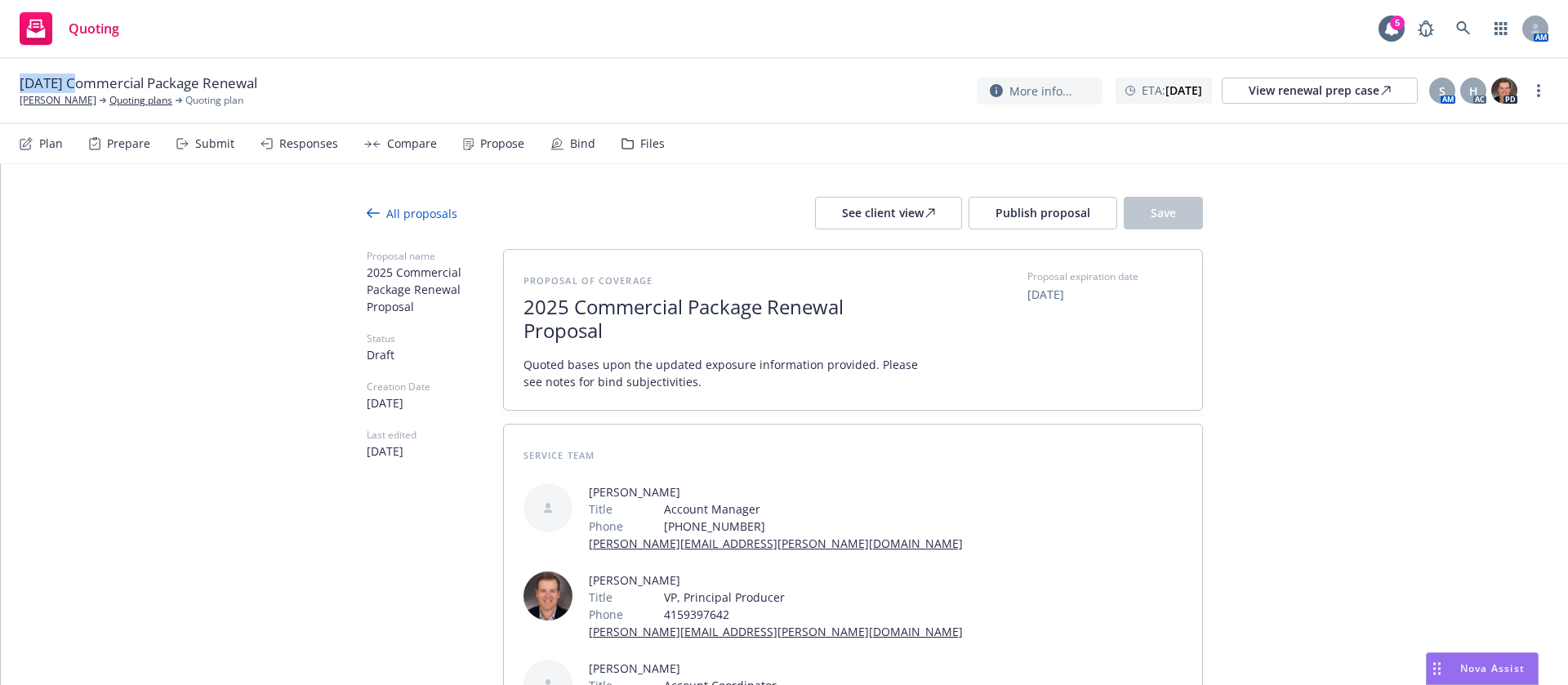
drag, startPoint x: 75, startPoint y: 85, endPoint x: 17, endPoint y: 79, distance: 58.3
click at [17, 79] on div "10/19/25 Commercial Package Renewal Eric Larson Quoting plans Quoting plan More…" at bounding box center [784, 91] width 1568 height 65
copy span "10/19/25"
click at [1030, 205] on span "Publish proposal" at bounding box center [1042, 212] width 95 height 16
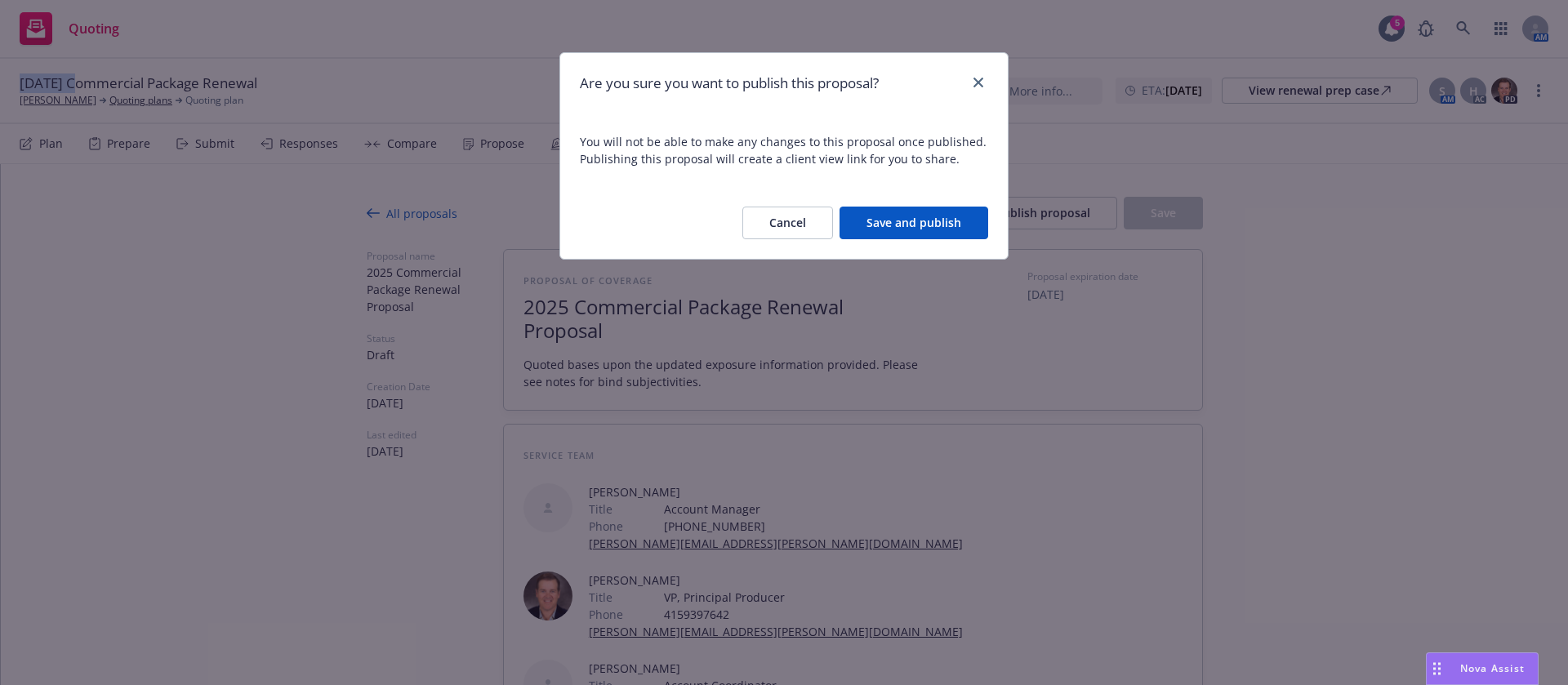
click at [921, 224] on button "Save and publish" at bounding box center [913, 222] width 148 height 32
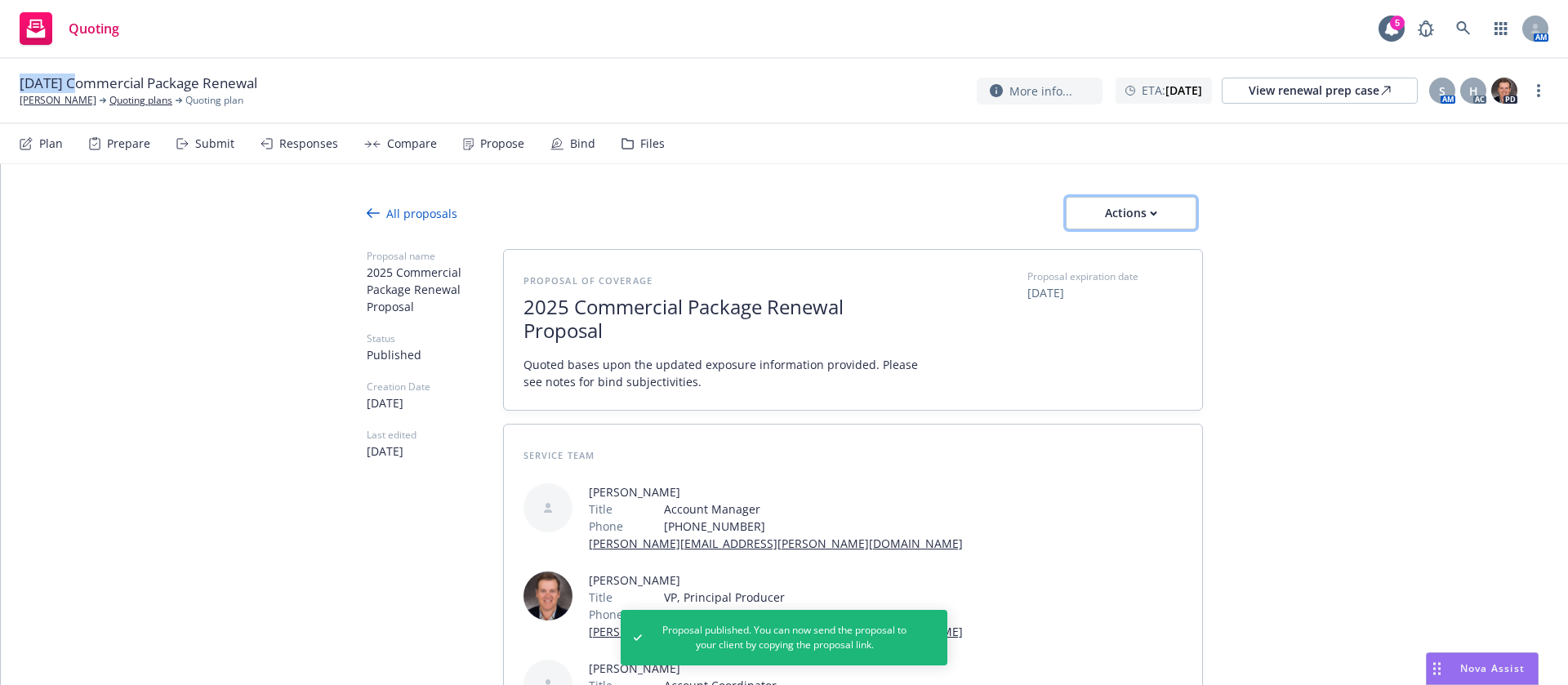
click at [1151, 214] on icon "button" at bounding box center [1154, 213] width 6 height 4
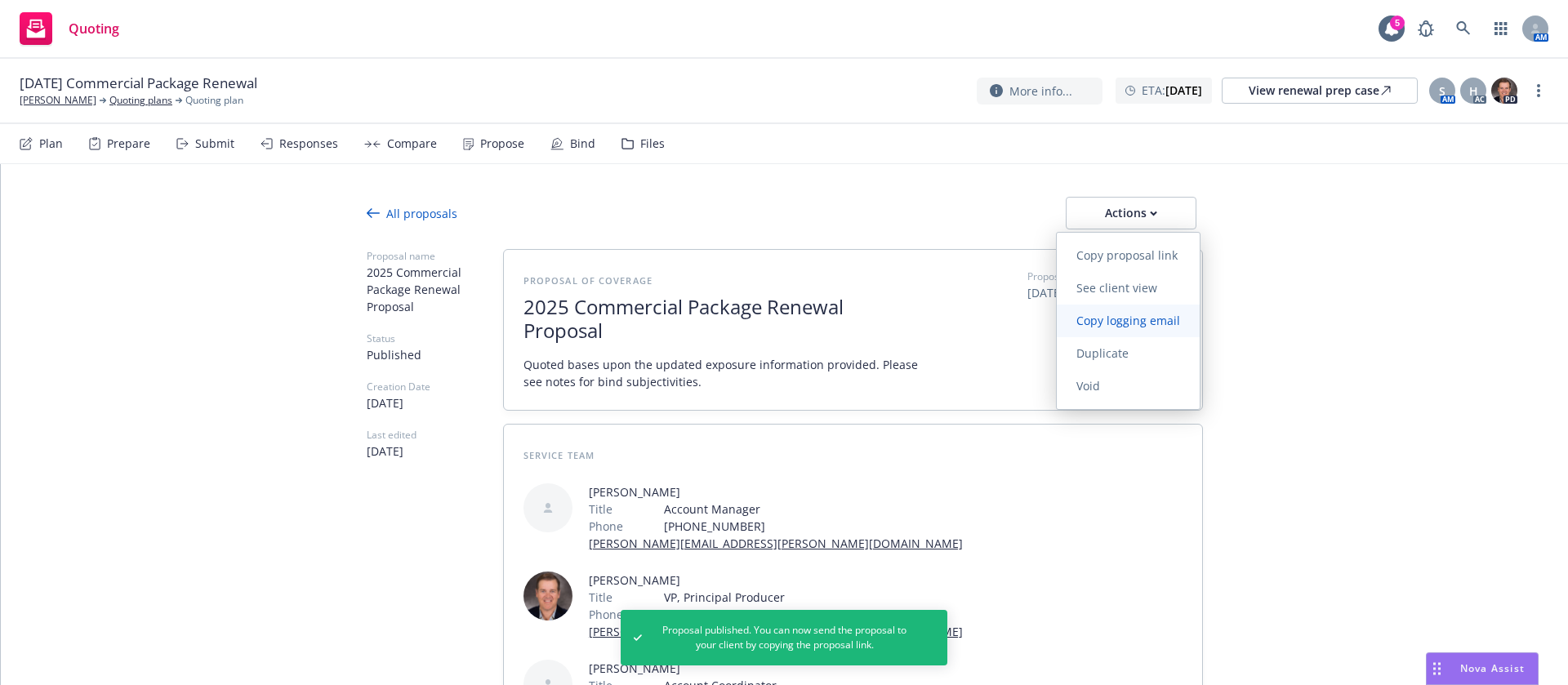
click at [1151, 316] on span "Copy logging email" at bounding box center [1128, 320] width 143 height 16
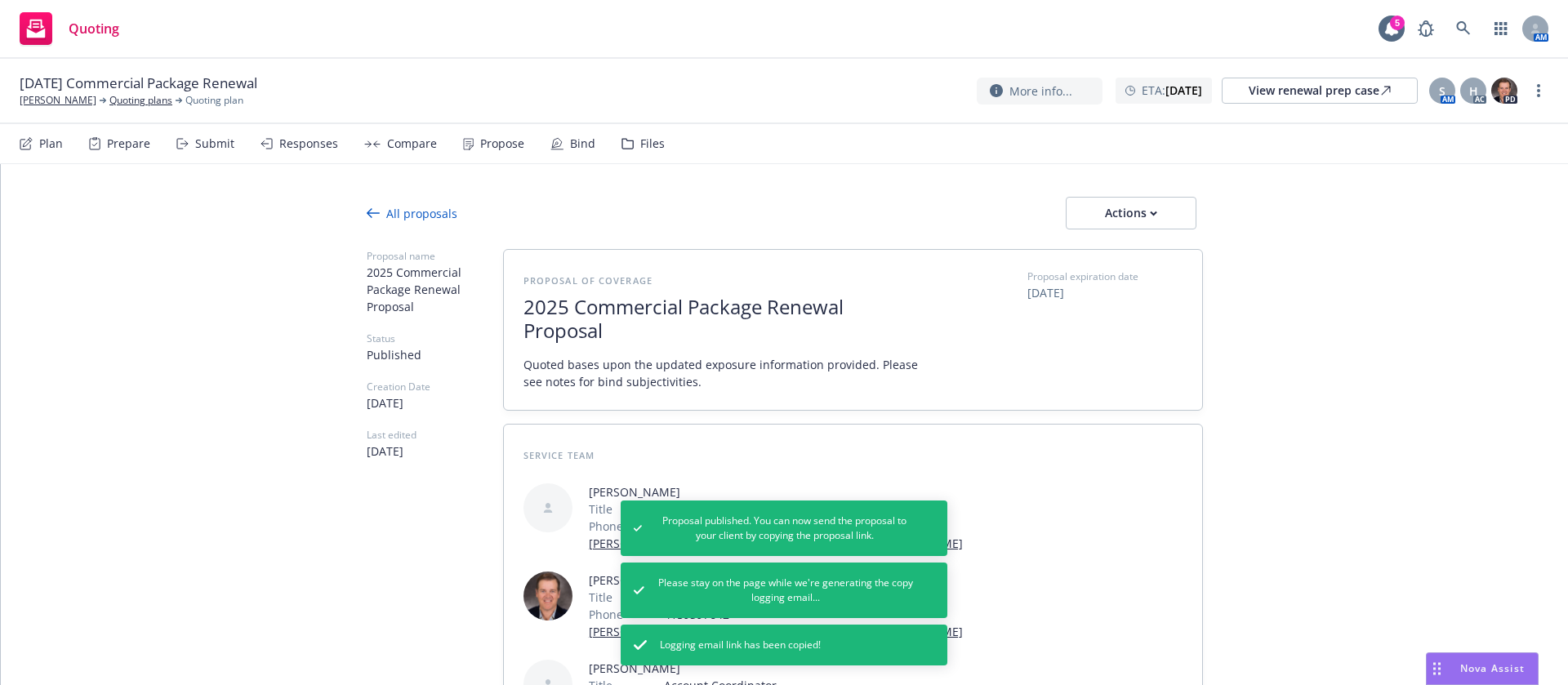
type textarea "x"
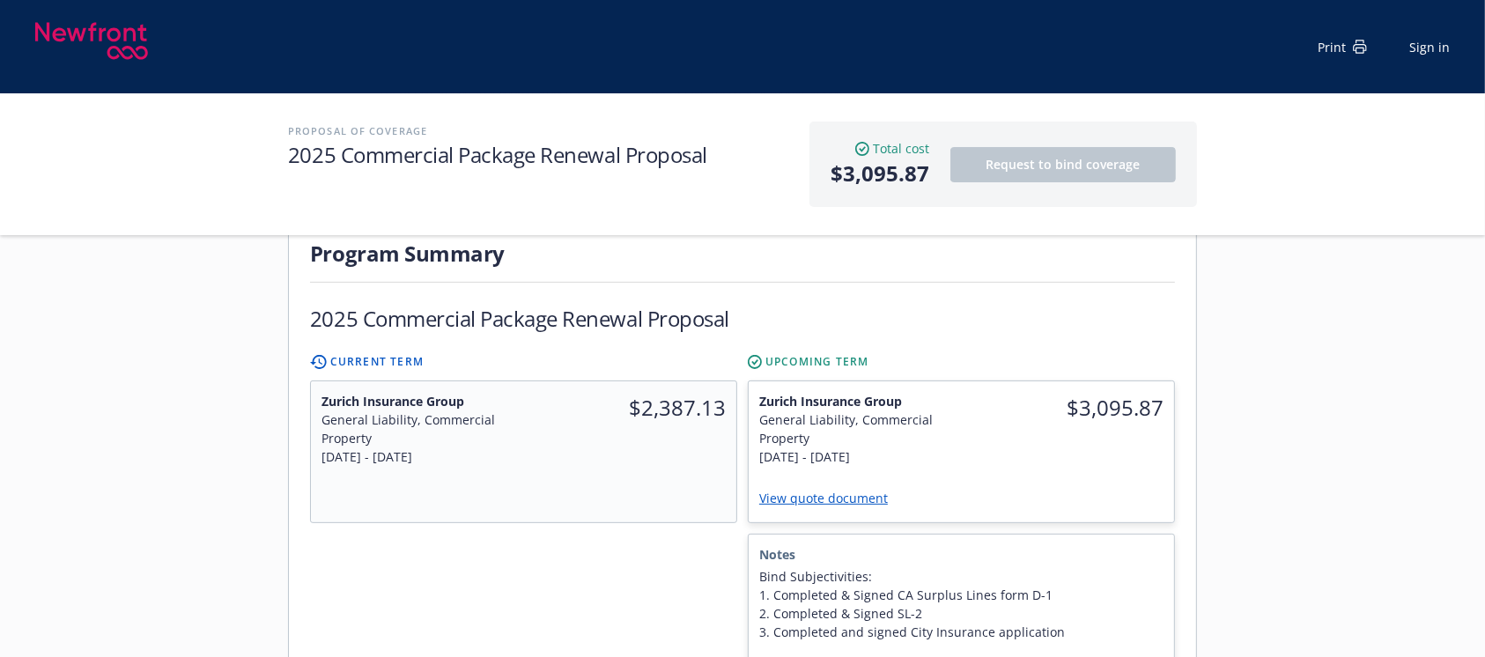
scroll to position [586, 0]
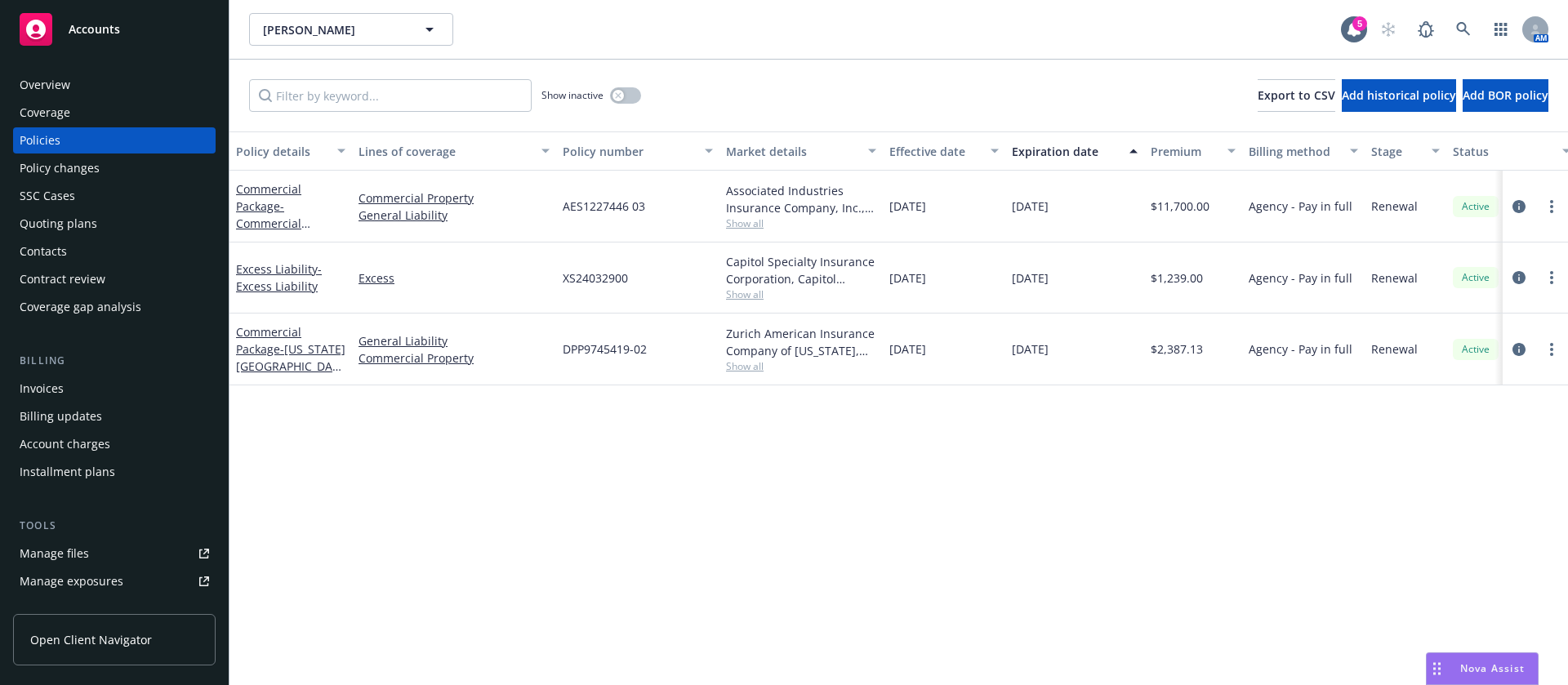
click at [70, 263] on div "Contacts" at bounding box center [114, 251] width 189 height 26
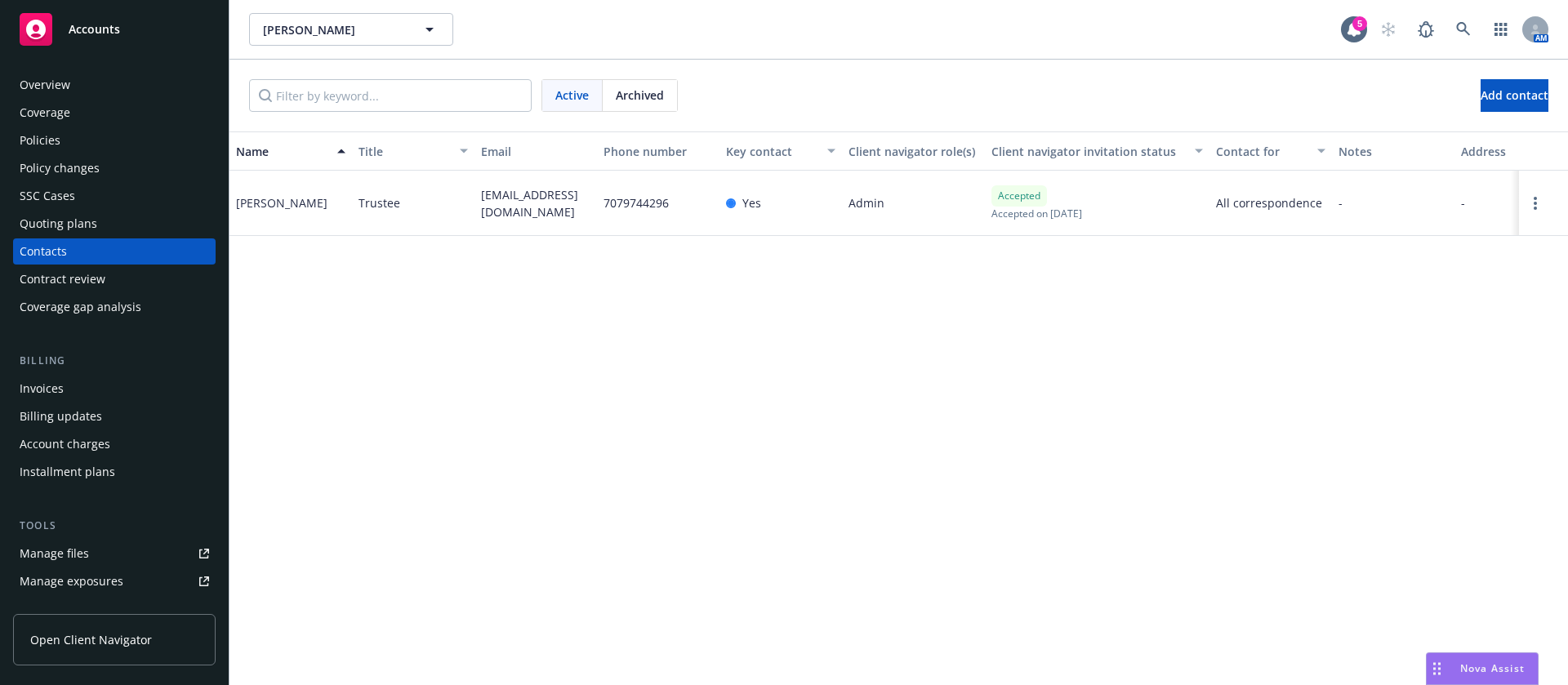
click at [555, 193] on div "[EMAIL_ADDRESS][DOMAIN_NAME]" at bounding box center [536, 203] width 122 height 65
copy span "[EMAIL_ADDRESS][DOMAIN_NAME]"
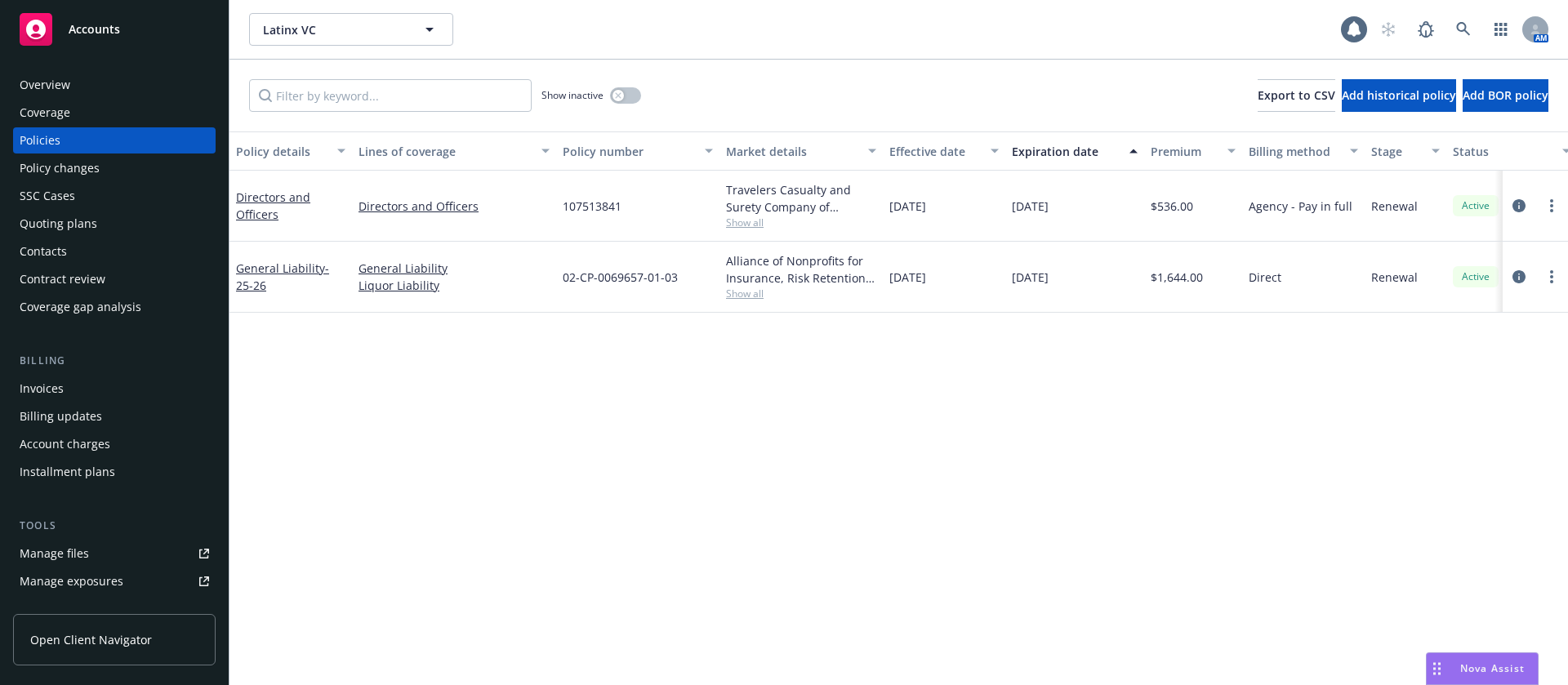
click at [97, 246] on div "Contacts" at bounding box center [114, 251] width 189 height 26
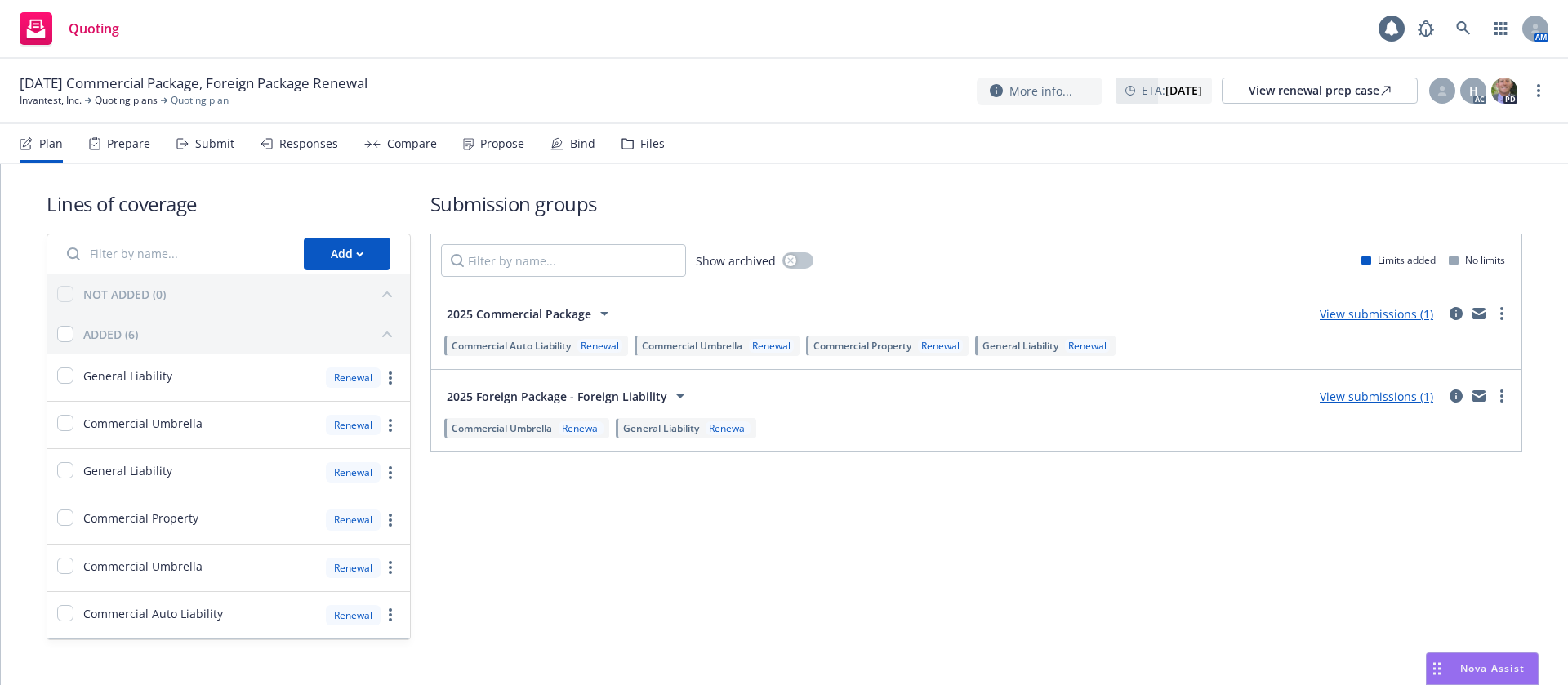
click at [494, 147] on div "Propose" at bounding box center [503, 144] width 45 height 13
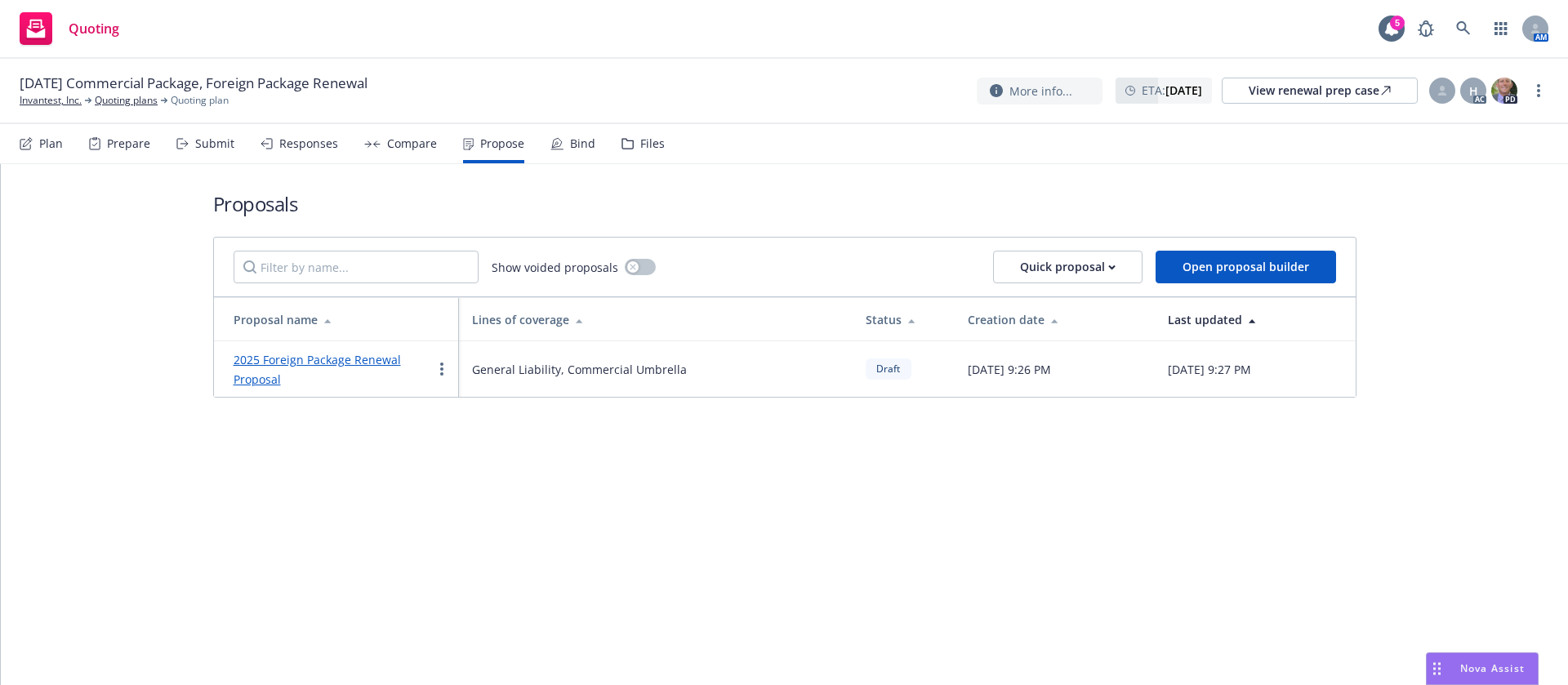
click at [381, 358] on link "2025 Foreign Package Renewal Proposal" at bounding box center [317, 370] width 168 height 35
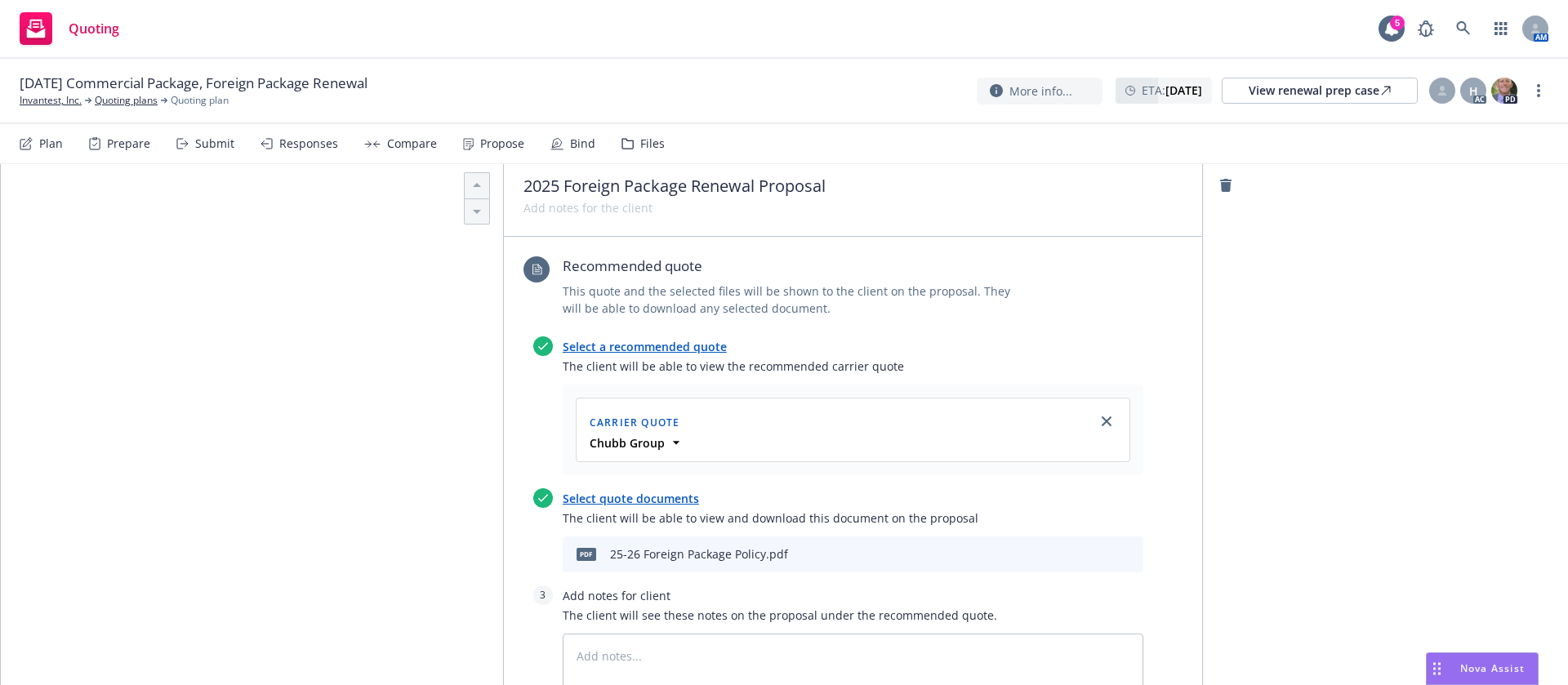
scroll to position [735, 0]
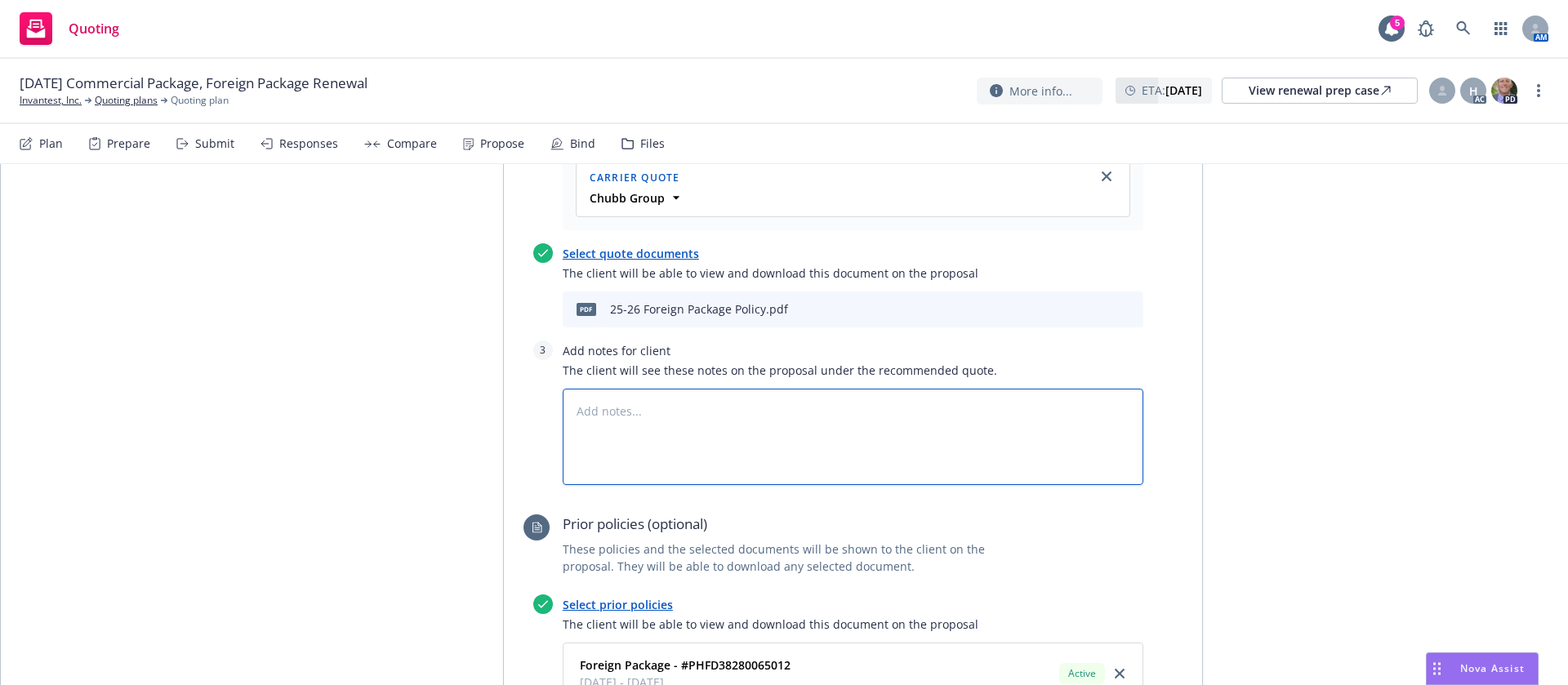
click at [710, 388] on textarea at bounding box center [853, 437] width 580 height 96
type textarea "x"
type textarea "z"
type textarea "x"
type textarea "zz"
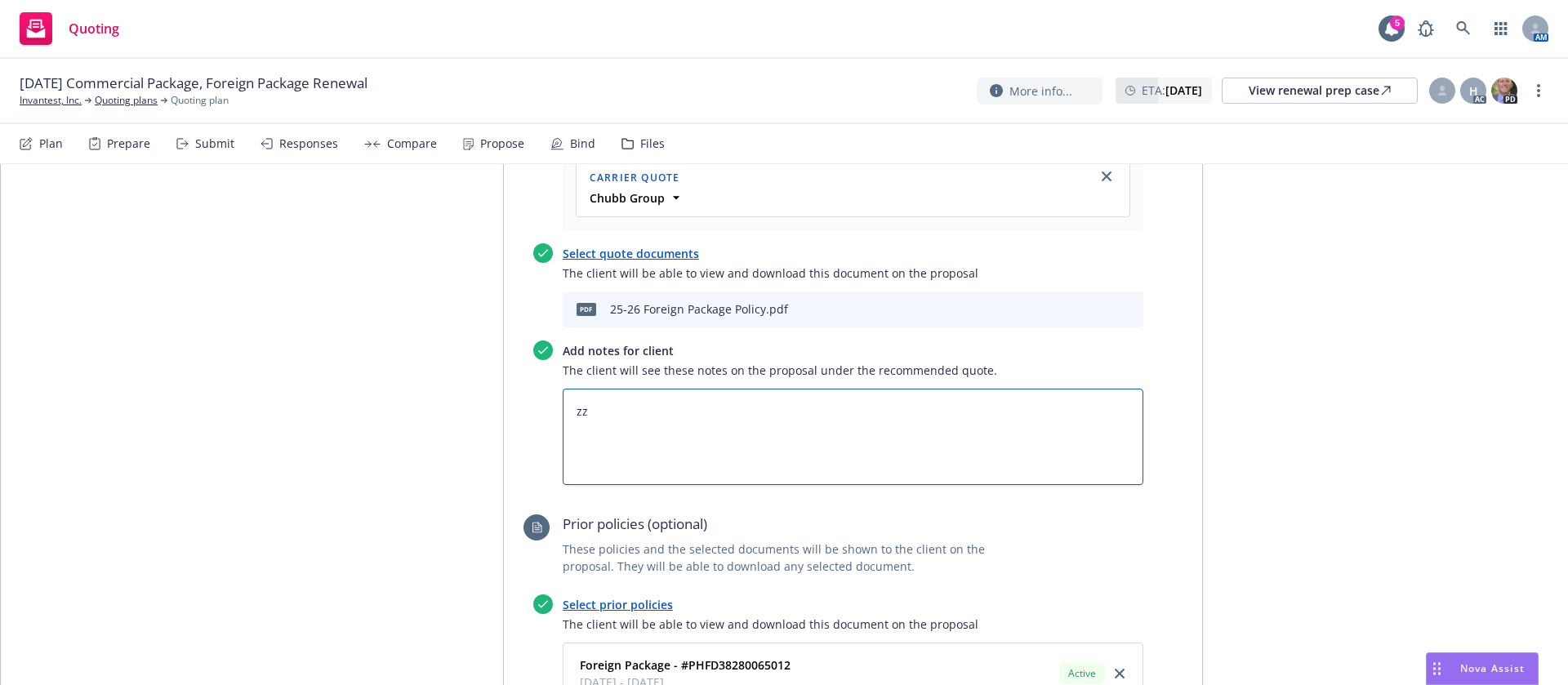
type textarea "x"
type textarea "zzs"
type textarea "x"
type textarea "zzss"
type textarea "x"
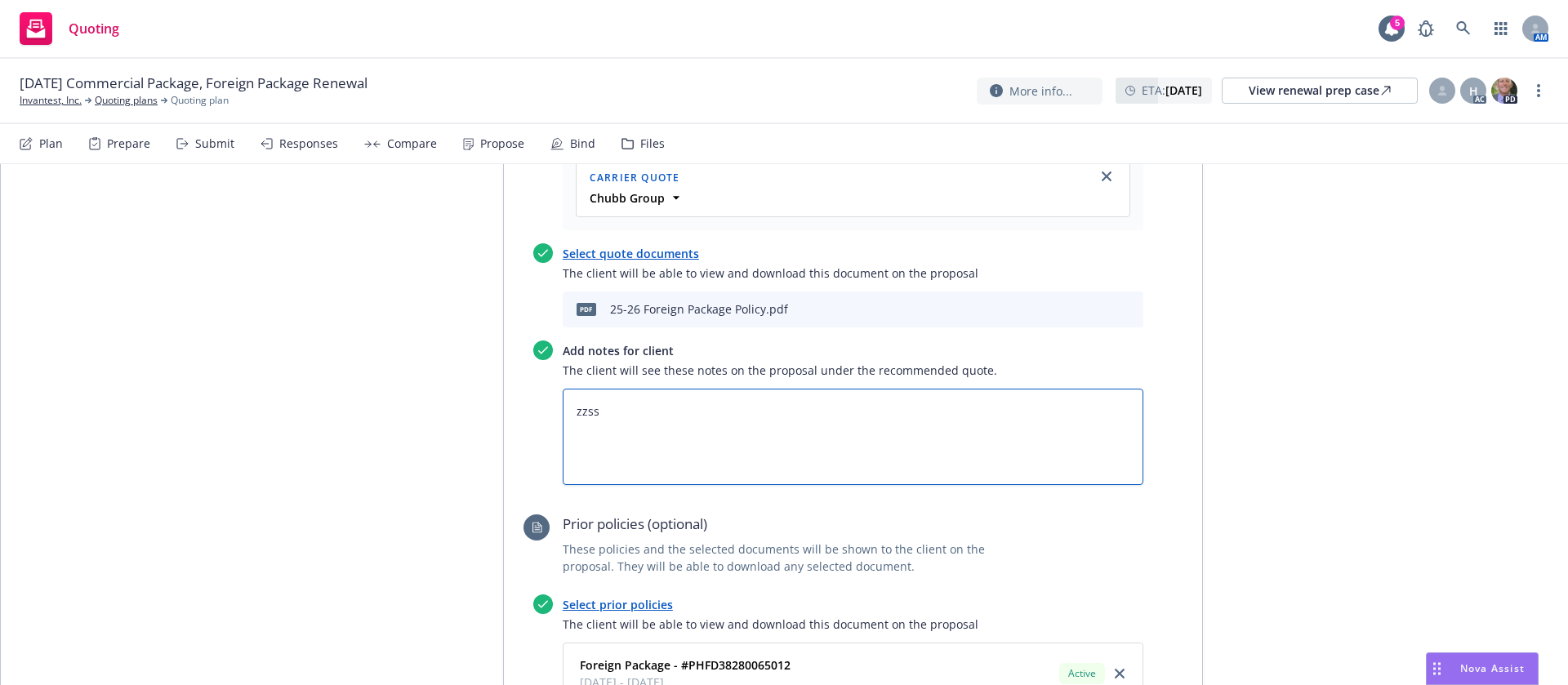
type textarea "zzssb"
type textarea "x"
type textarea "zzssbf"
type textarea "x"
type textarea "zzssbfe"
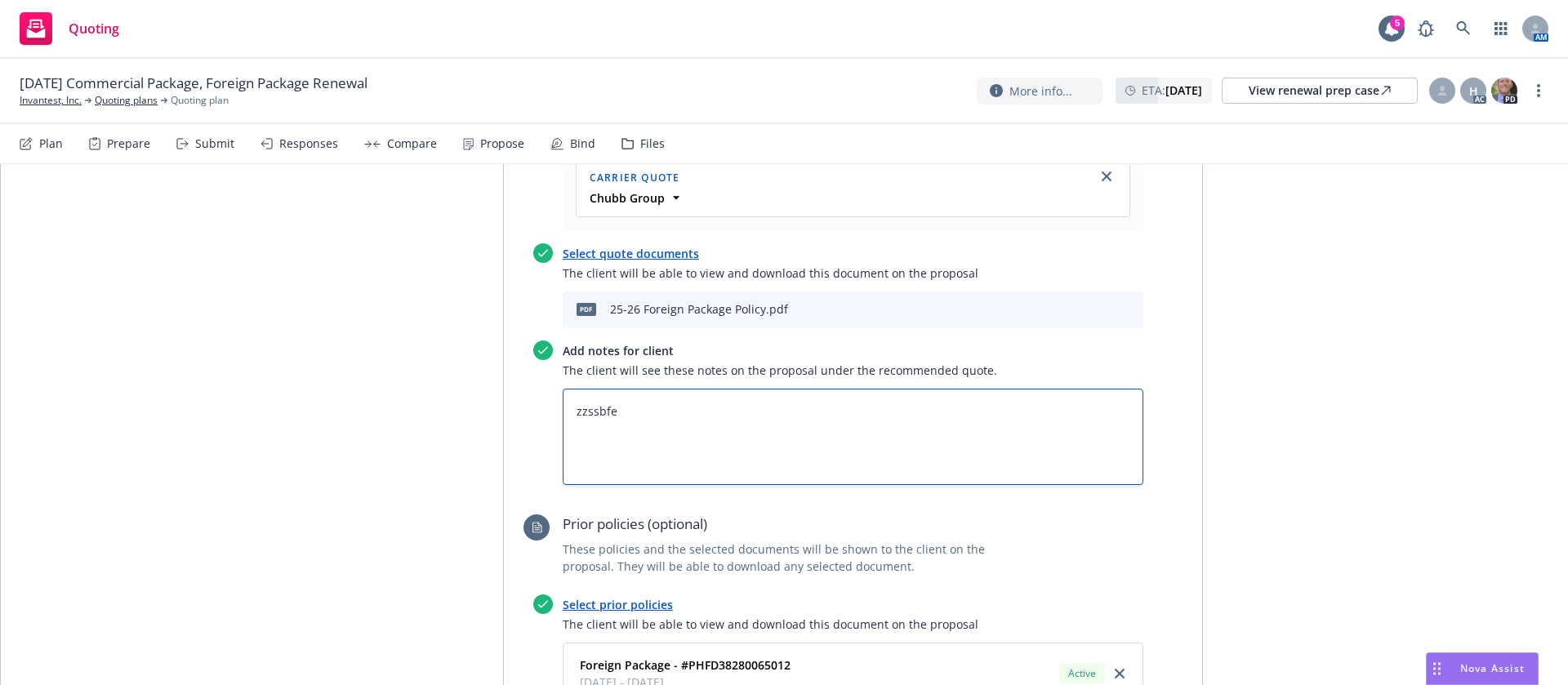
type textarea "x"
type textarea "zzssbfee"
type textarea "x"
type textarea "zzssbfees"
drag, startPoint x: 721, startPoint y: 368, endPoint x: 503, endPoint y: 362, distance: 218.1
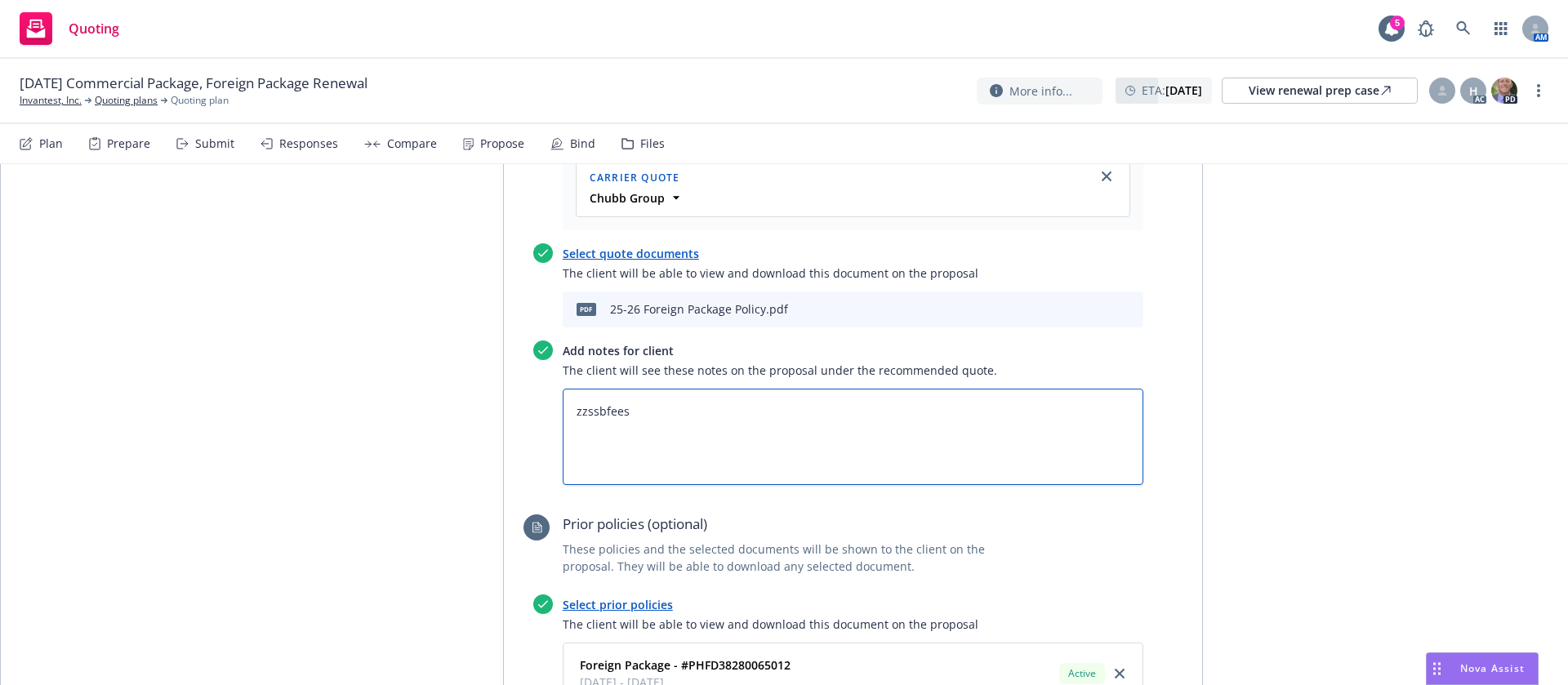
click at [504, 362] on div "Recommended quote This quote and the selected files will be shown to the client…" at bounding box center [852, 541] width 698 height 1100
type textarea "x"
type textarea "z"
type textarea "x"
type textarea "zz"
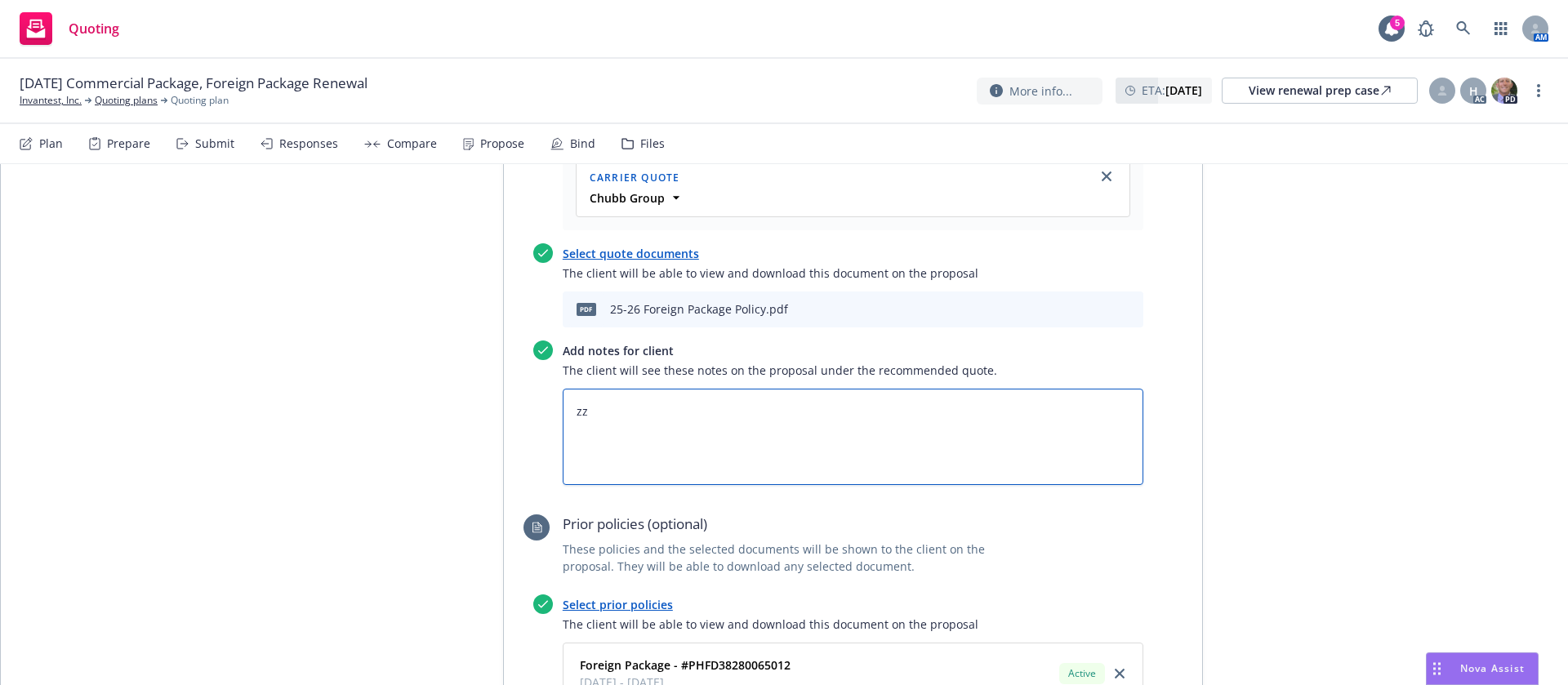
type textarea "x"
type textarea "zzs"
type textarea "x"
type textarea "zzsb"
type textarea "x"
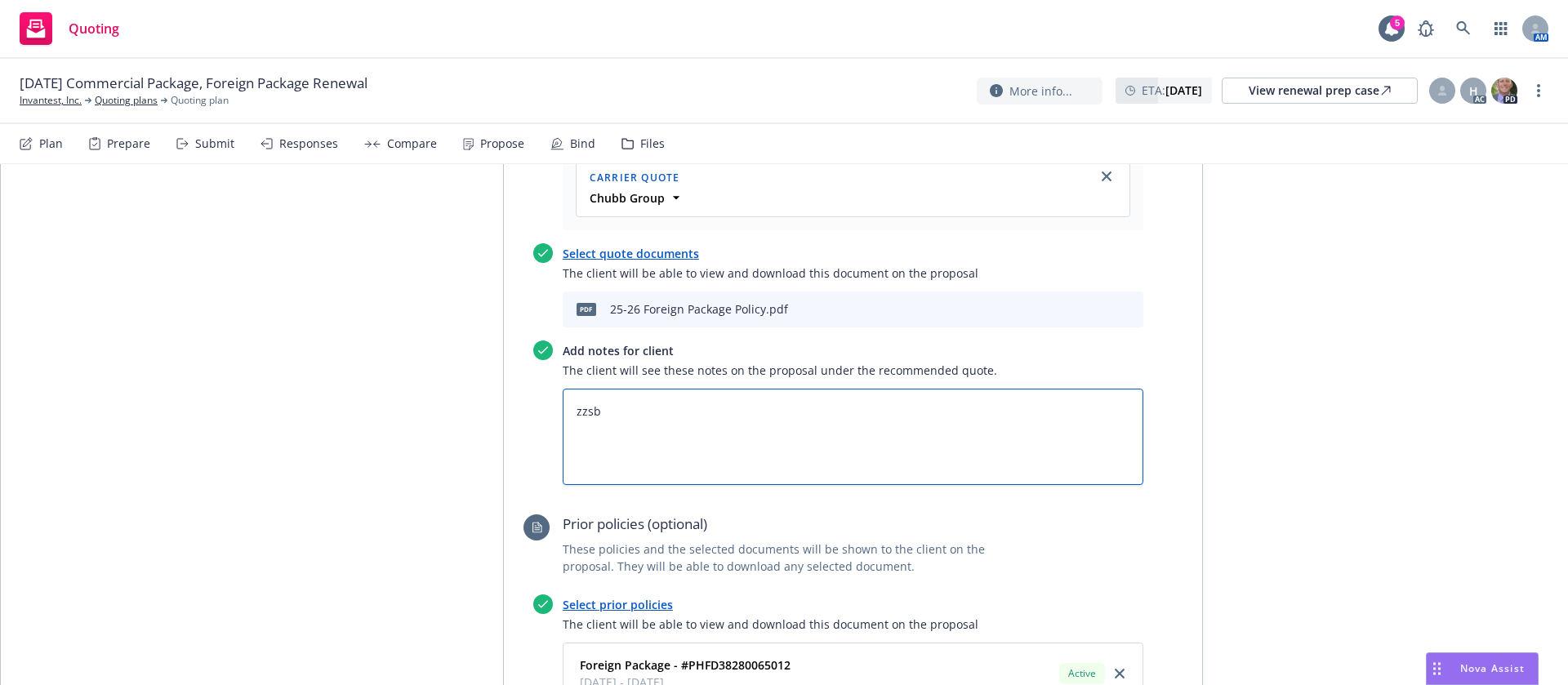
type textarea "zzsbf"
type textarea "x"
type textarea "zzsbfe"
type textarea "x"
type textarea "zzsbfee"
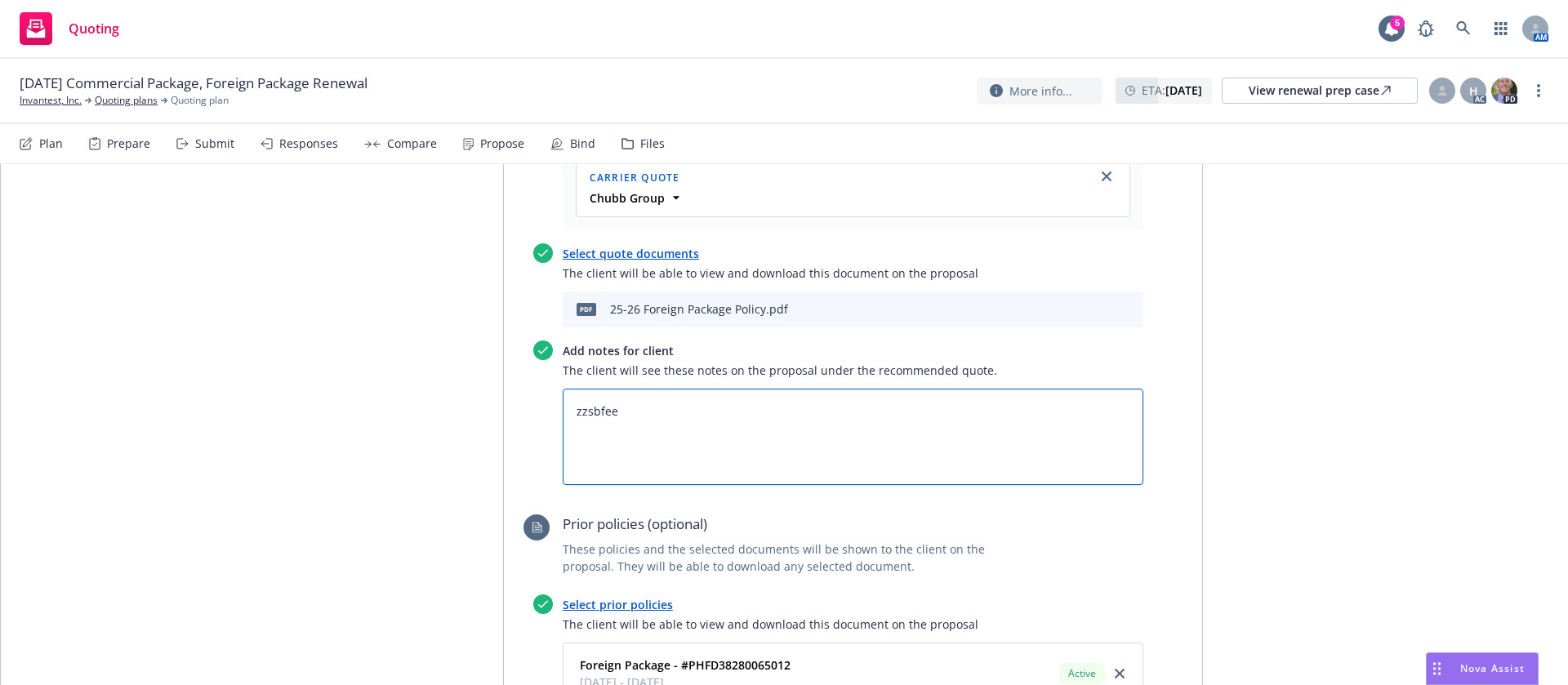
type textarea "x"
paste textarea "All taxes and fees are estimated, subject to change upon binding, and fully ear…"
type textarea "All taxes and fees are estimated, subject to change upon binding, and fully ear…"
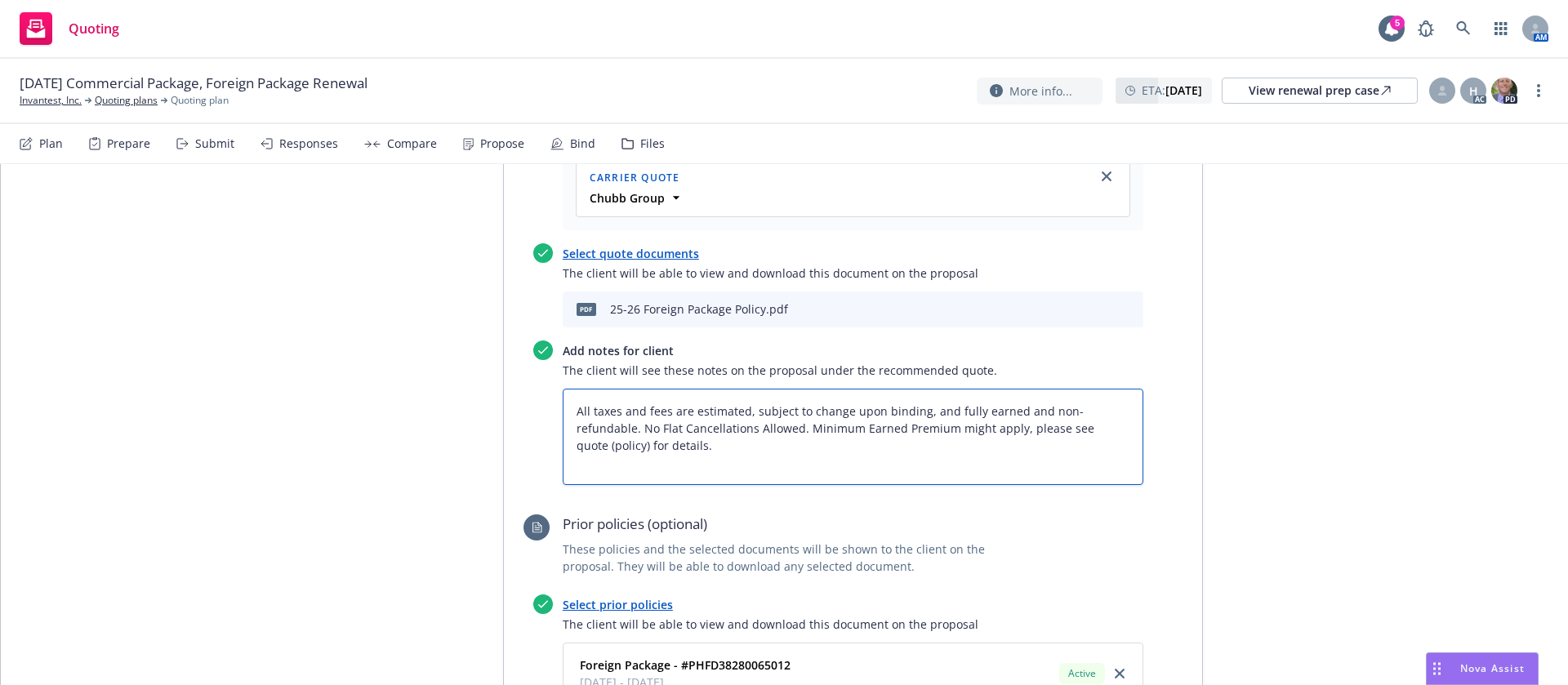
type textarea "x"
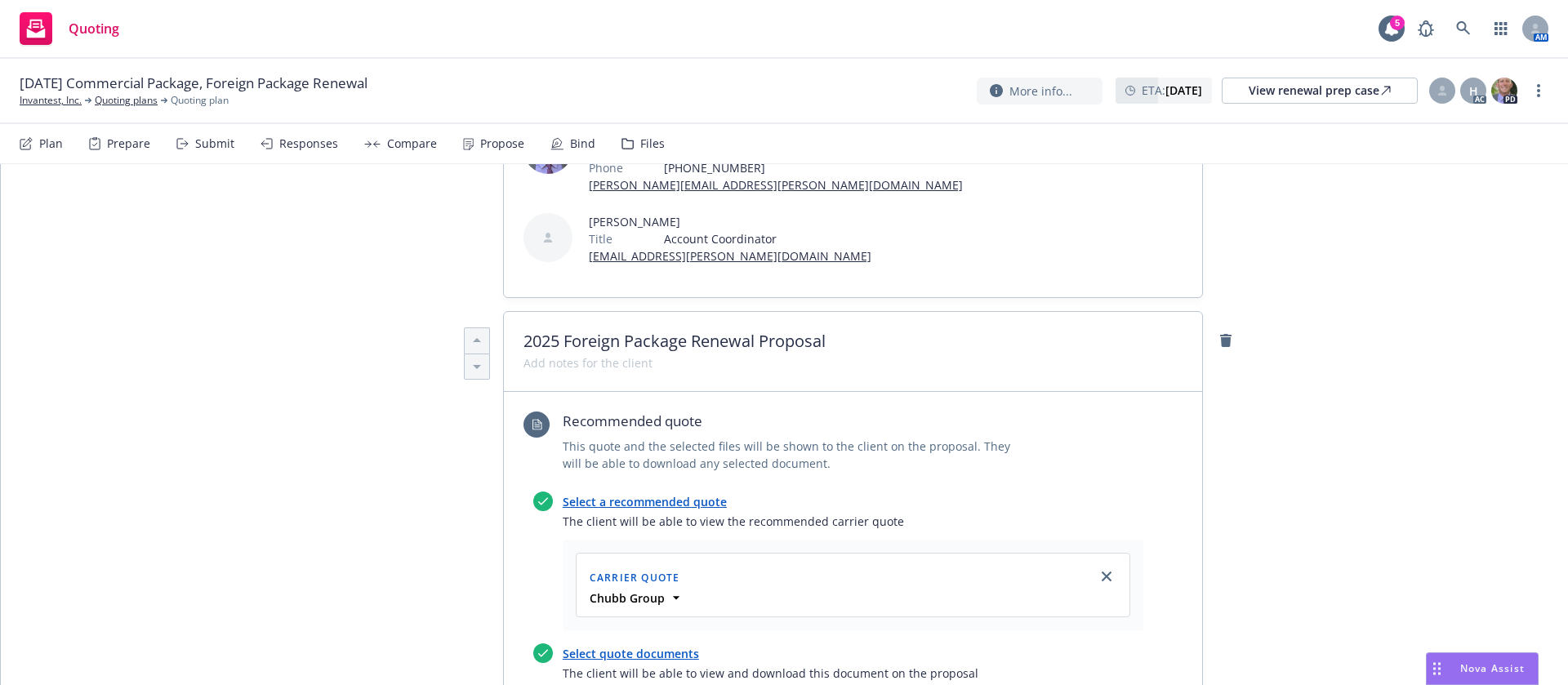
scroll to position [0, 0]
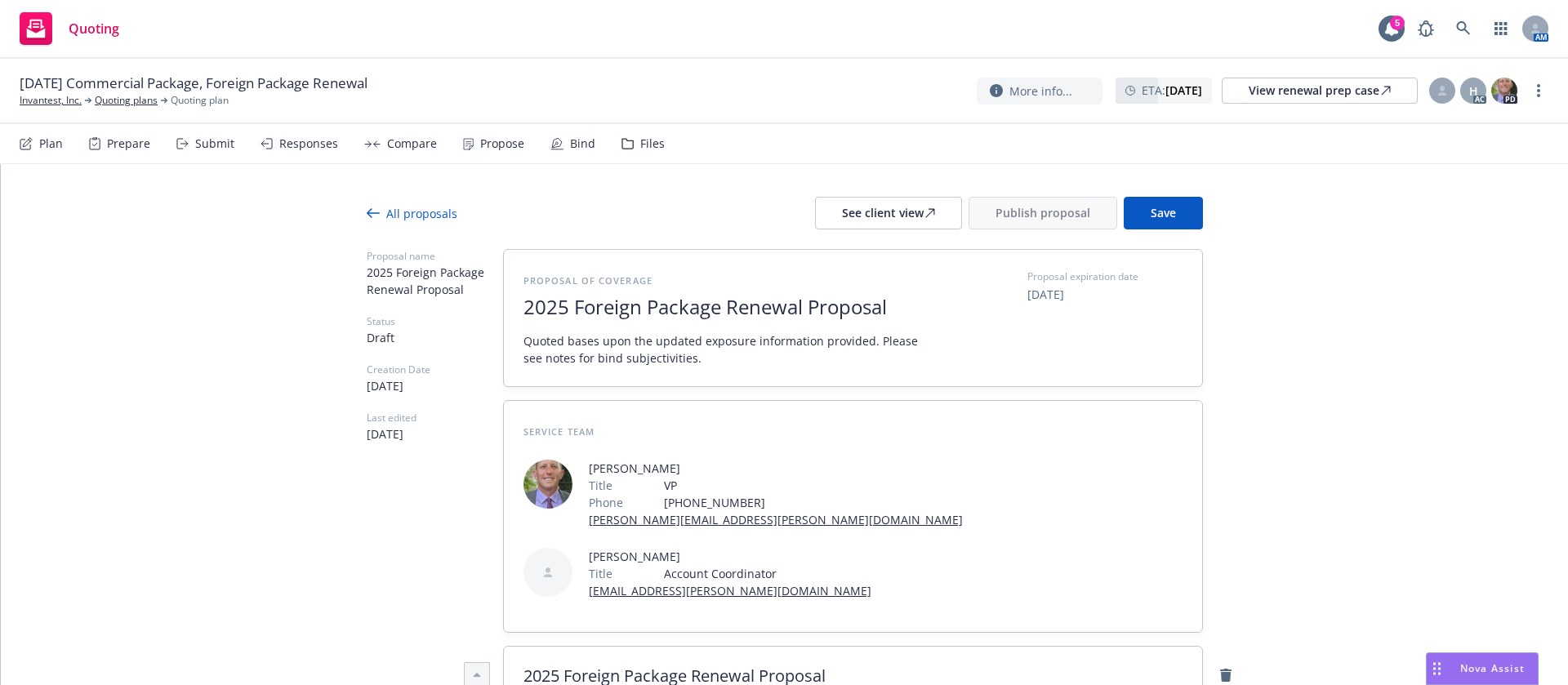
type textarea "All taxes and fees are estimated, subject to change upon binding, and fully ear…"
drag, startPoint x: 1480, startPoint y: 310, endPoint x: 1470, endPoint y: 306, distance: 10.8
click at [1179, 210] on button "Save" at bounding box center [1163, 212] width 79 height 32
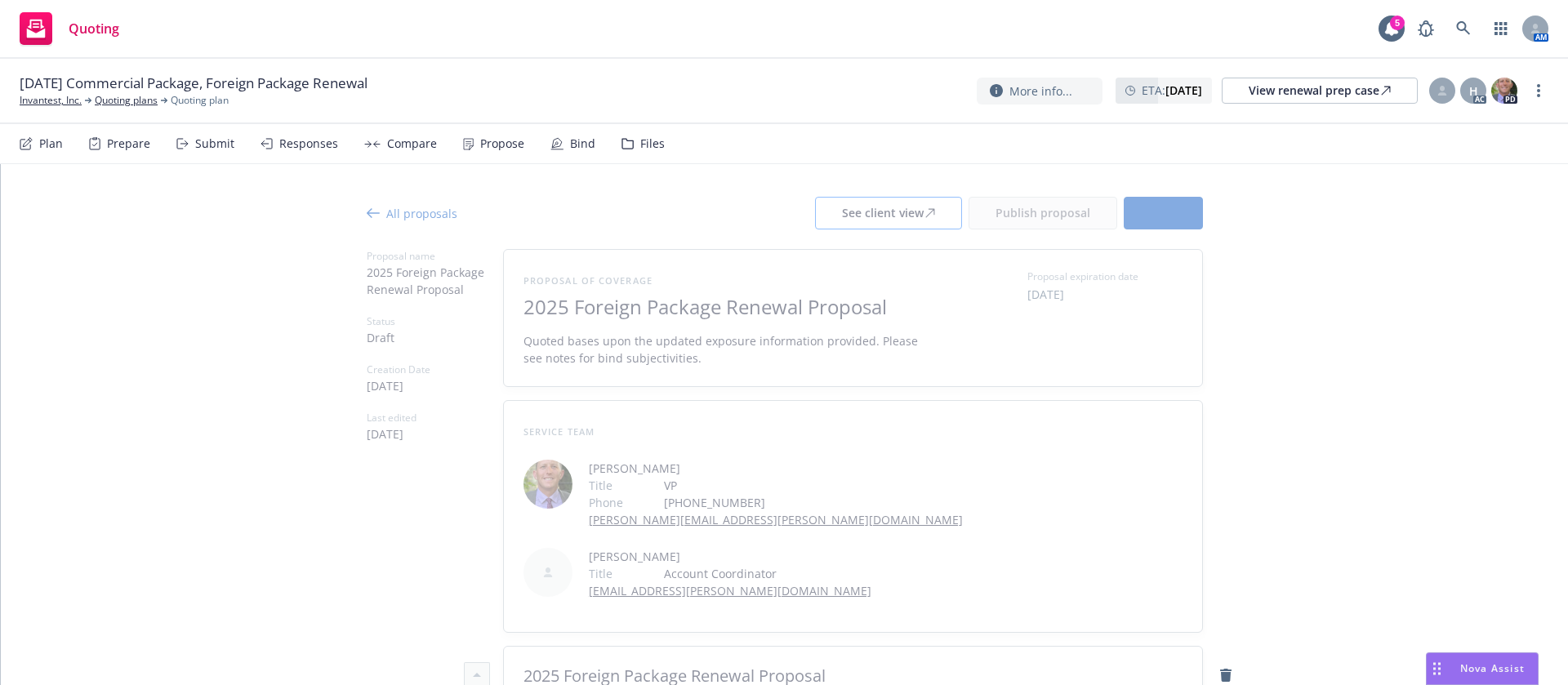
type textarea "x"
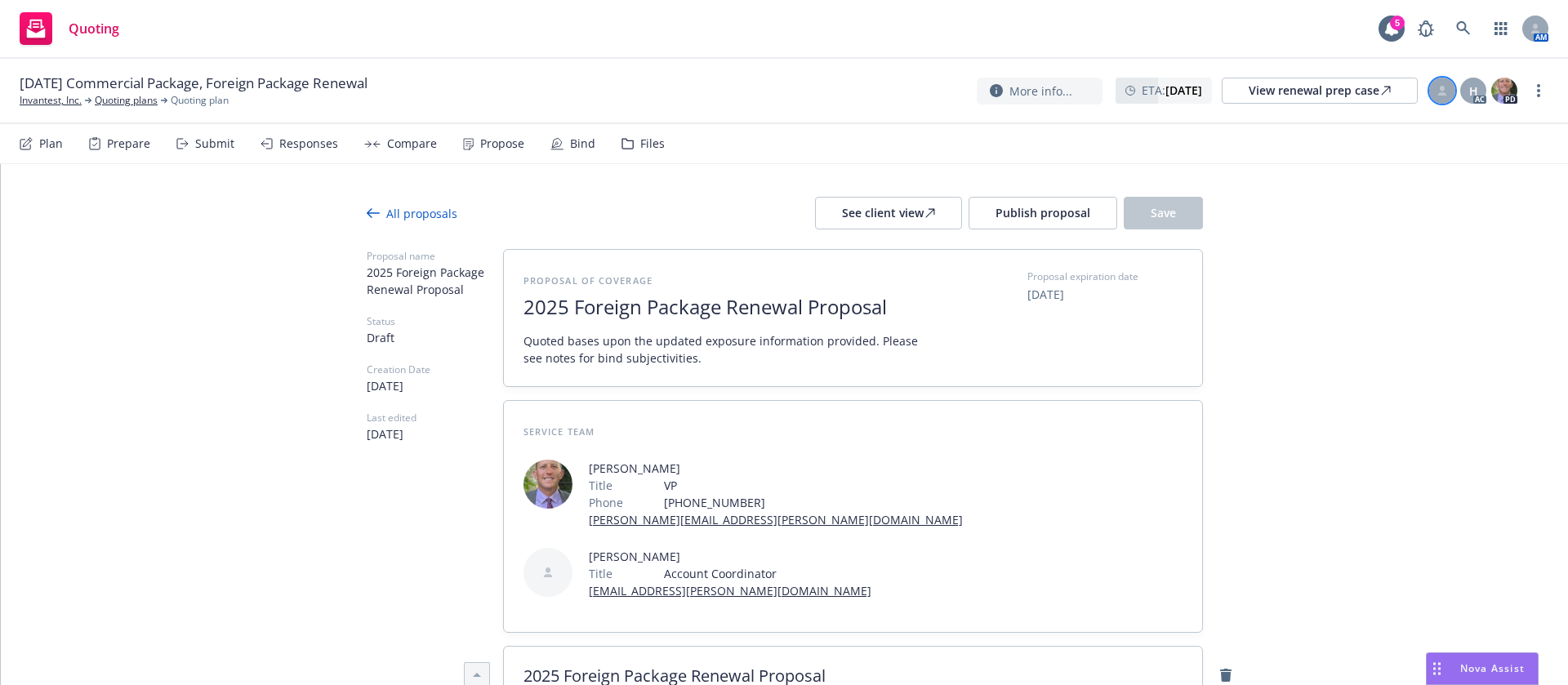
click at [1436, 94] on div at bounding box center [1442, 91] width 26 height 26
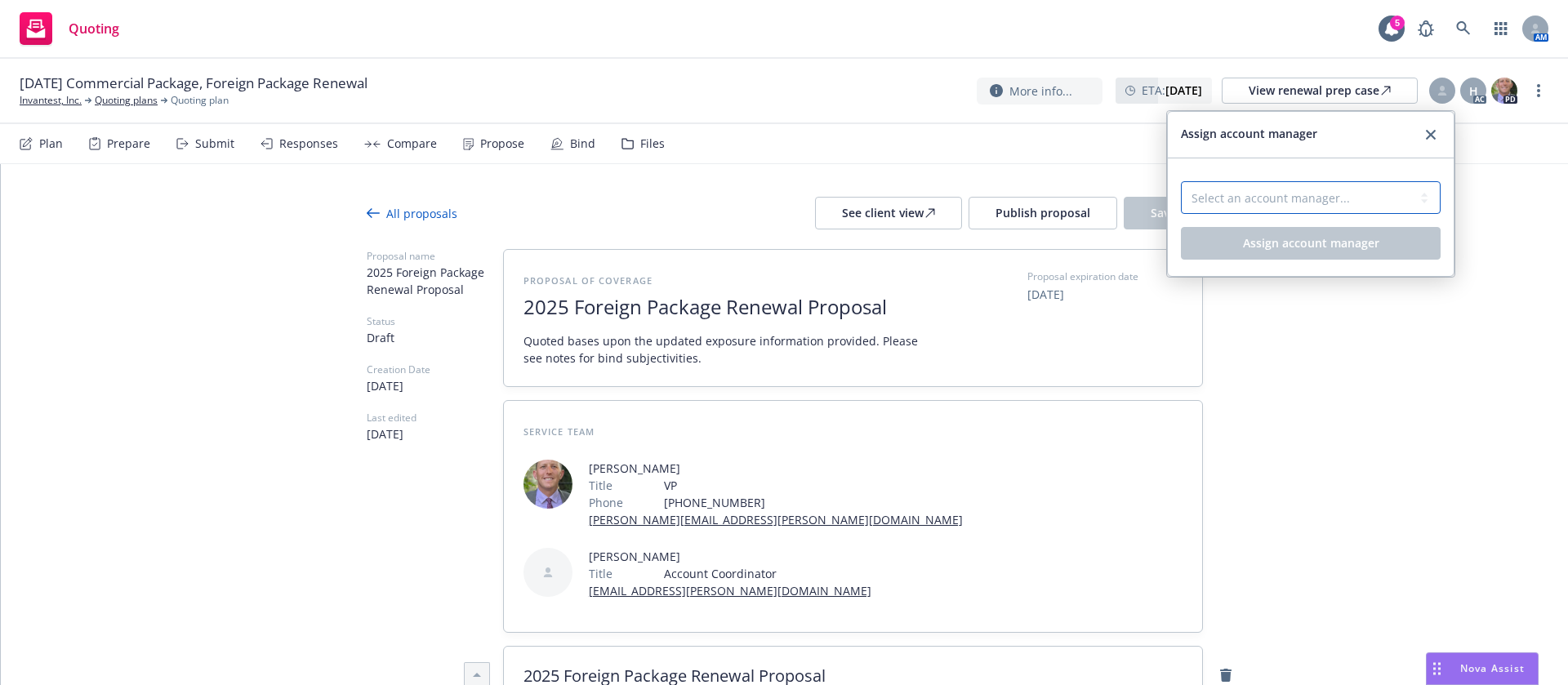
drag, startPoint x: 1313, startPoint y: 199, endPoint x: 1312, endPoint y: 210, distance: 11.0
click at [1313, 201] on select "Select an account manager... [PERSON_NAME]" at bounding box center [1310, 197] width 260 height 32
select select "a52e3f2c-ac61-4146-8260-2c17acac4edc"
click at [1180, 181] on select "Select an account manager... [PERSON_NAME]" at bounding box center [1310, 197] width 260 height 32
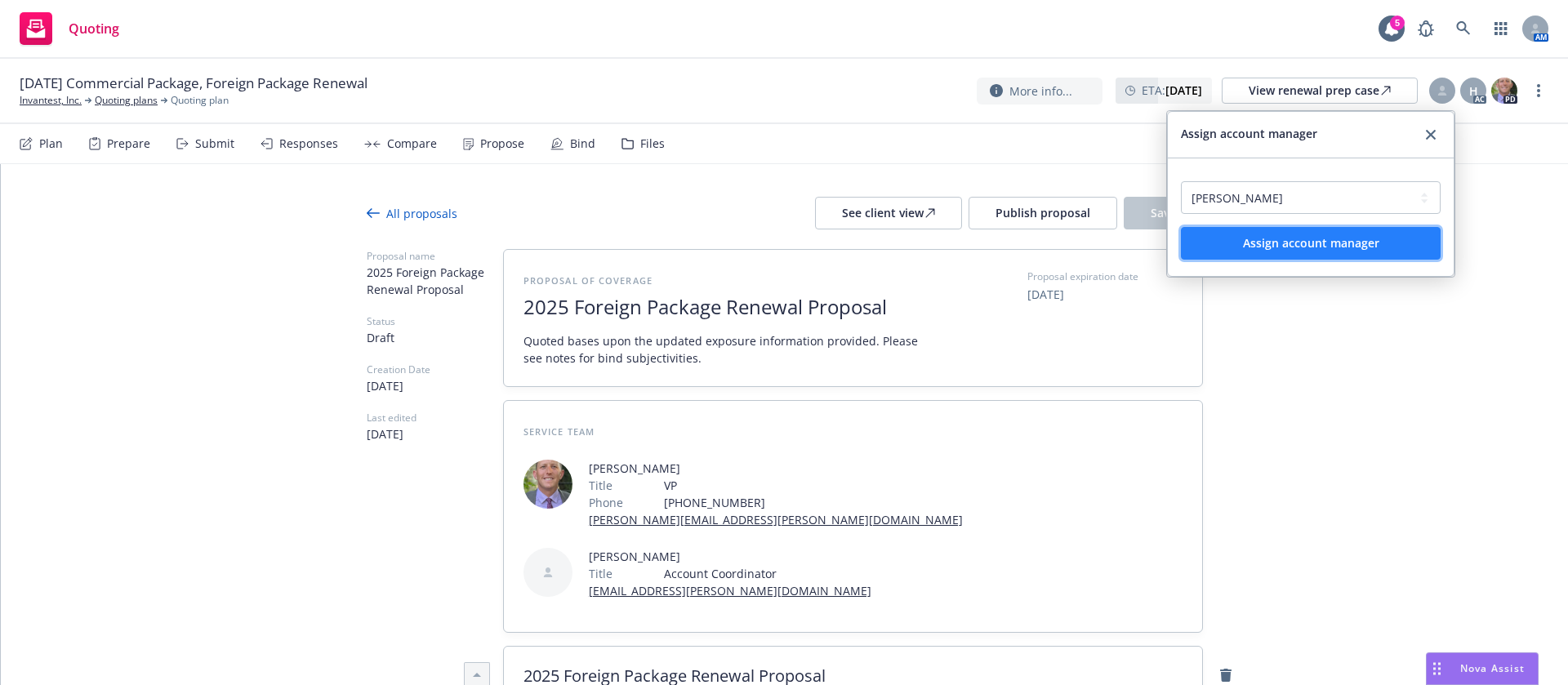
click at [1392, 227] on button "Assign account manager" at bounding box center [1310, 243] width 260 height 32
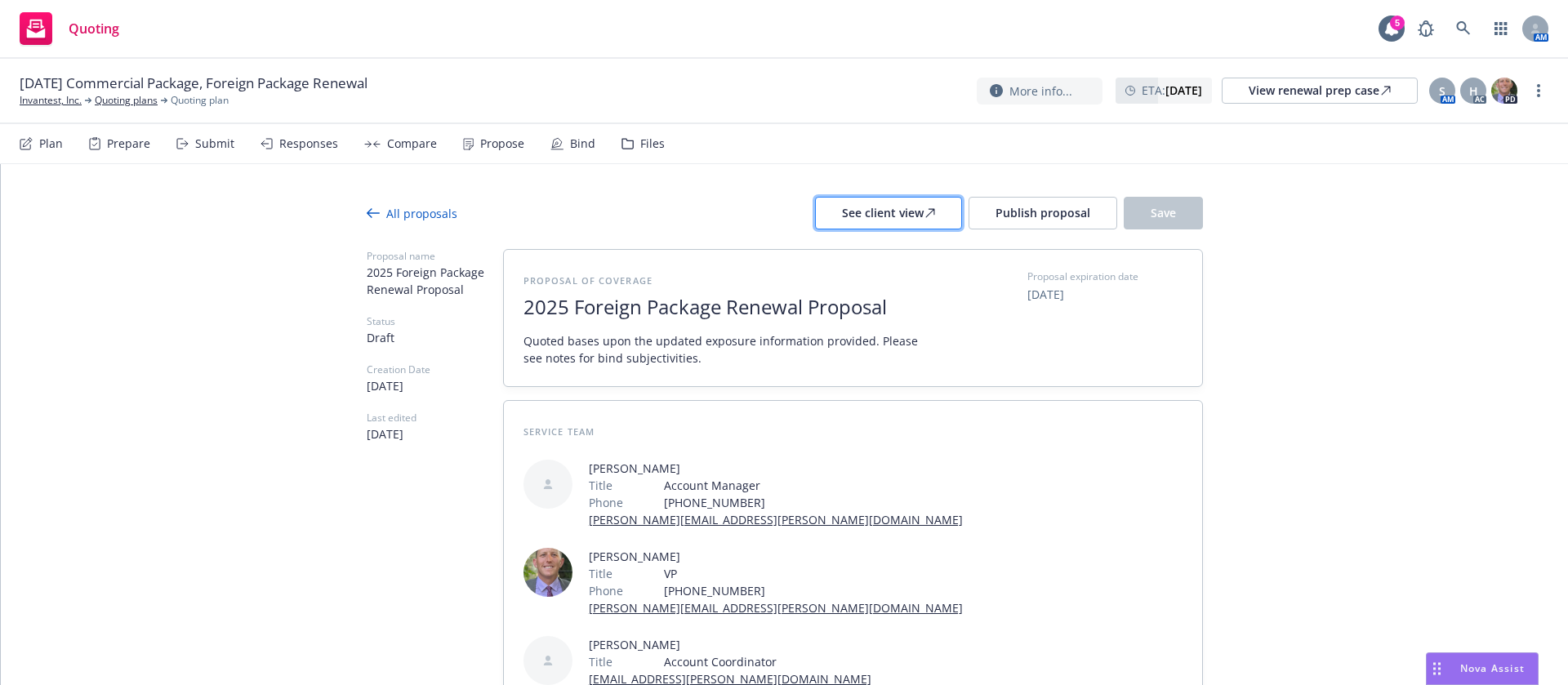
click at [858, 217] on div "See client view" at bounding box center [888, 212] width 93 height 31
type textarea "x"
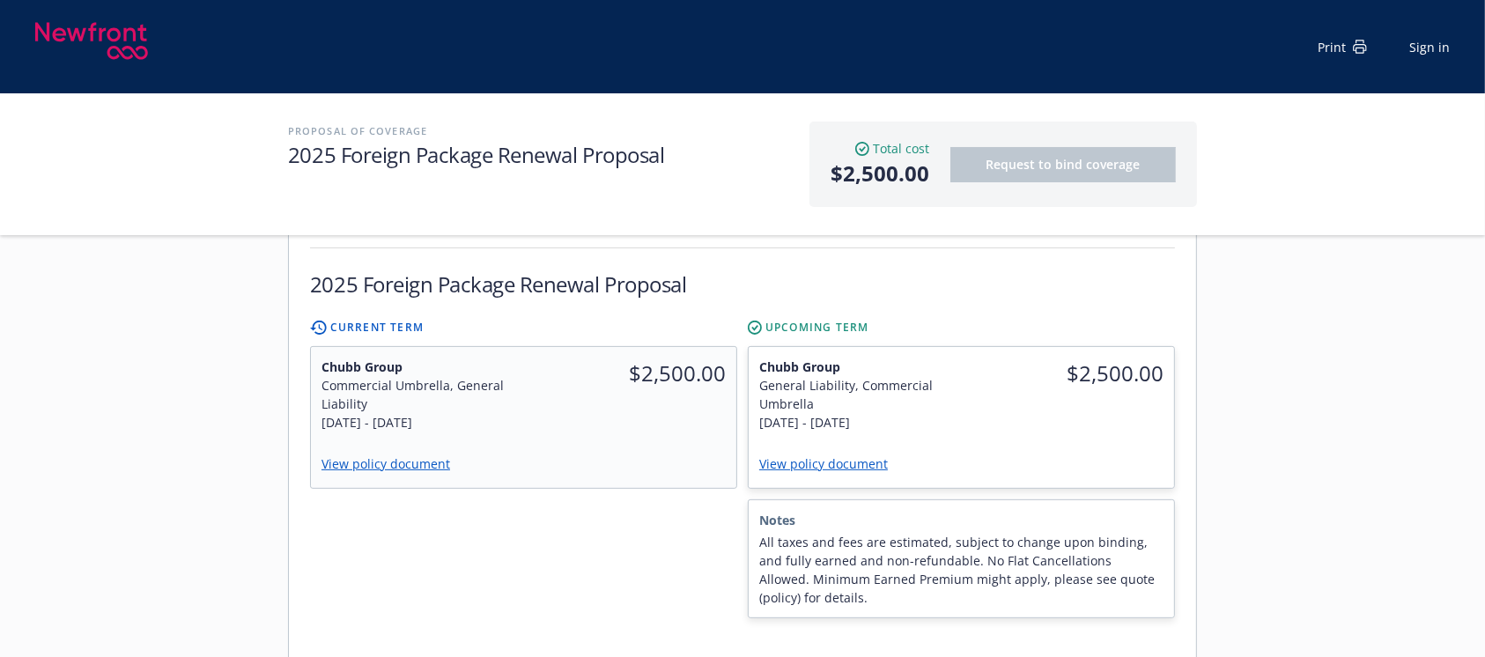
scroll to position [586, 0]
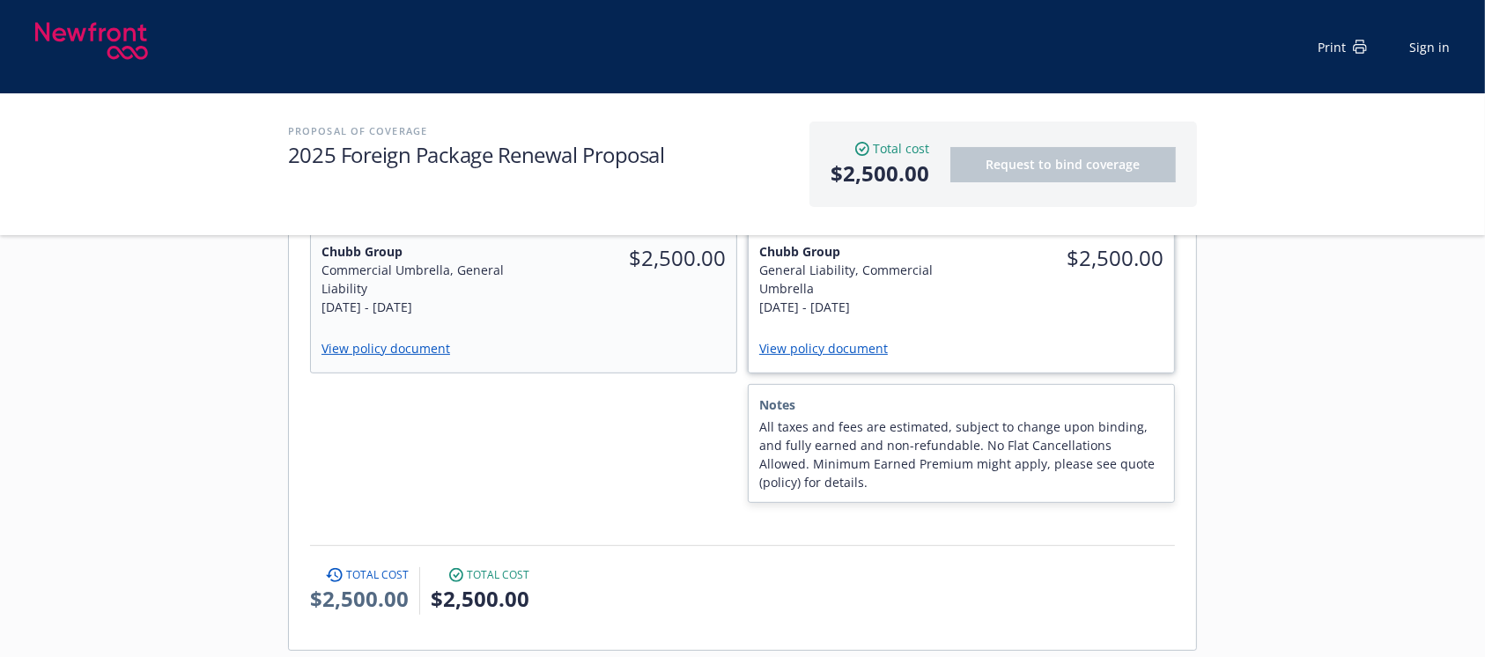
click at [855, 340] on link "View policy document" at bounding box center [830, 348] width 143 height 17
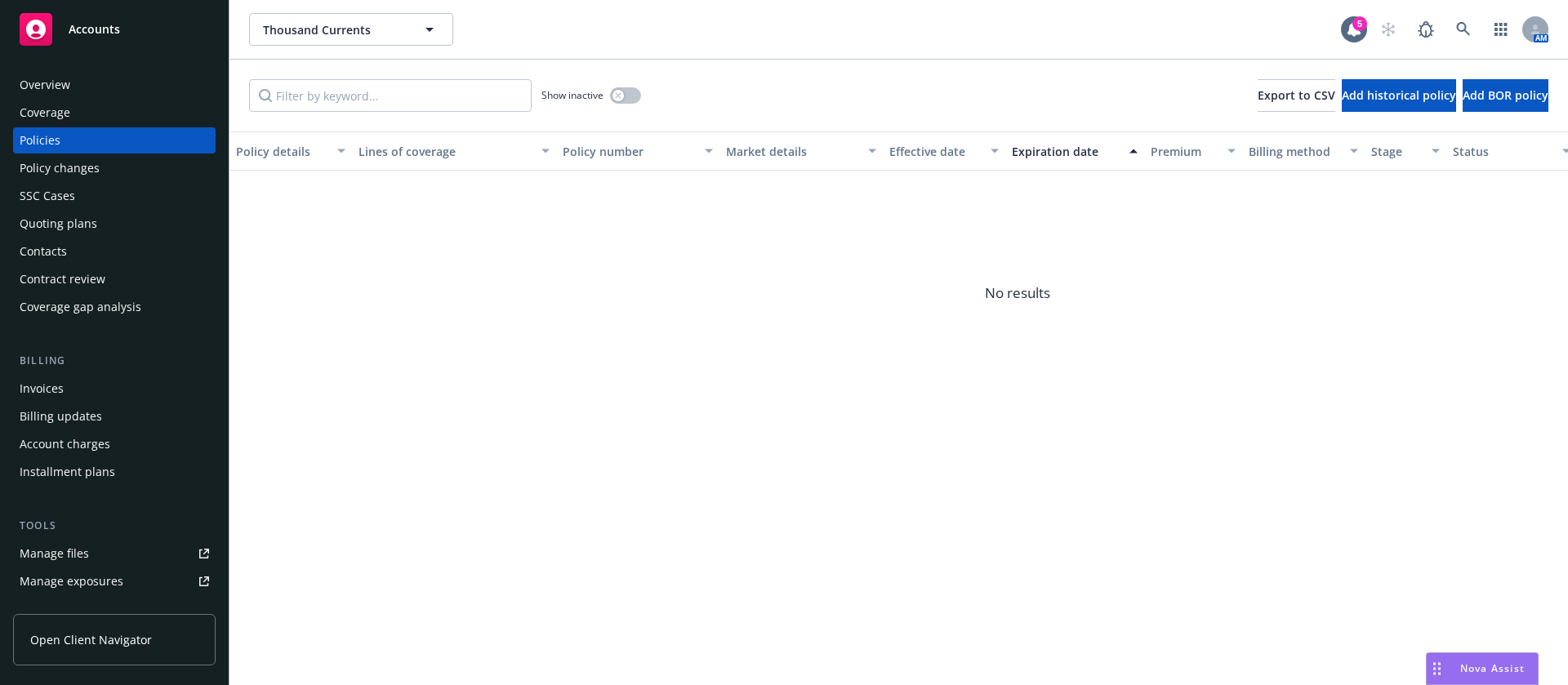
click at [644, 99] on div "Show inactive Export to CSV Add historical policy Add BOR policy" at bounding box center [898, 95] width 1338 height 71
click at [626, 95] on button "button" at bounding box center [625, 95] width 31 height 17
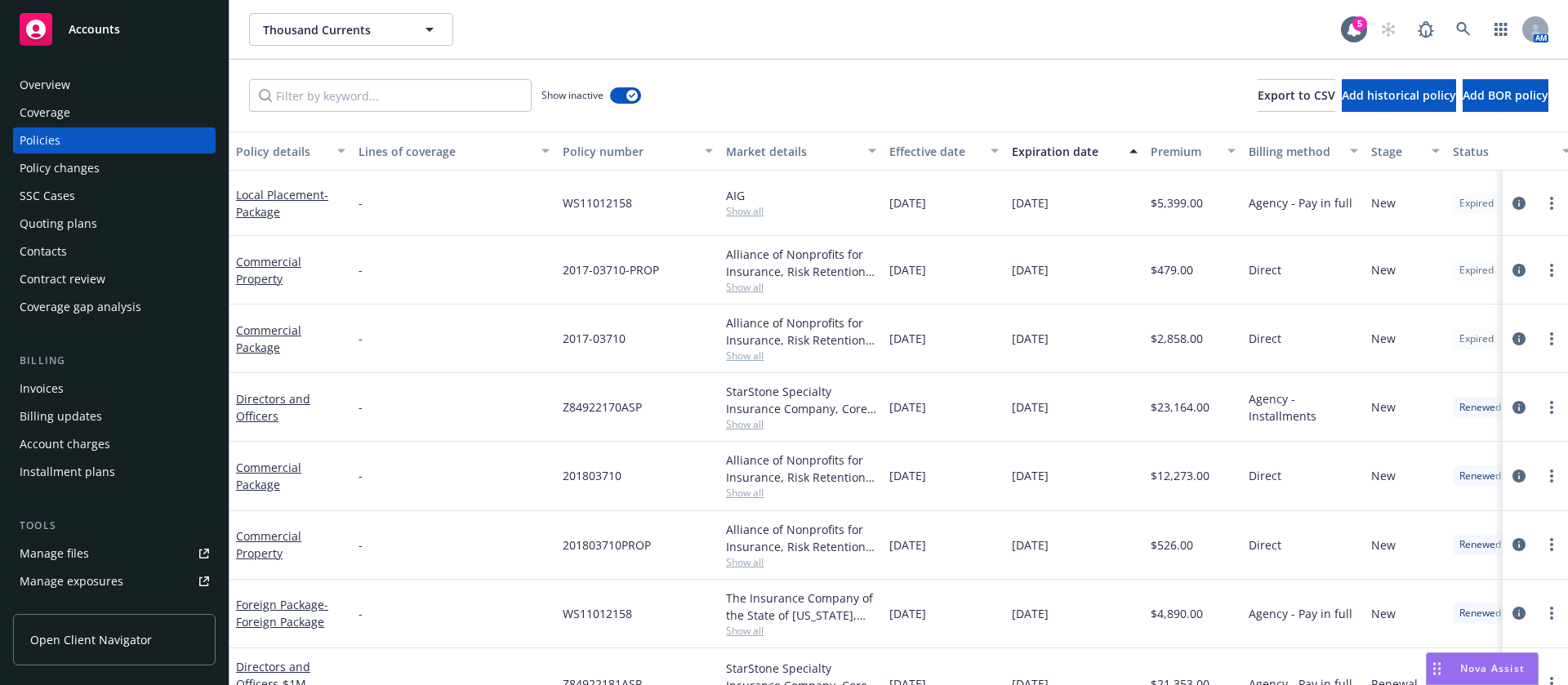
click at [1064, 156] on div "Expiration date" at bounding box center [1065, 151] width 108 height 17
